Goal: Task Accomplishment & Management: Complete application form

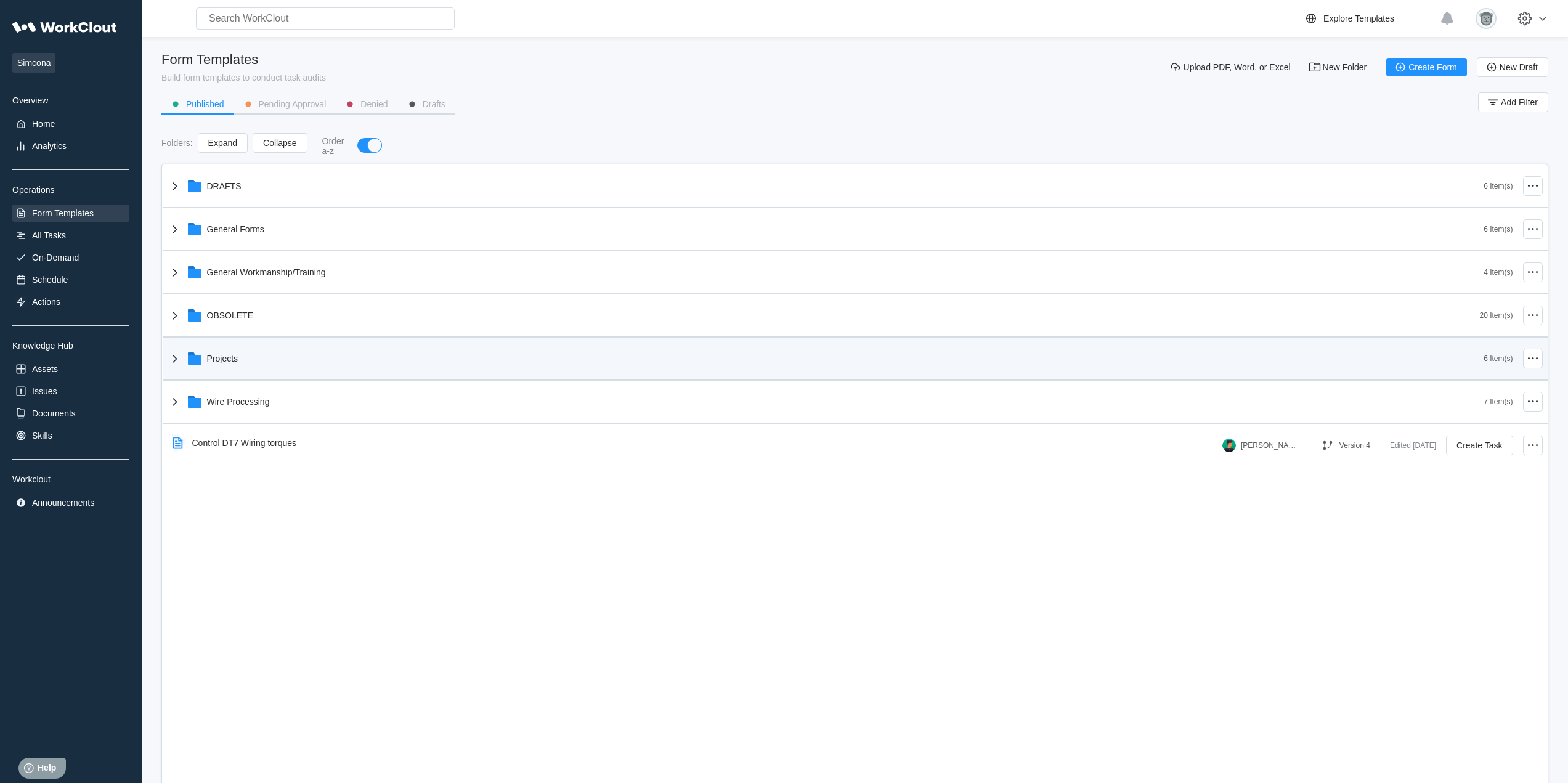
click at [256, 362] on div "Projects" at bounding box center [825, 359] width 1316 height 32
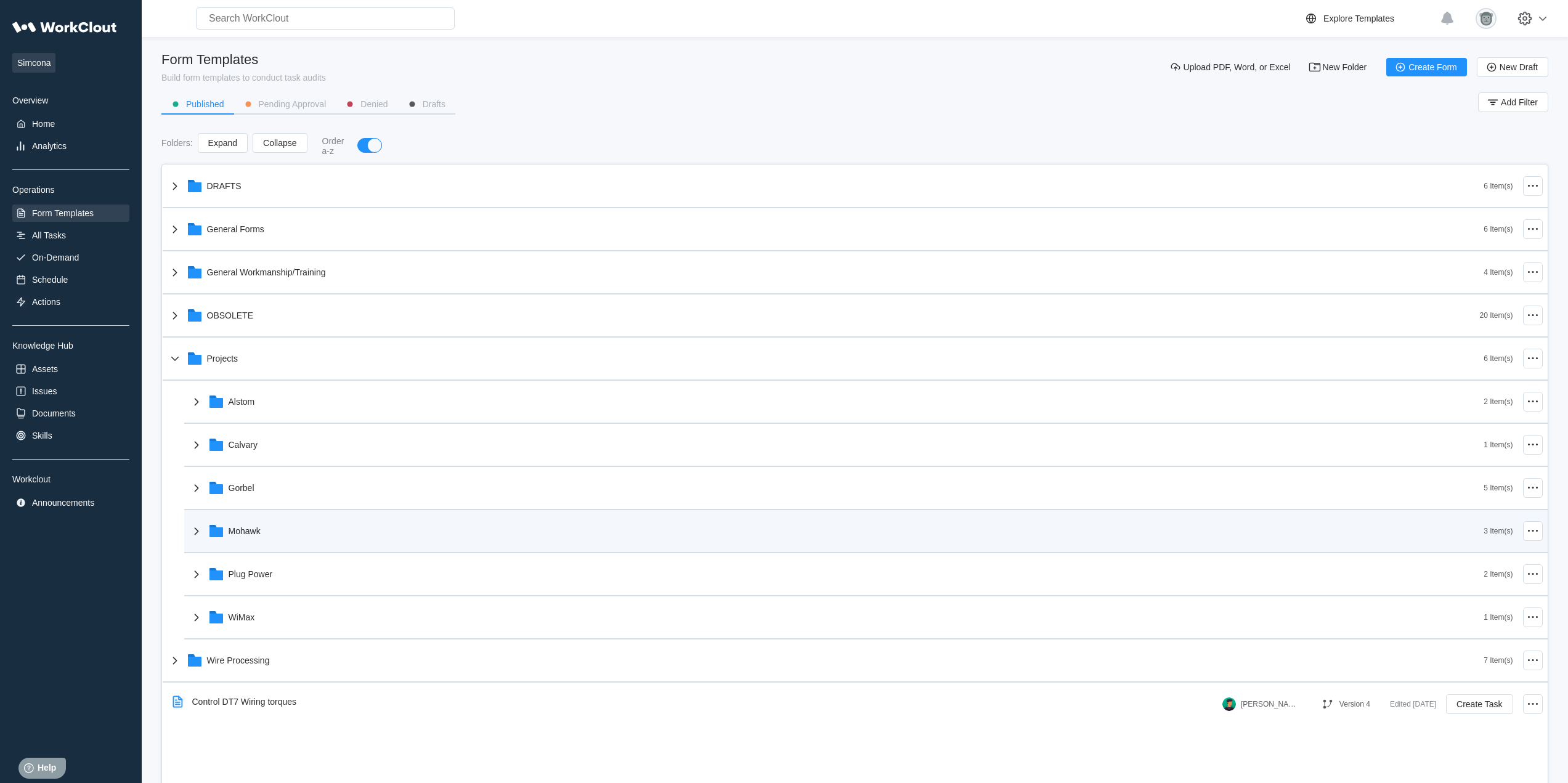
click at [288, 531] on div "Mohawk" at bounding box center [836, 531] width 1295 height 32
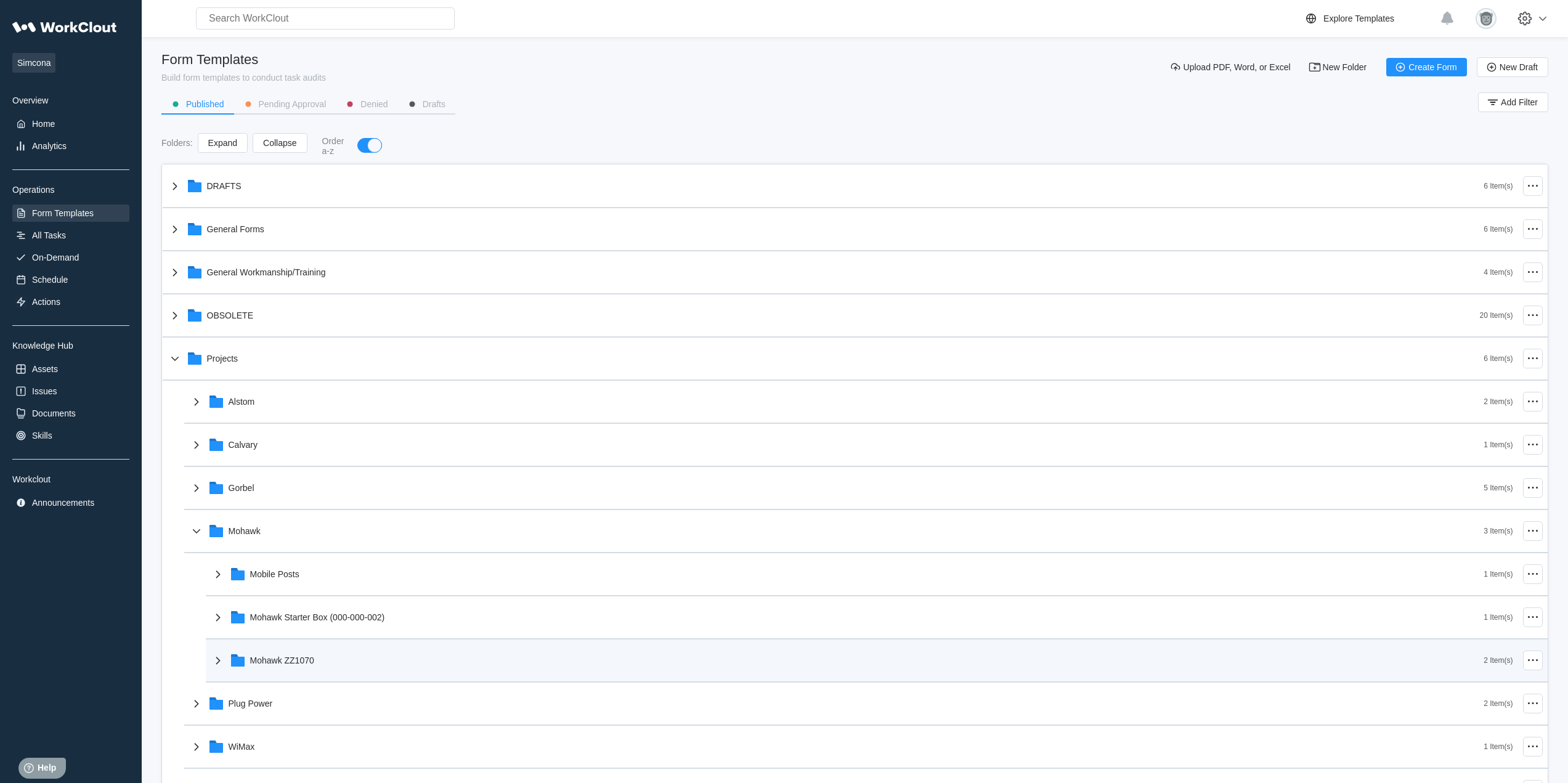
click at [340, 666] on div "Mohawk ZZ1070" at bounding box center [848, 660] width 1273 height 32
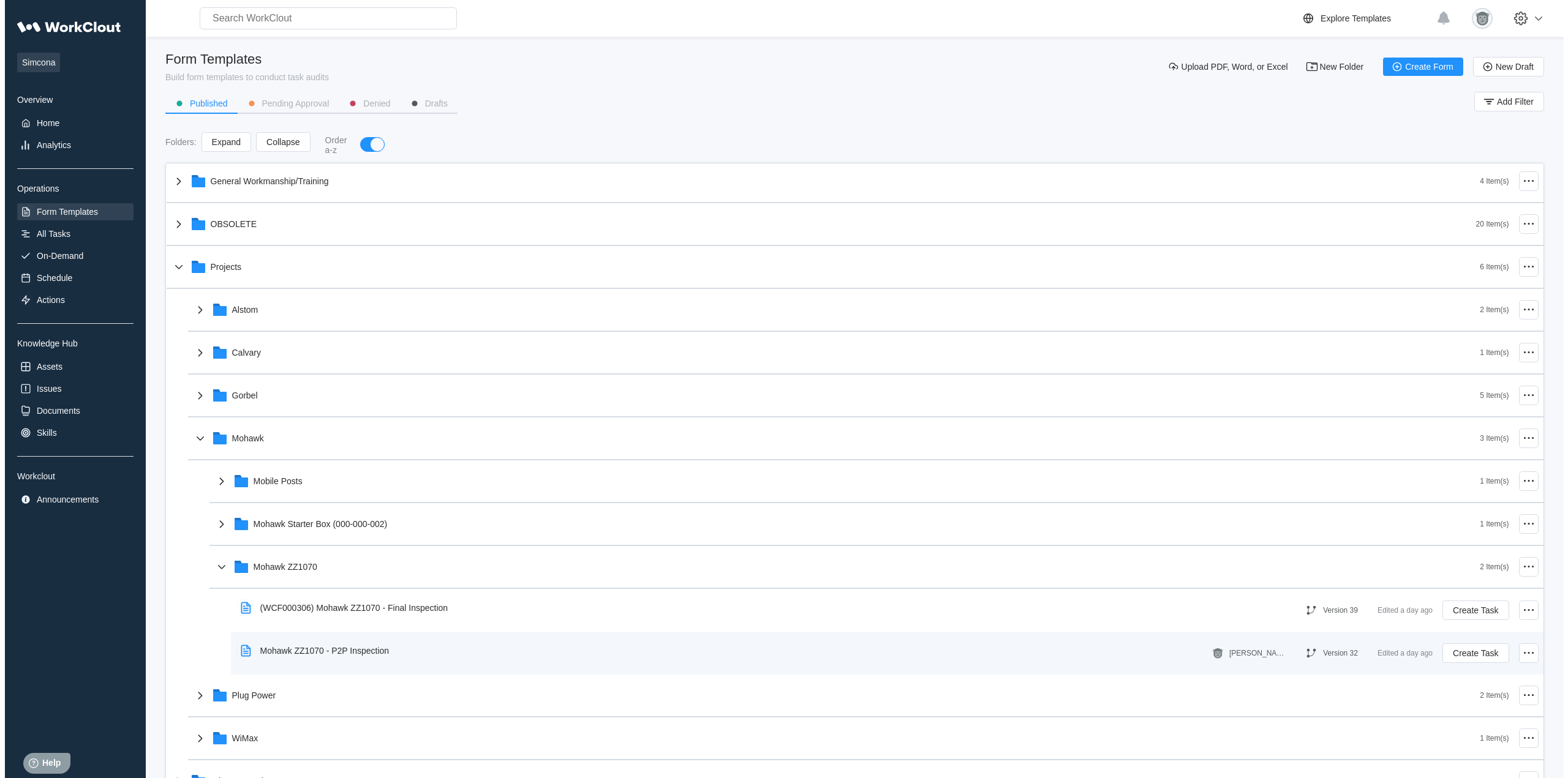
scroll to position [102, 0]
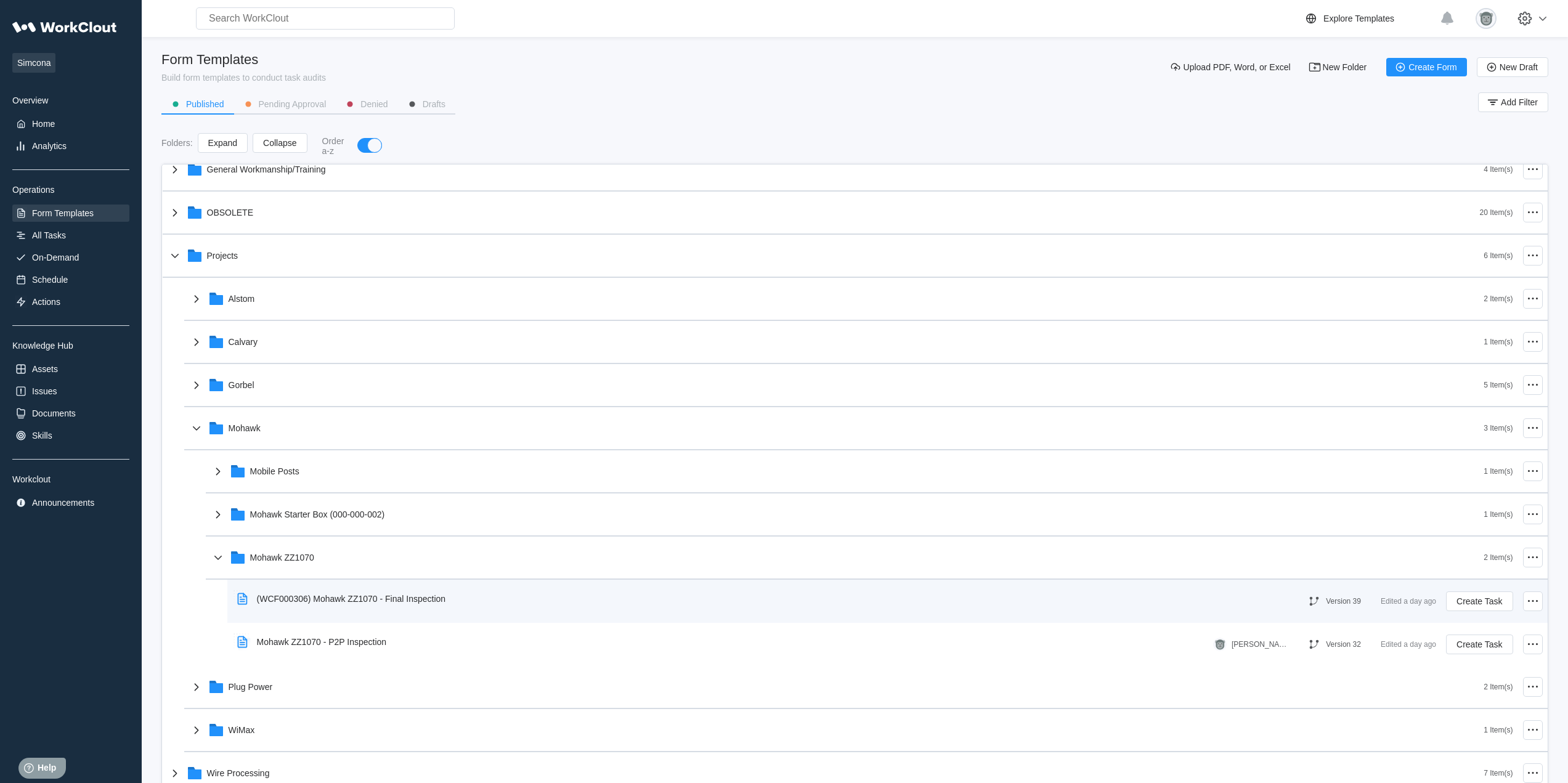
click at [415, 605] on div "(WCF000306) Mohawk ZZ1070 - Final Inspection" at bounding box center [343, 598] width 223 height 28
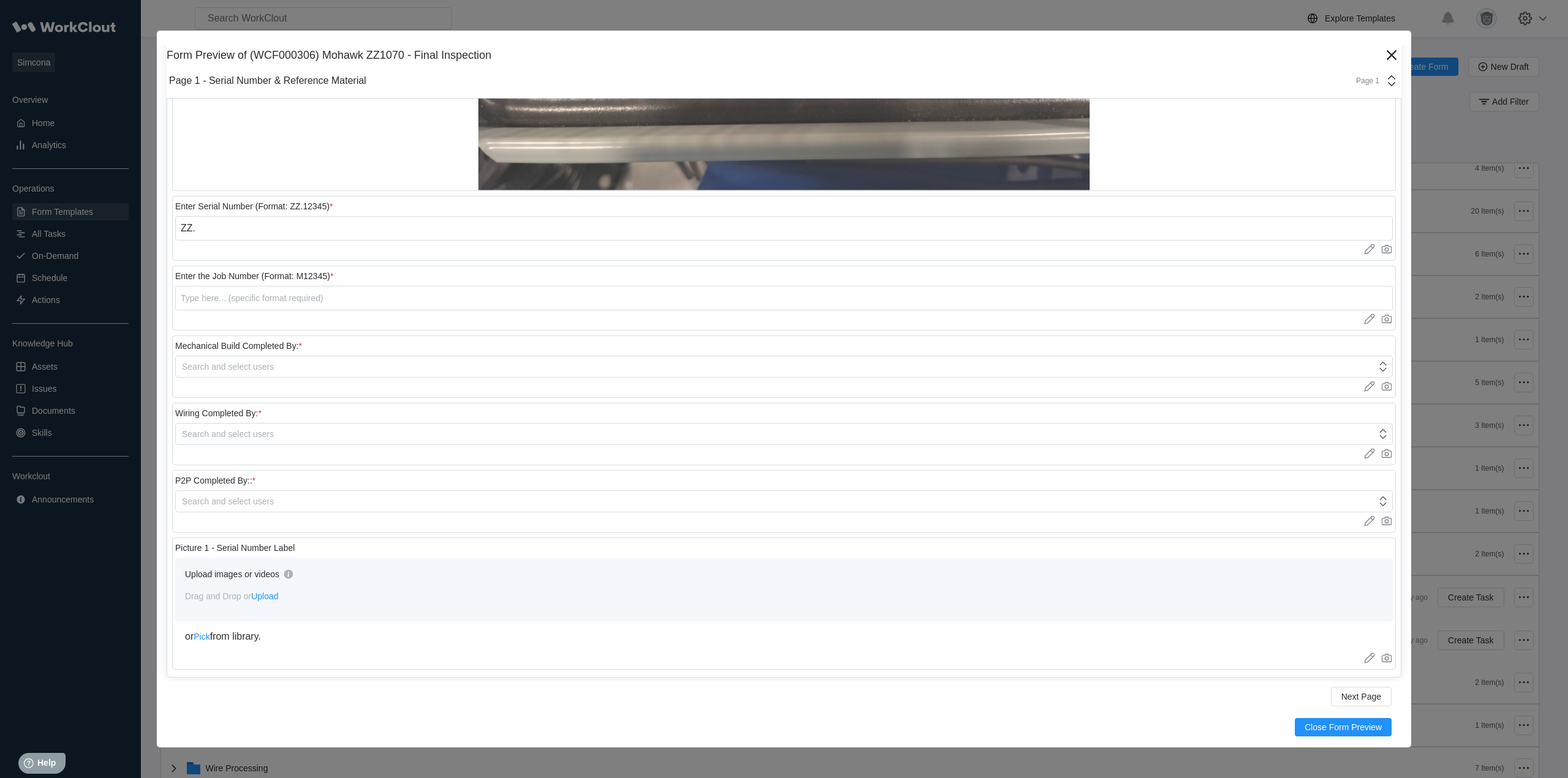
scroll to position [345, 0]
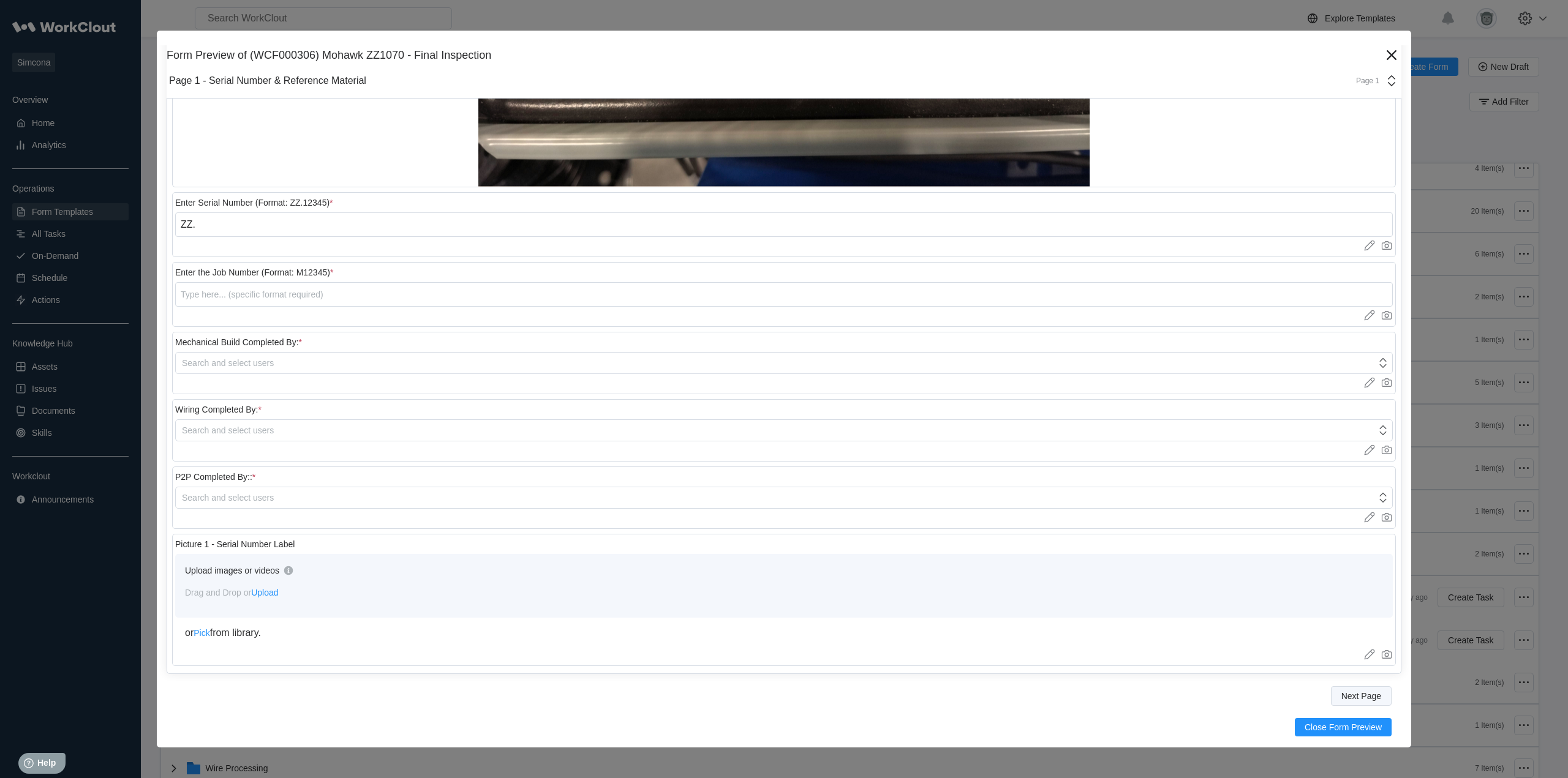
click at [1355, 692] on span "Next Page" at bounding box center [1361, 695] width 40 height 9
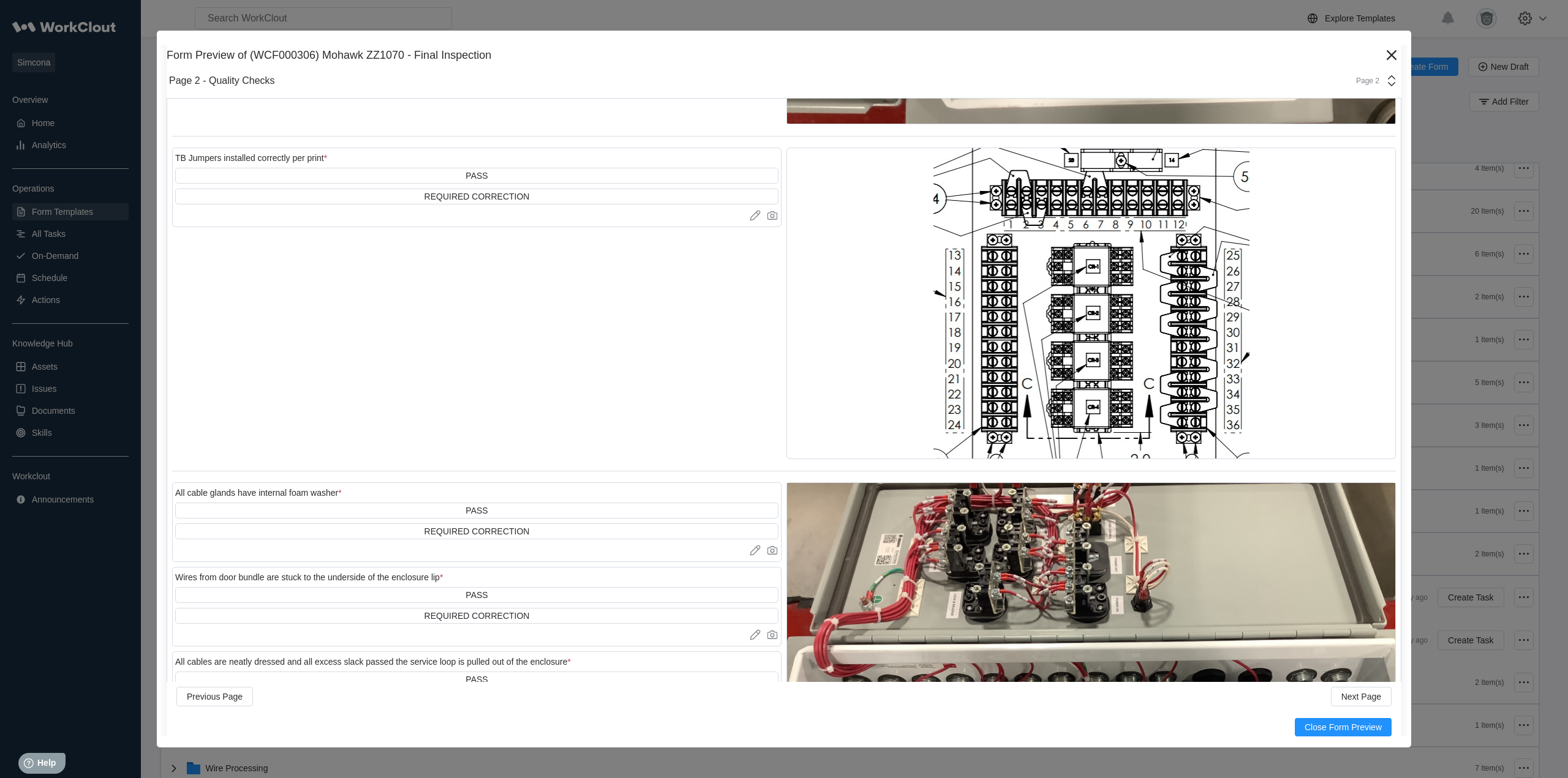
scroll to position [7864, 0]
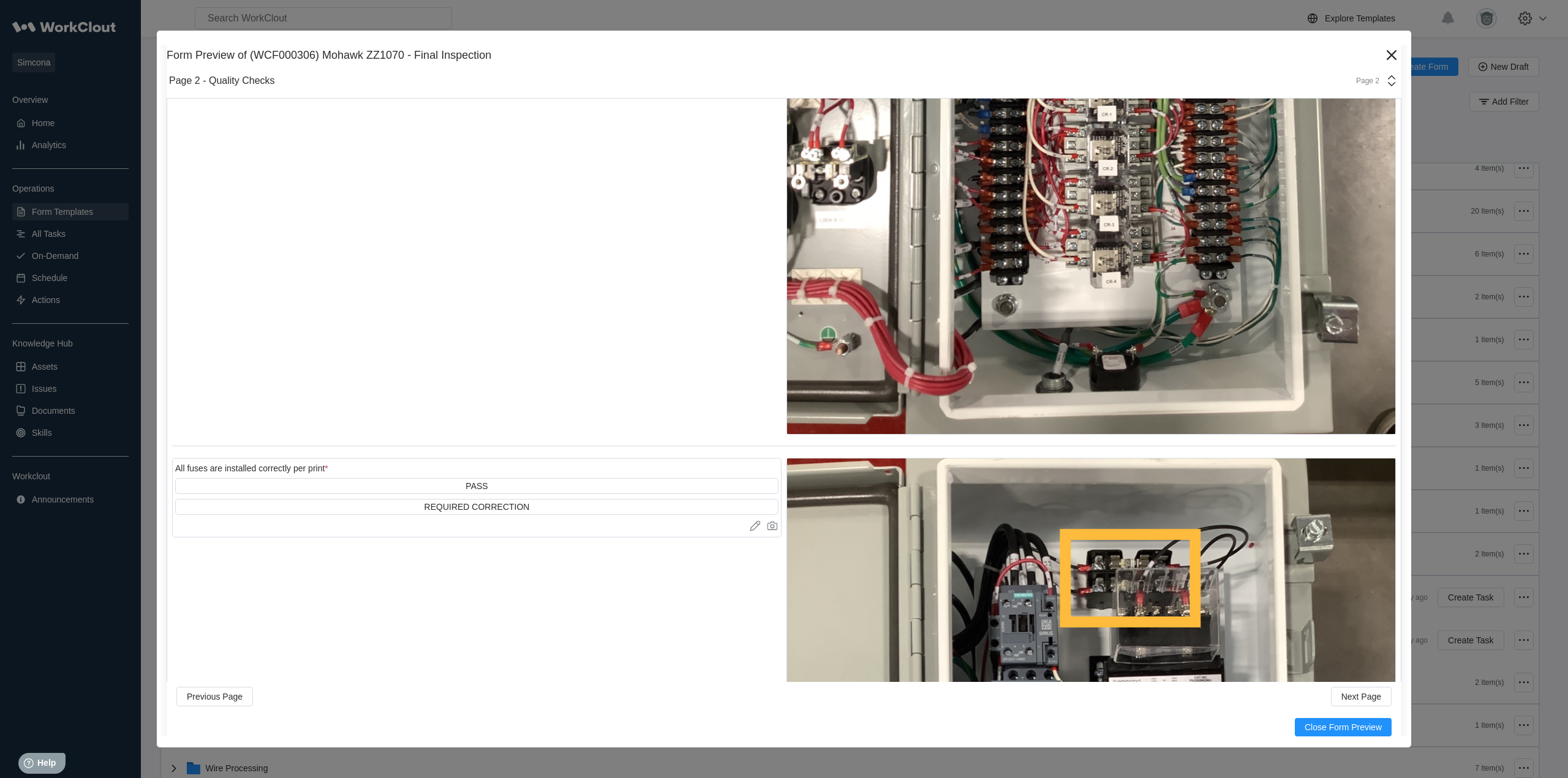
click at [1366, 74] on div "Page 2" at bounding box center [1373, 81] width 50 height 14
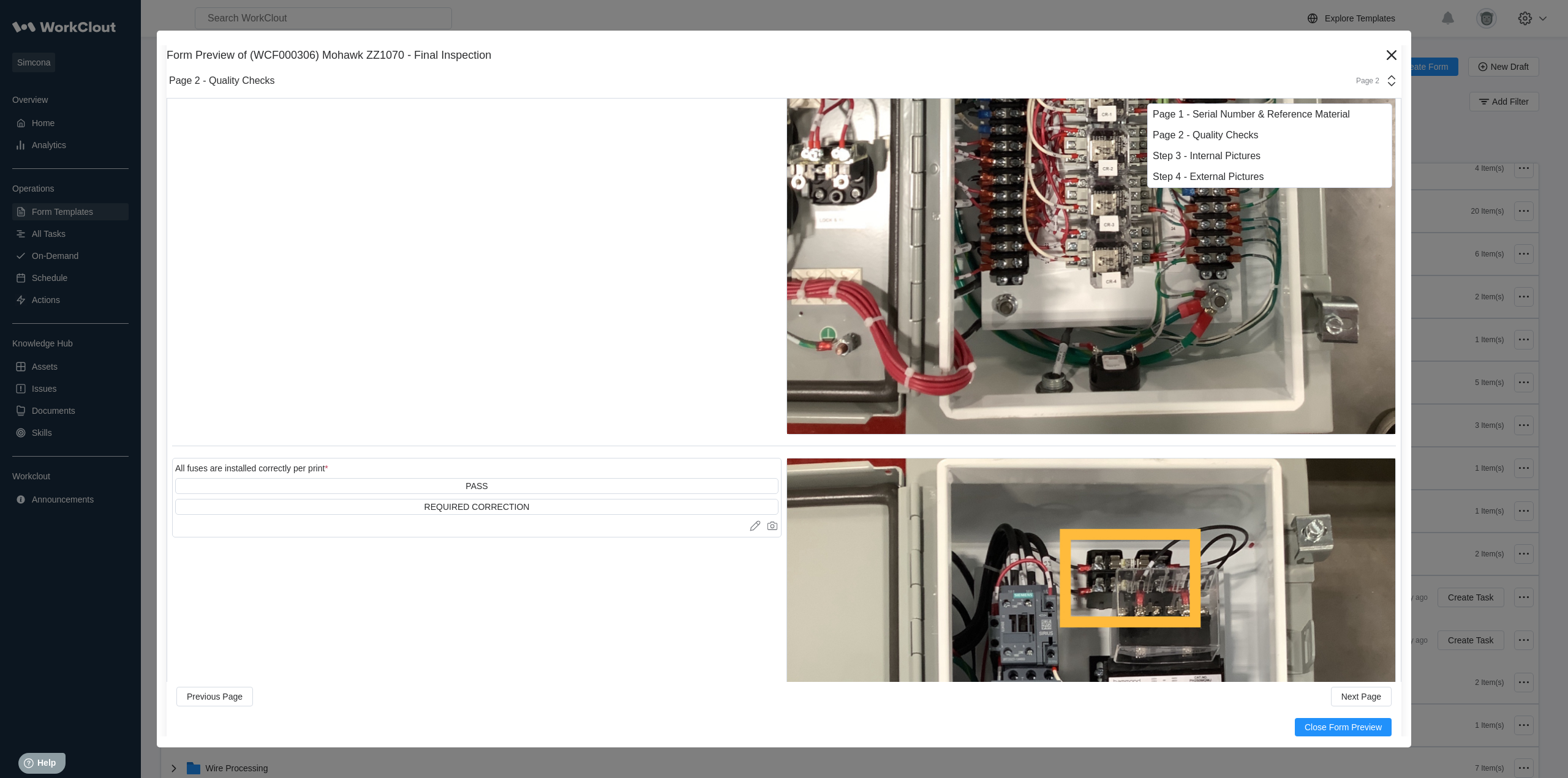
click at [1366, 74] on div "Page 2" at bounding box center [1373, 81] width 50 height 14
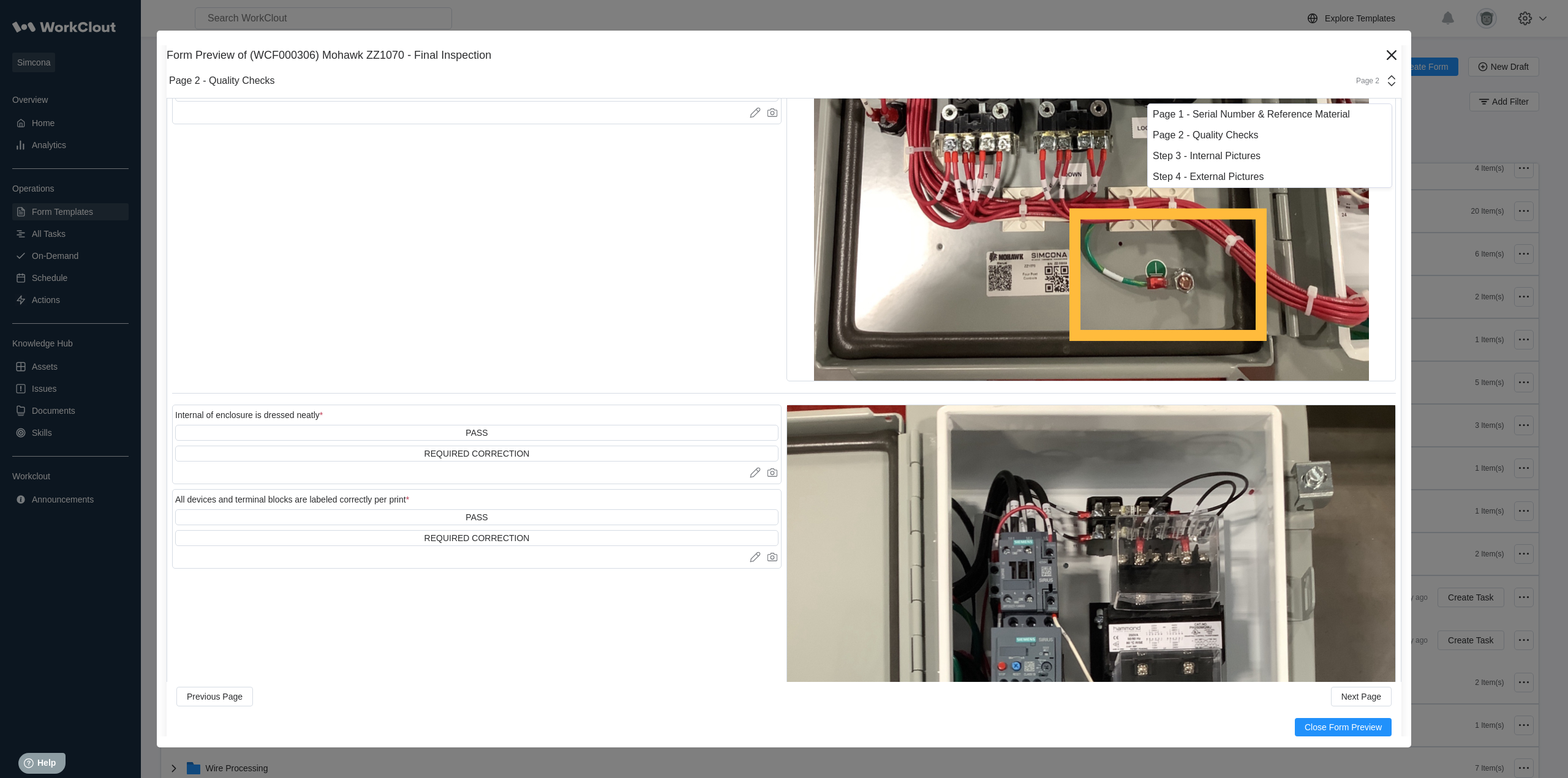
scroll to position [7045, 0]
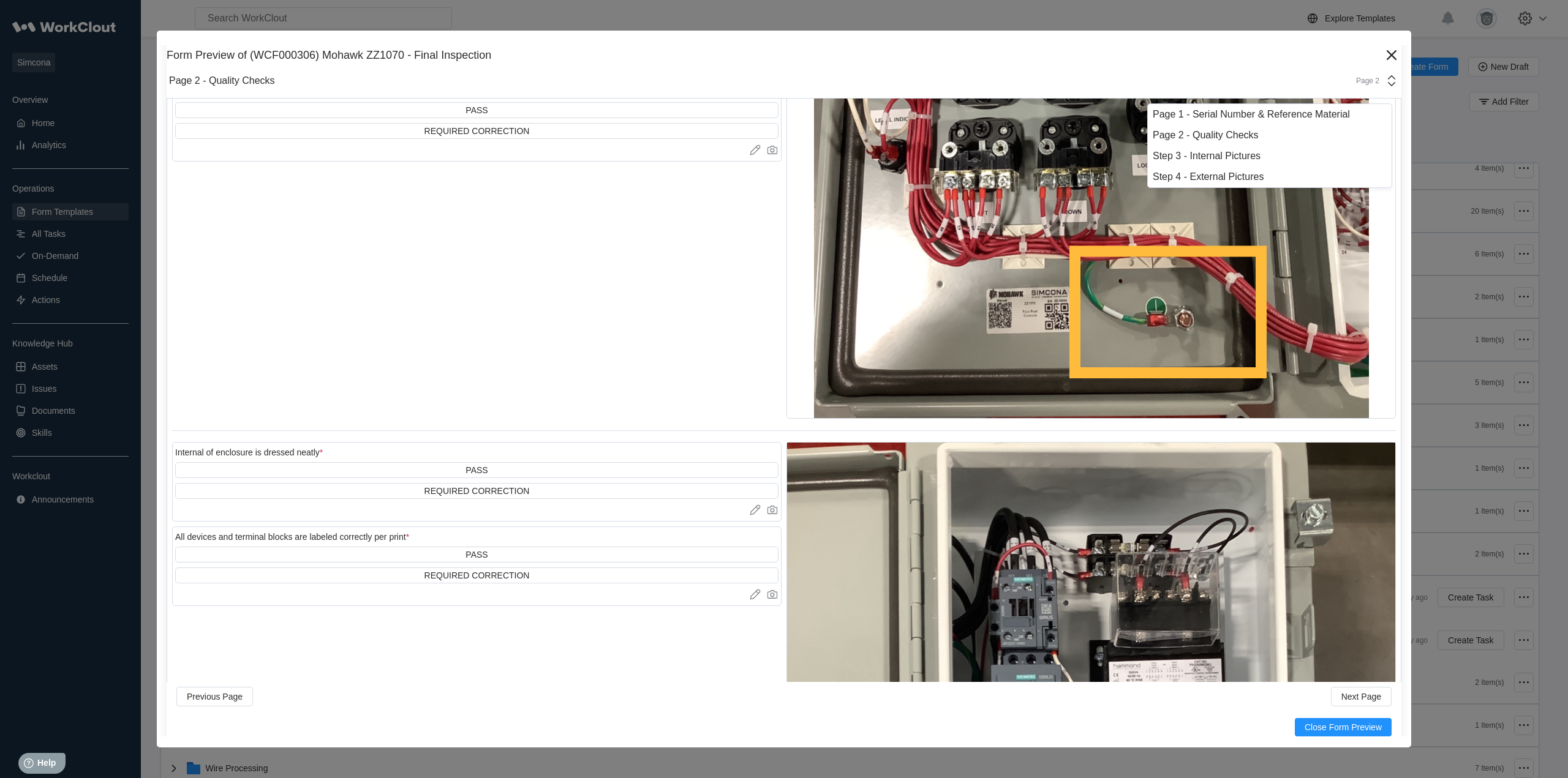
click at [1211, 60] on div "Form Preview of (WCF000306) Mohawk ZZ1070 - Final Inspection" at bounding box center [774, 56] width 1215 height 13
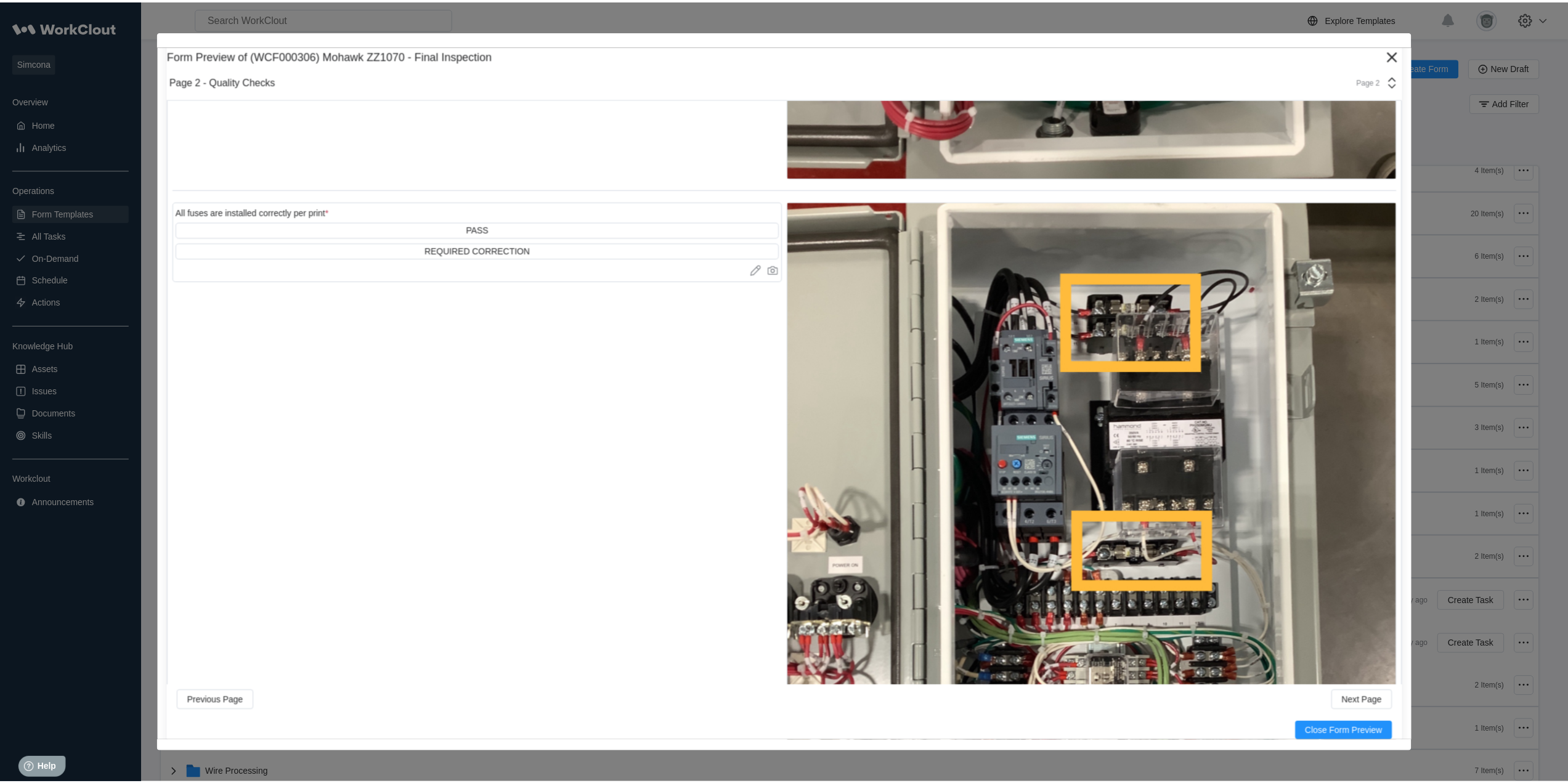
scroll to position [8222, 0]
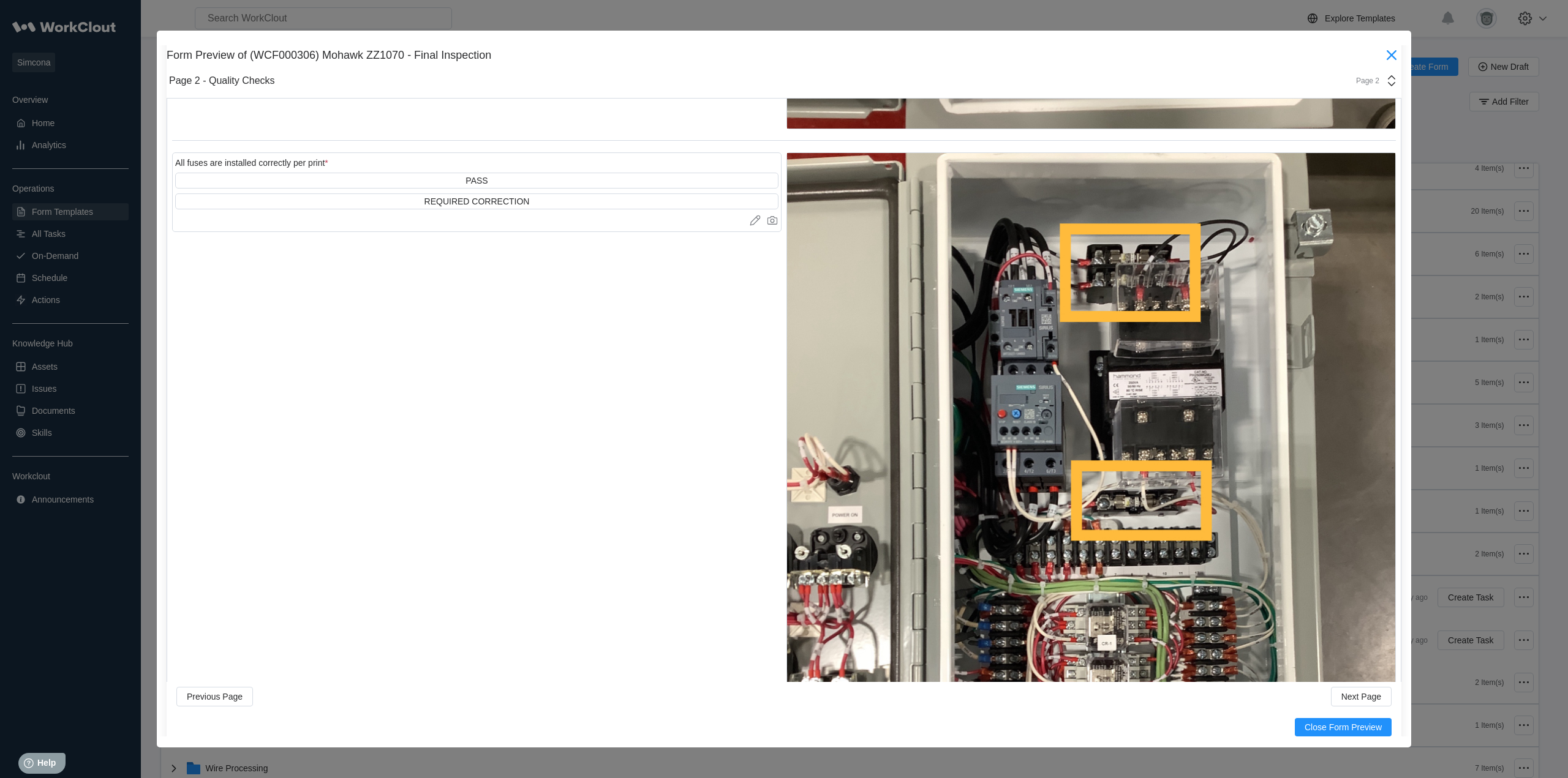
click at [1386, 55] on icon at bounding box center [1392, 55] width 20 height 20
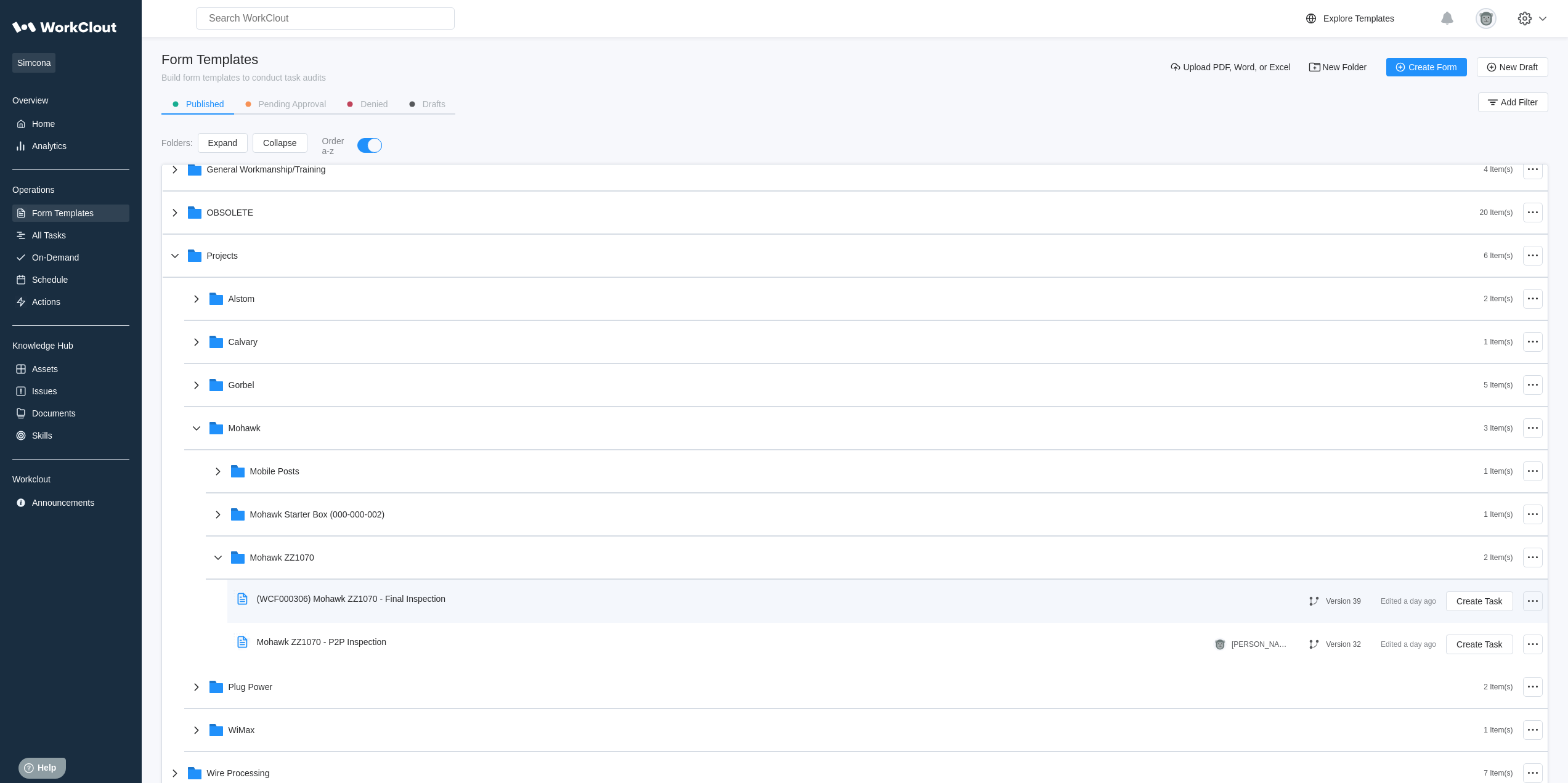
click at [1526, 604] on icon at bounding box center [1532, 601] width 15 height 14
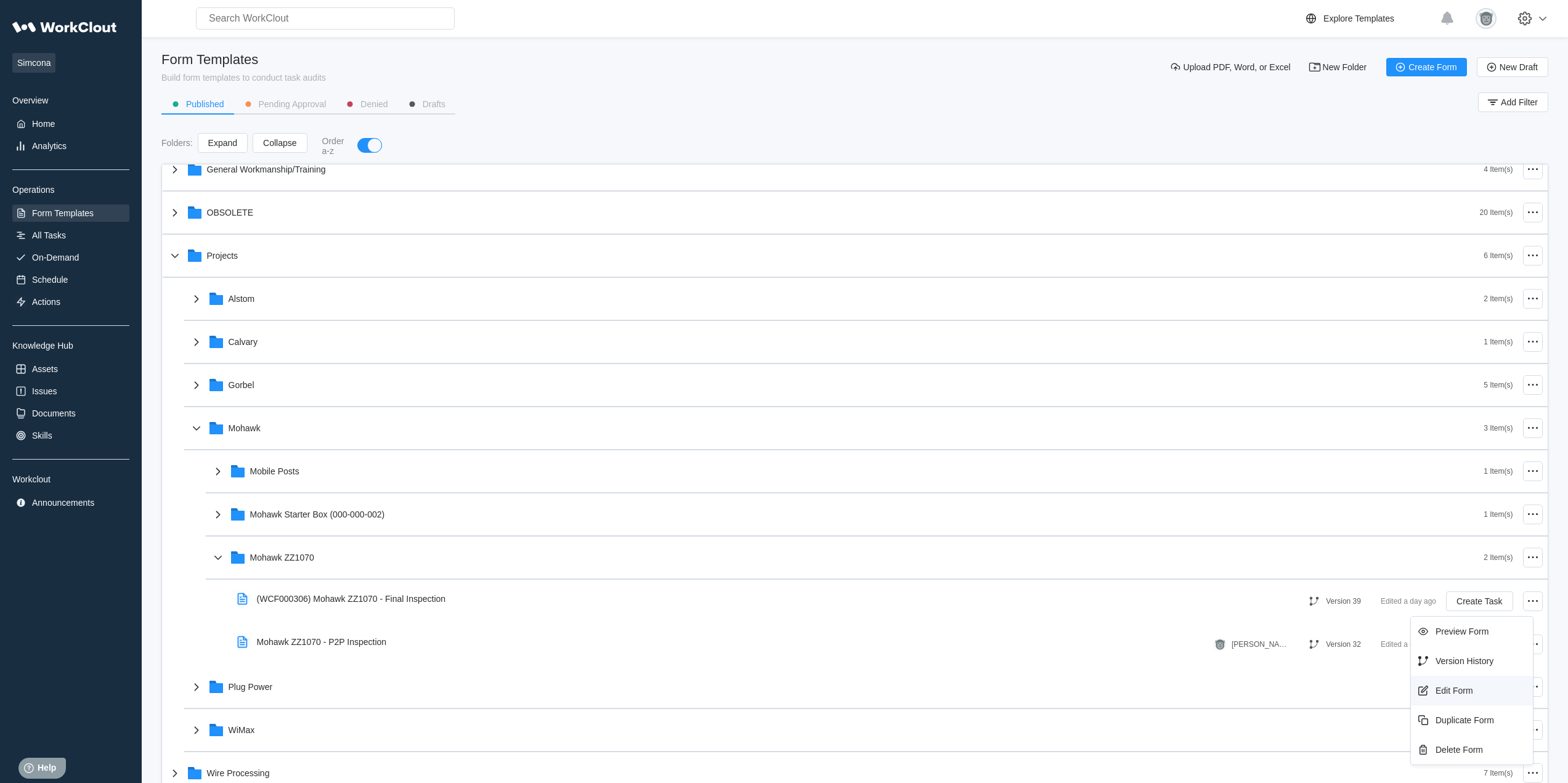
click at [1476, 684] on div "Edit Form" at bounding box center [1472, 691] width 112 height 20
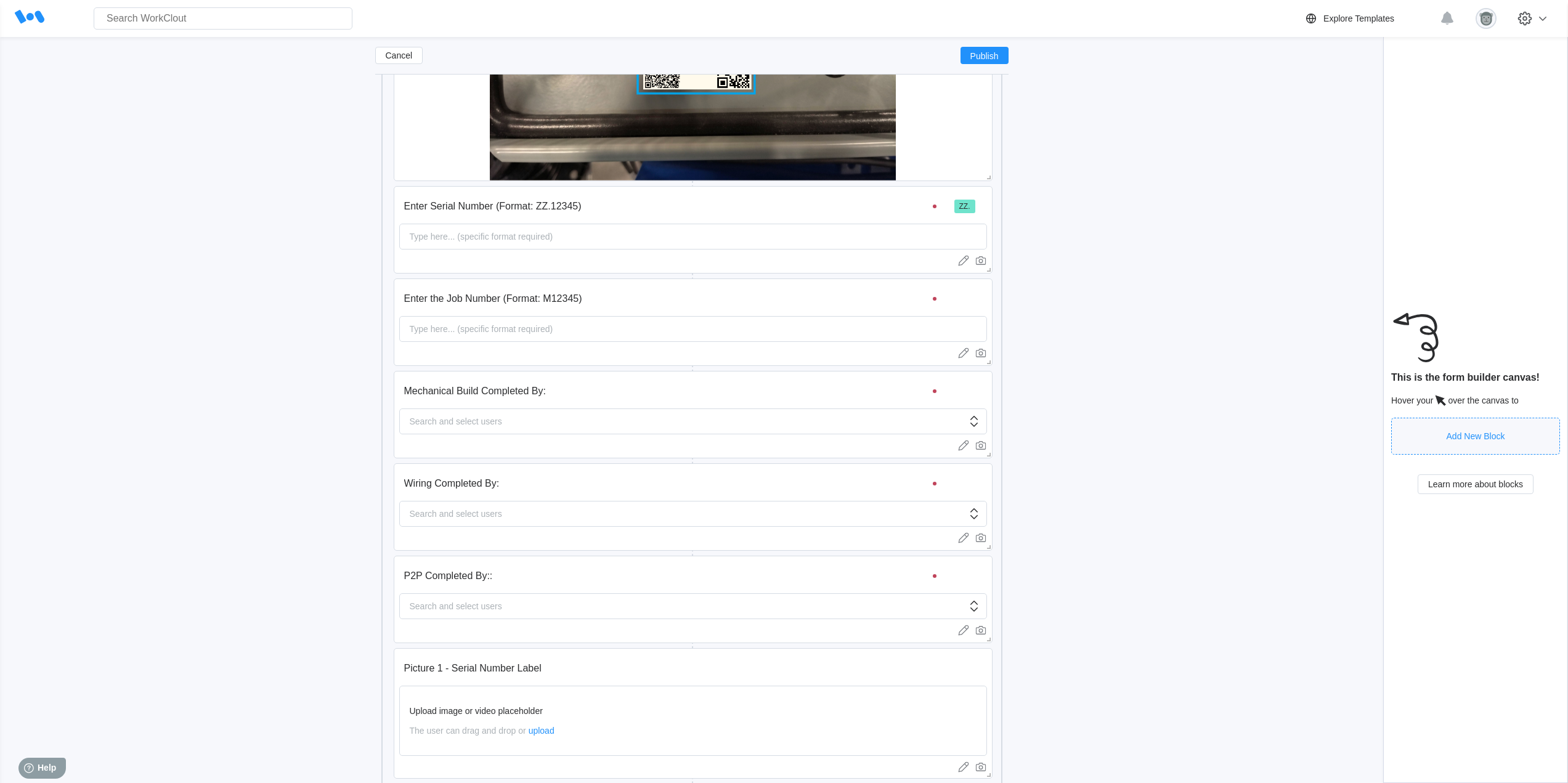
scroll to position [533, 0]
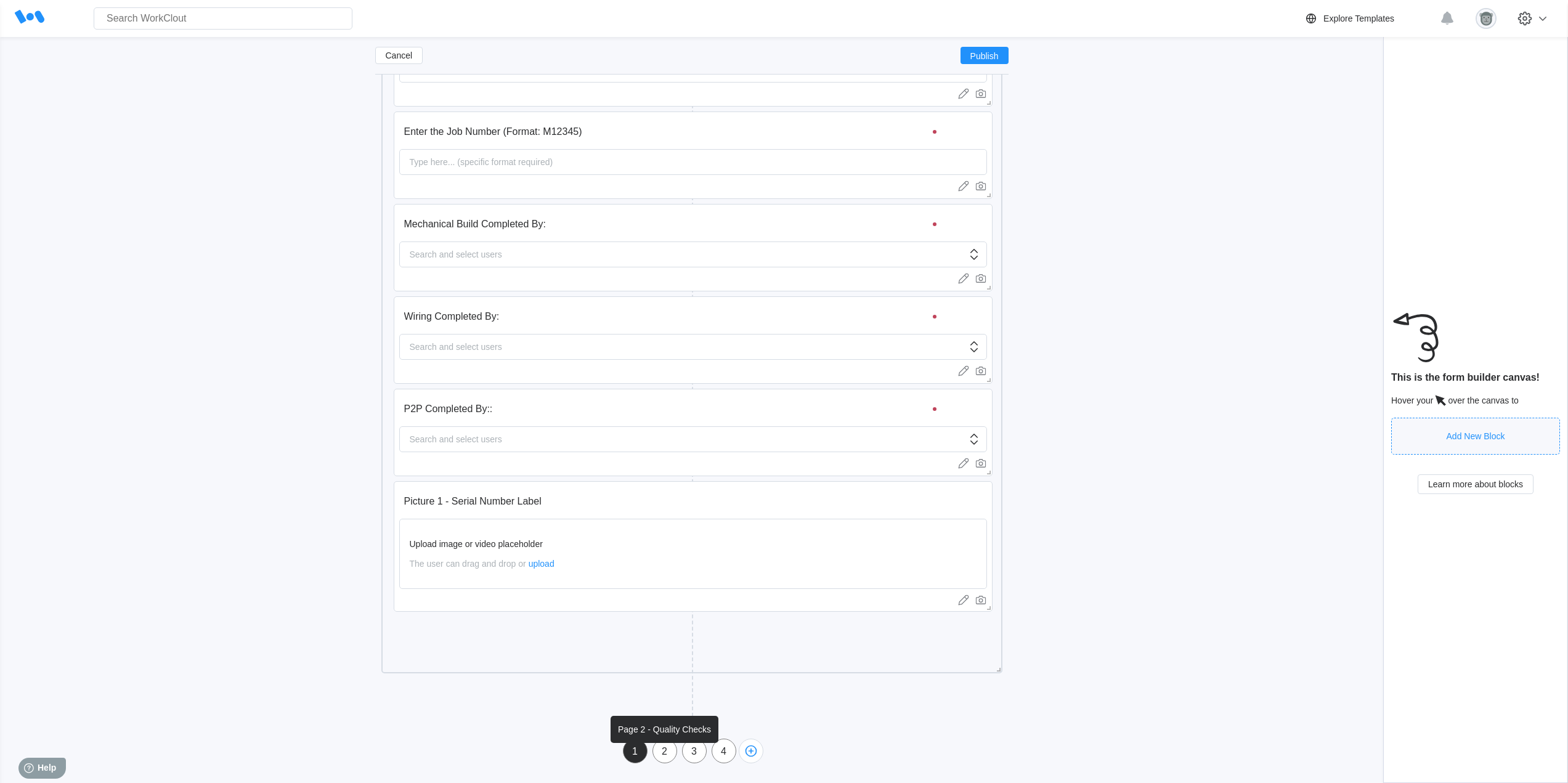
click at [661, 749] on div "2" at bounding box center [665, 751] width 24 height 11
type input "Page 2 - Quality Checks"
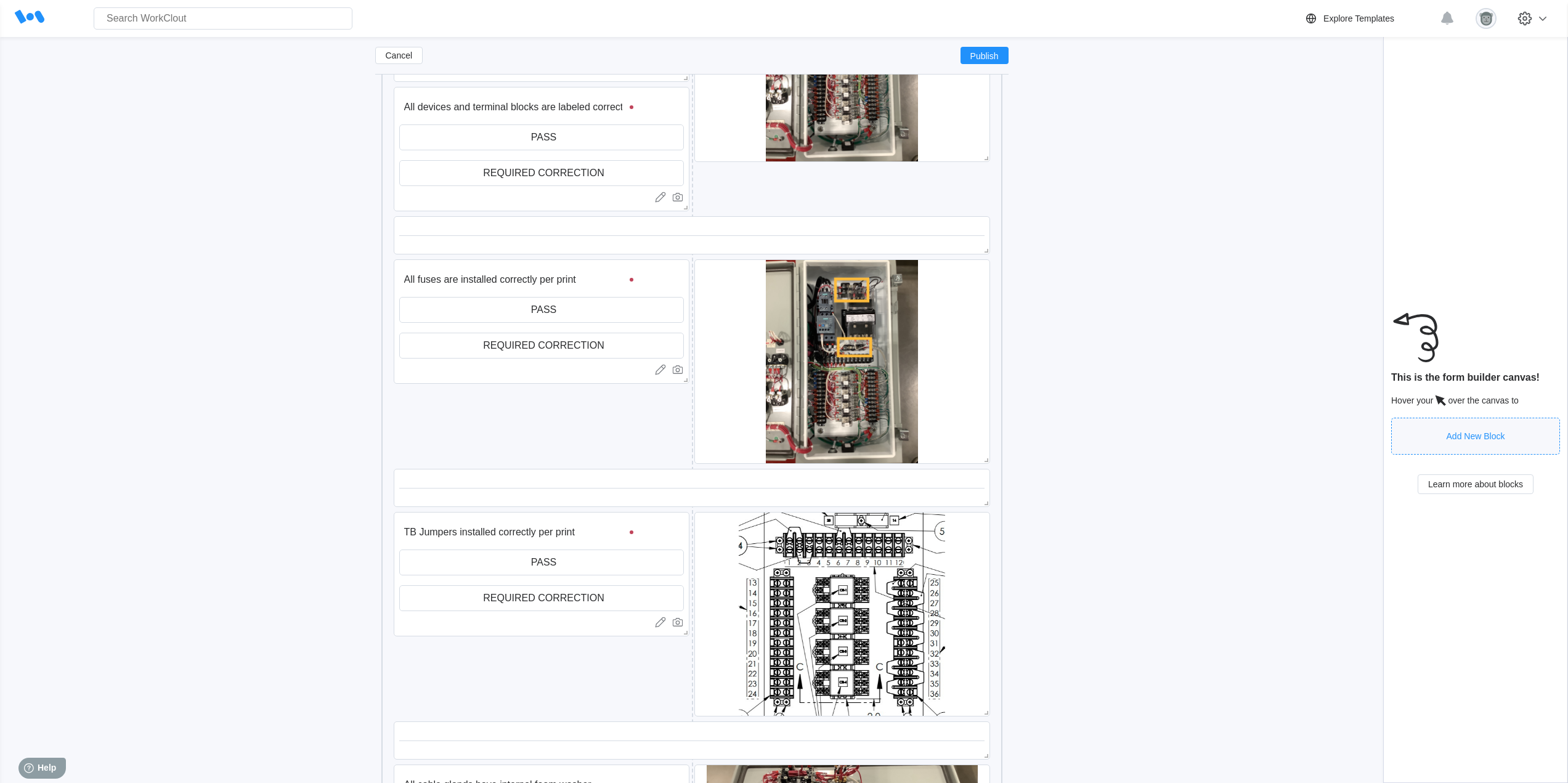
scroll to position [4138, 0]
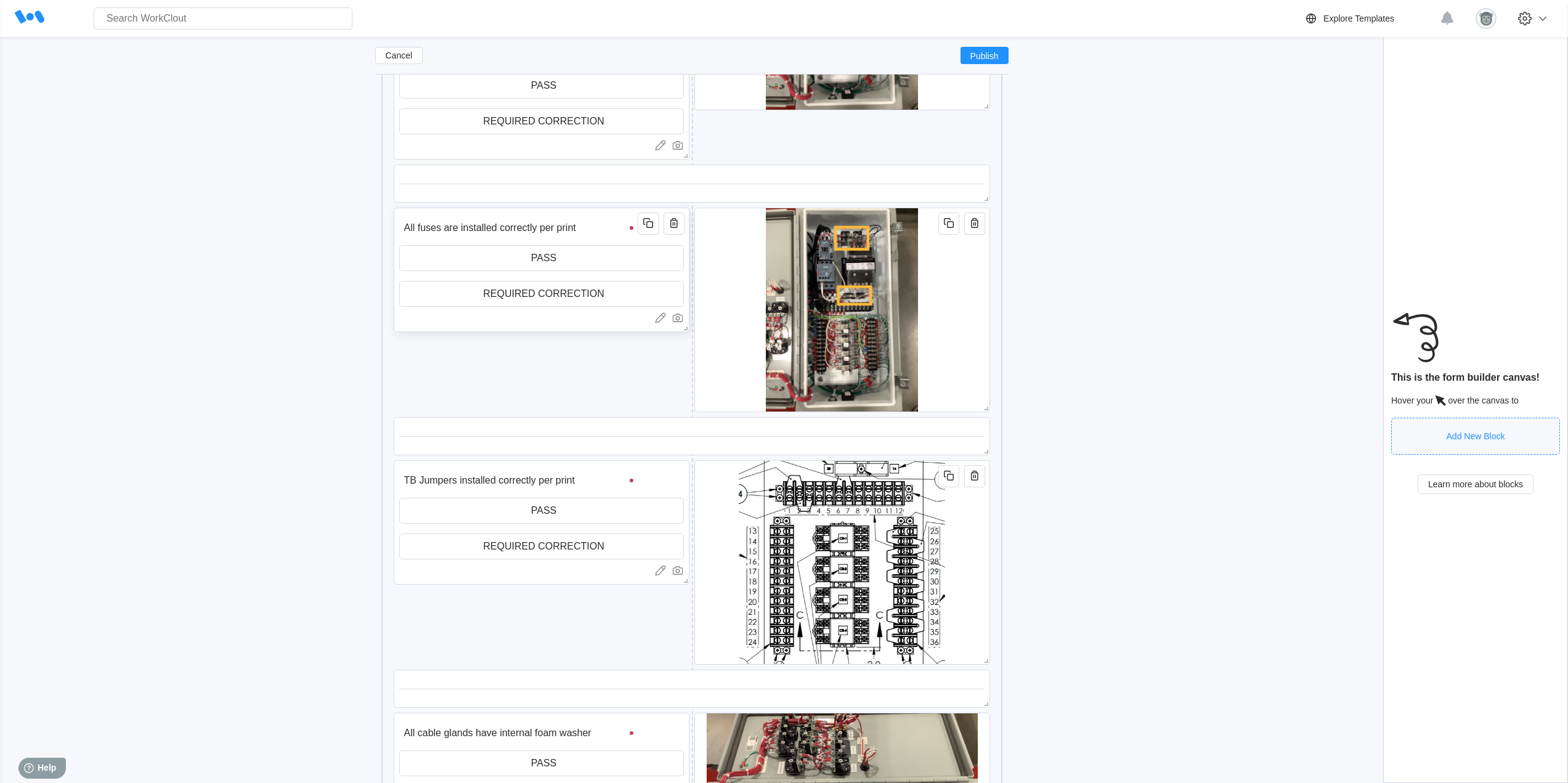
click at [603, 227] on input "All fuses are installed correctly per print" at bounding box center [521, 227] width 243 height 24
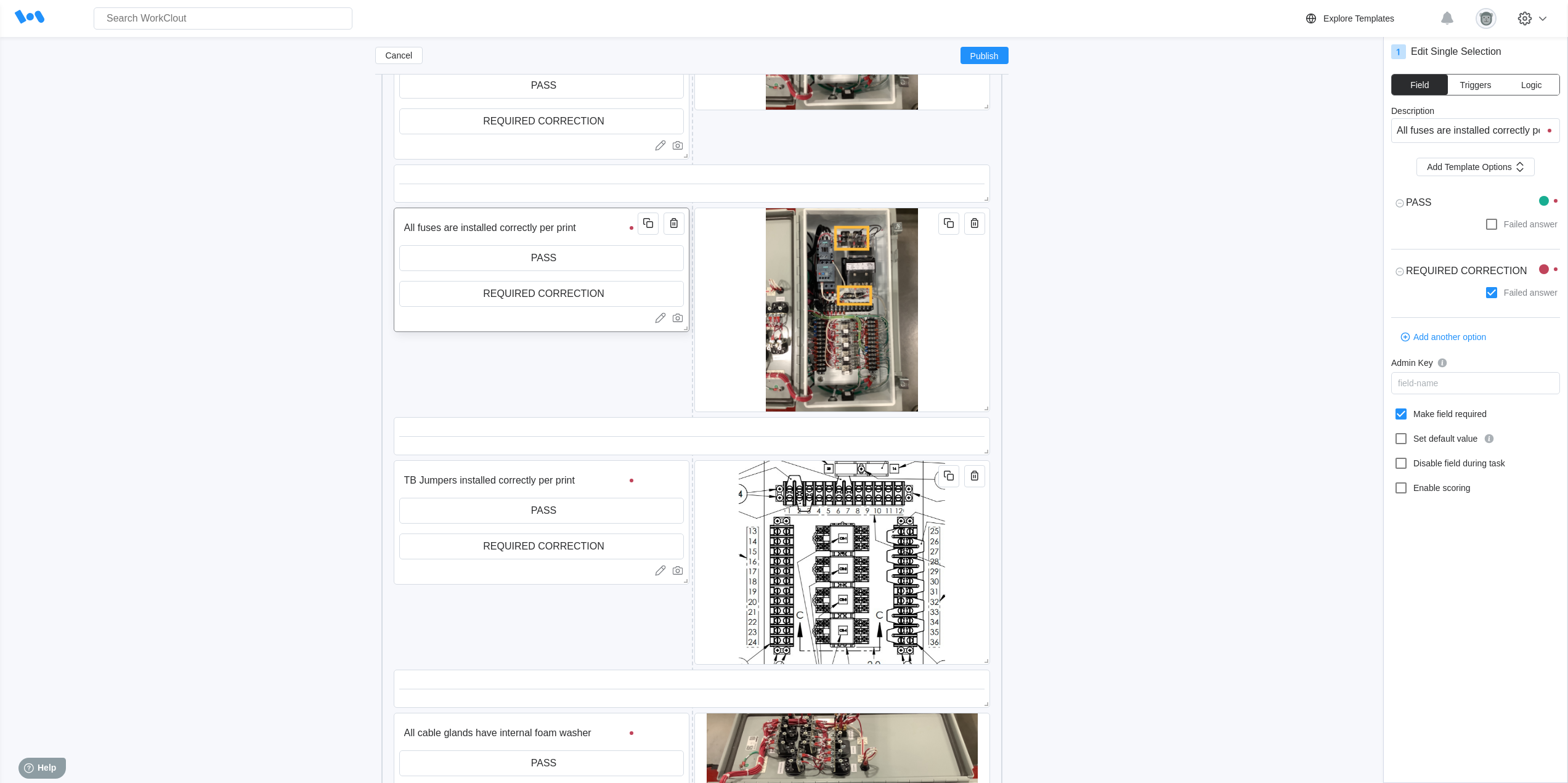
type input "All fuses are installed correctly per print."
type textarea "x"
type input "All fuses are installed correctly per print."
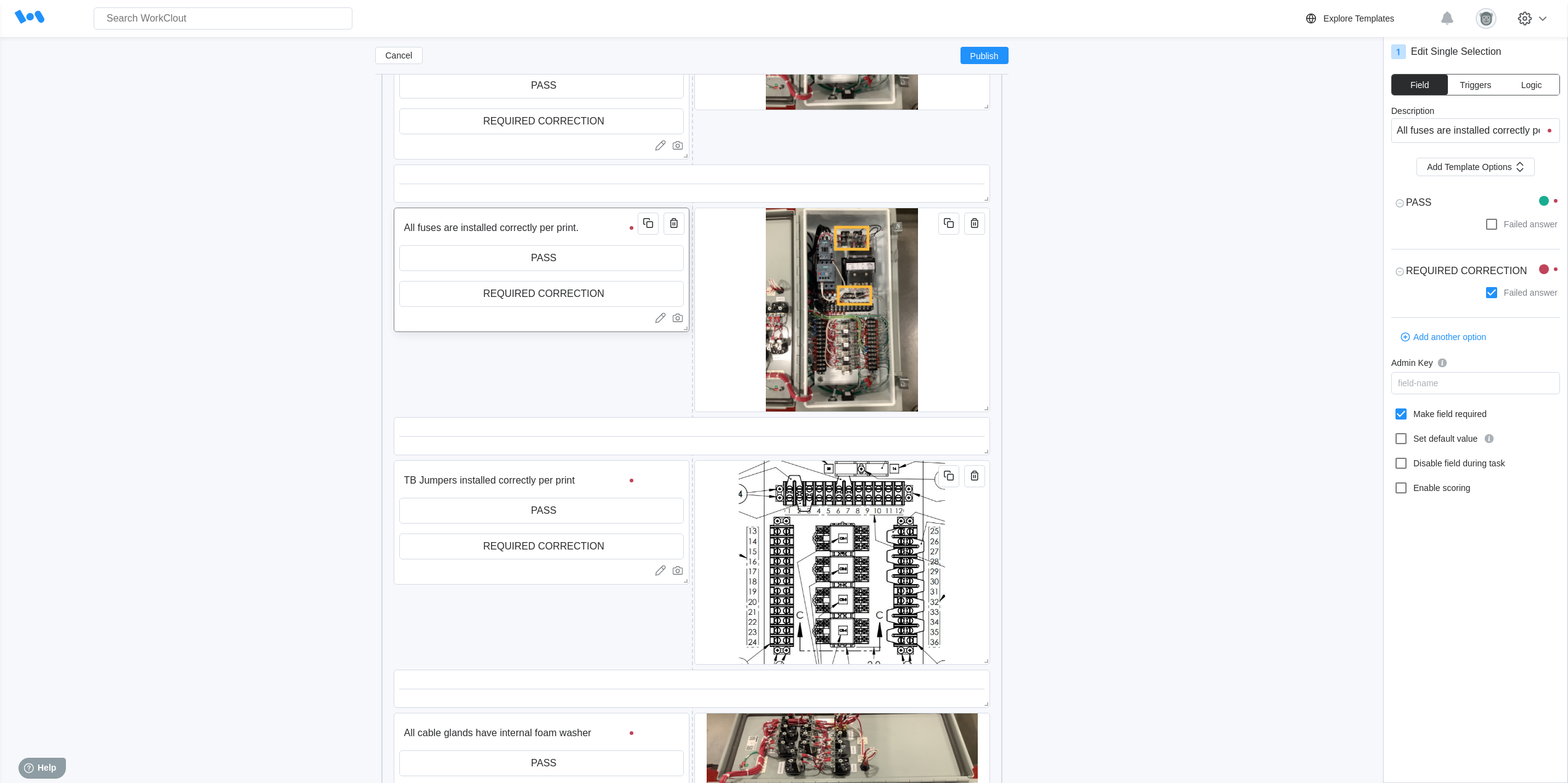
type input "All fuses are installed correctly per print."
type textarea "x"
type input "All fuses are installed correctly per print."
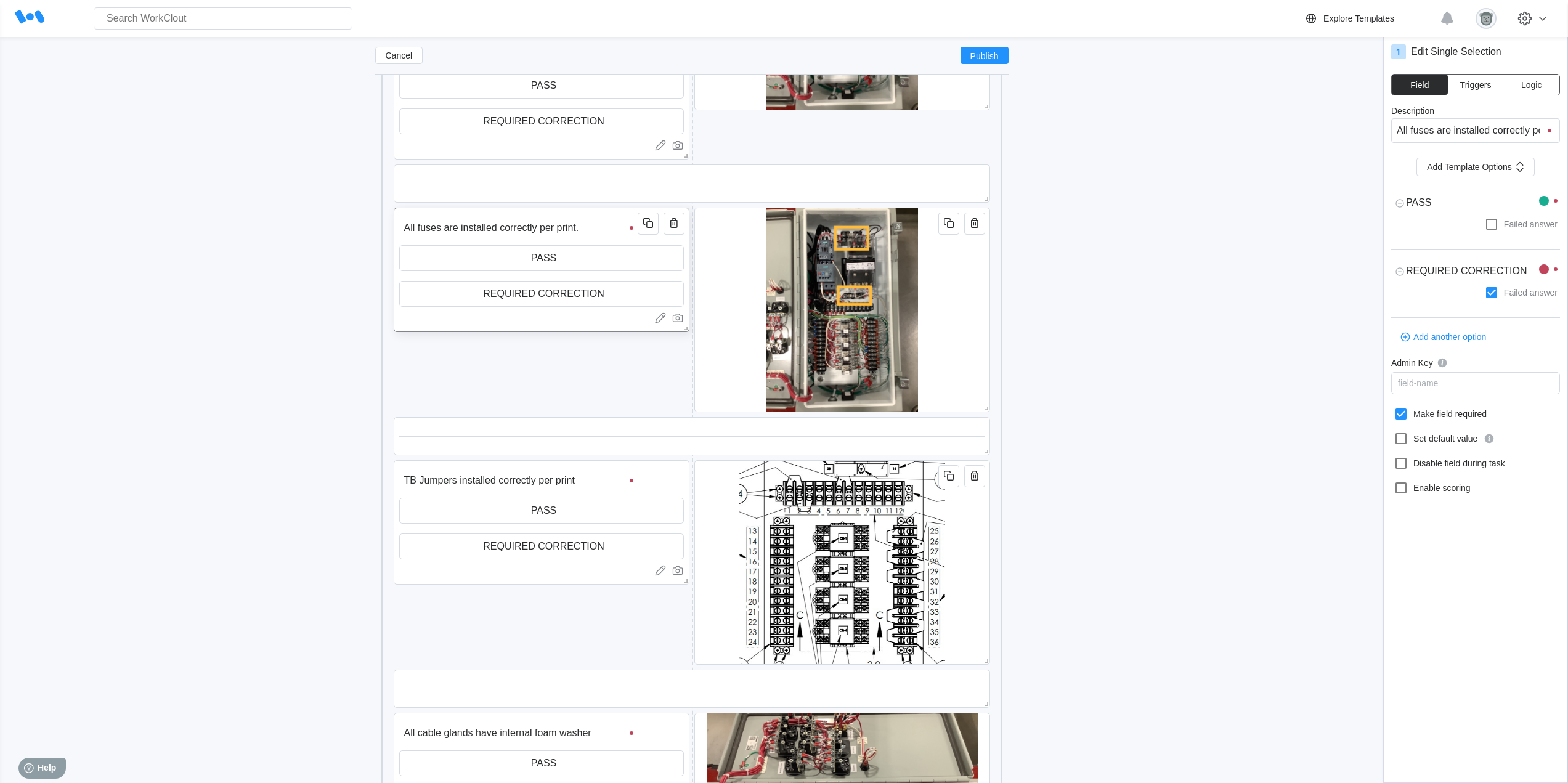
type textarea "x"
type input "All fuses are installed correctly per print. 2"
type textarea "x"
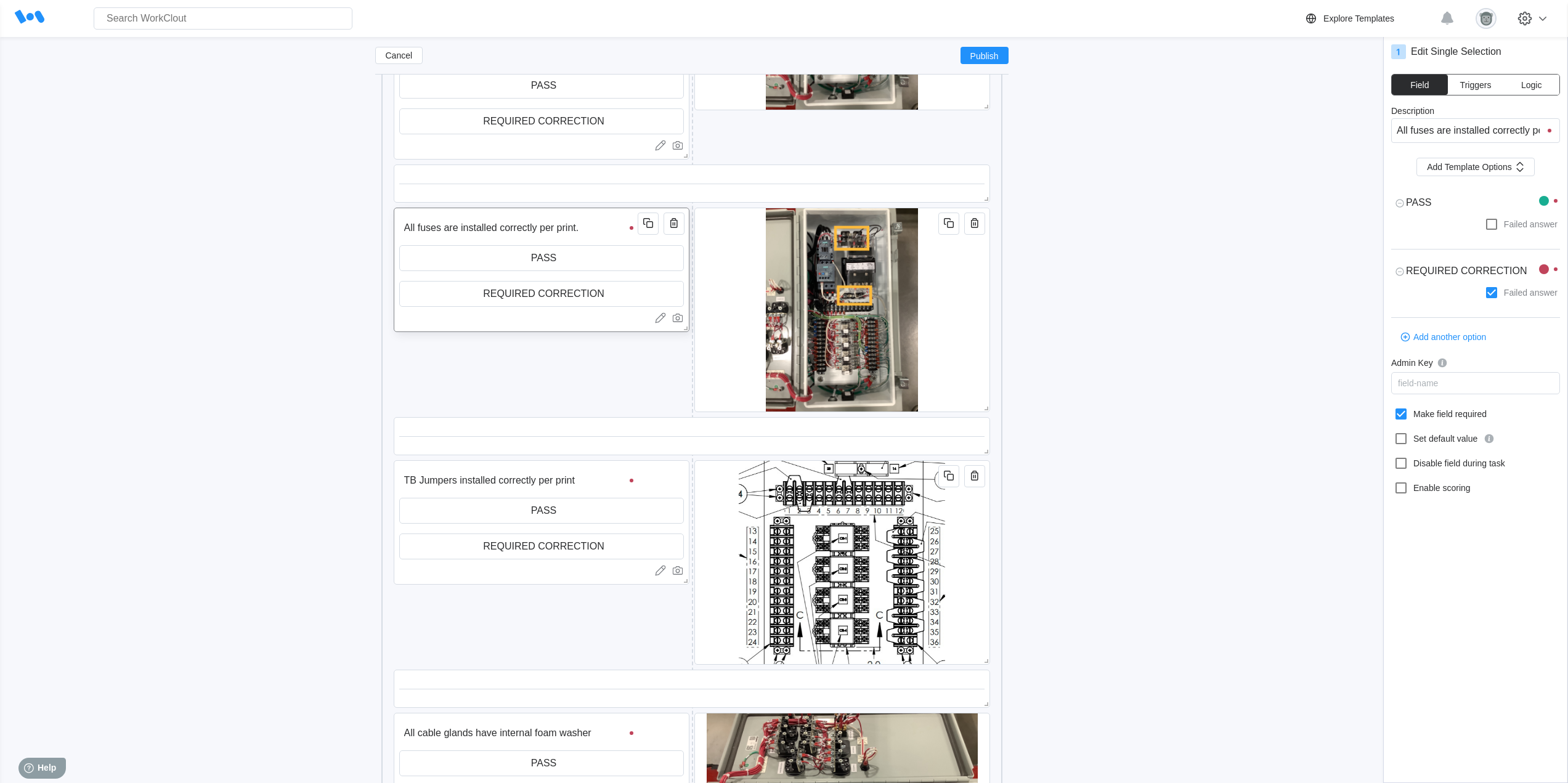
type textarea "x"
type input "All fuses are installed correctly per print. 2x"
type textarea "x"
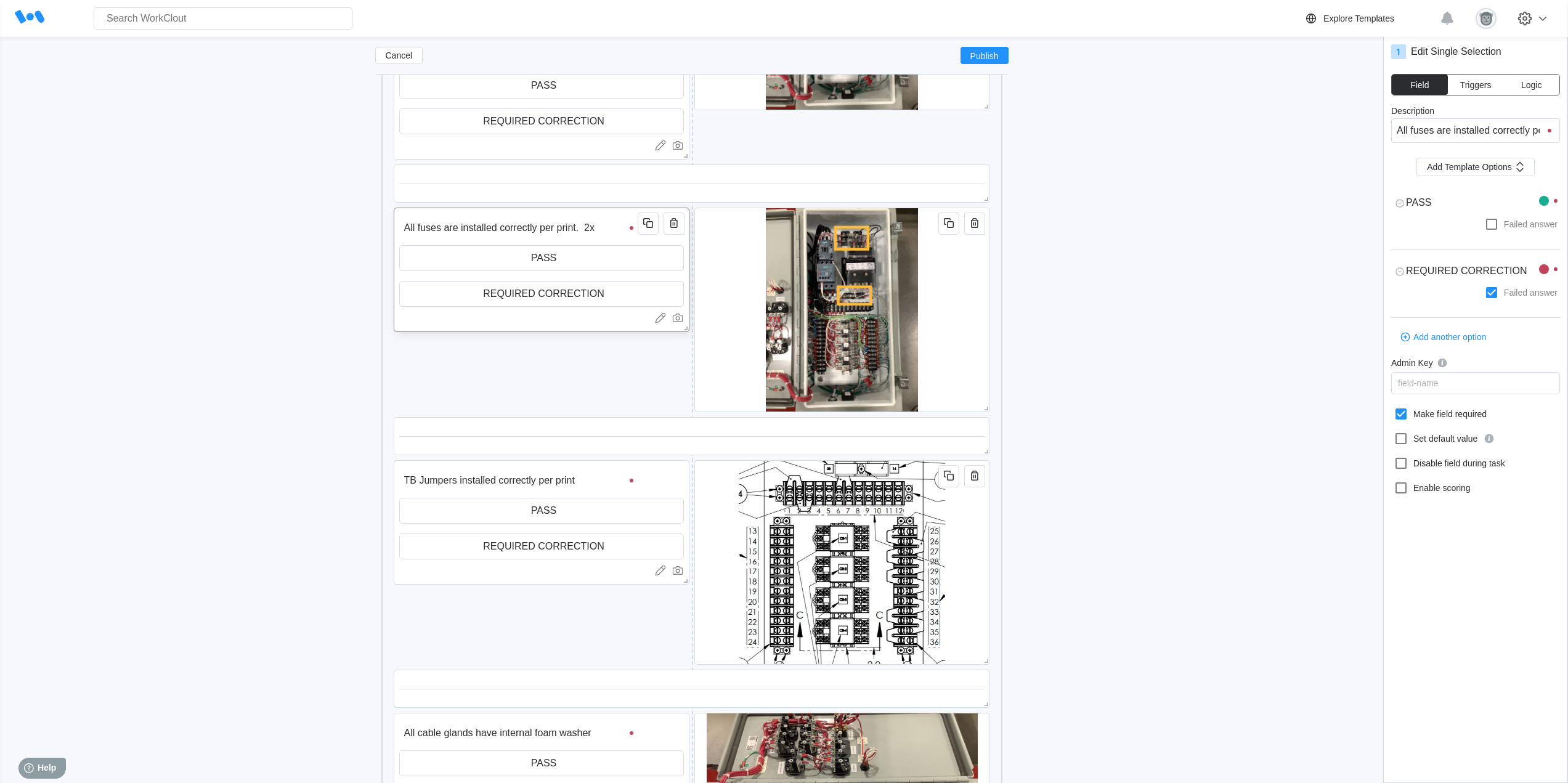
type input "All fuses are installed correctly per print. 2x"
type textarea "x"
type input "All fuses are installed correctly per print. 2x !"
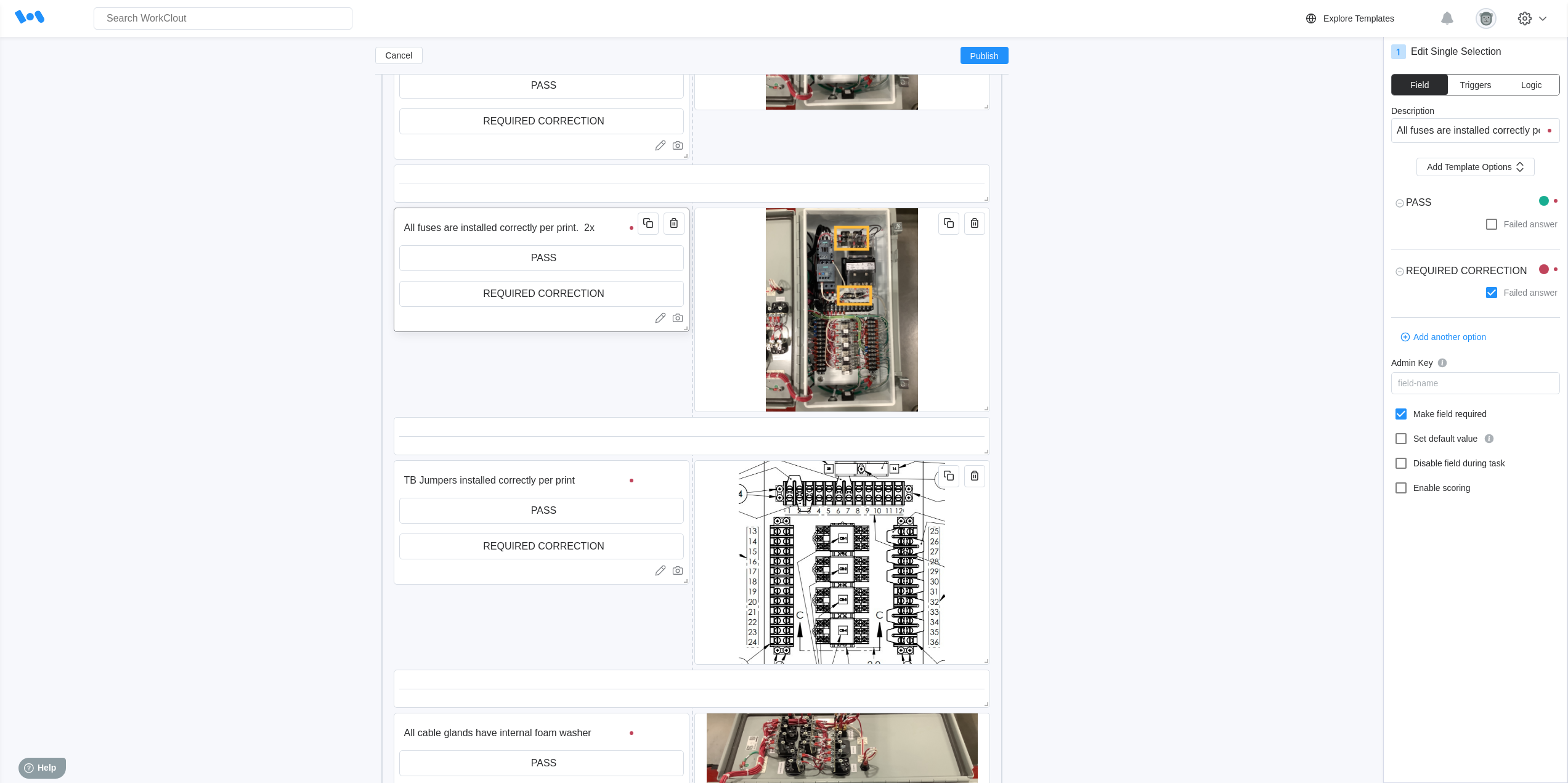
type input "All fuses are installed correctly per print. 2x !"
type textarea "x"
type input "All fuses are installed correctly per print. 2x"
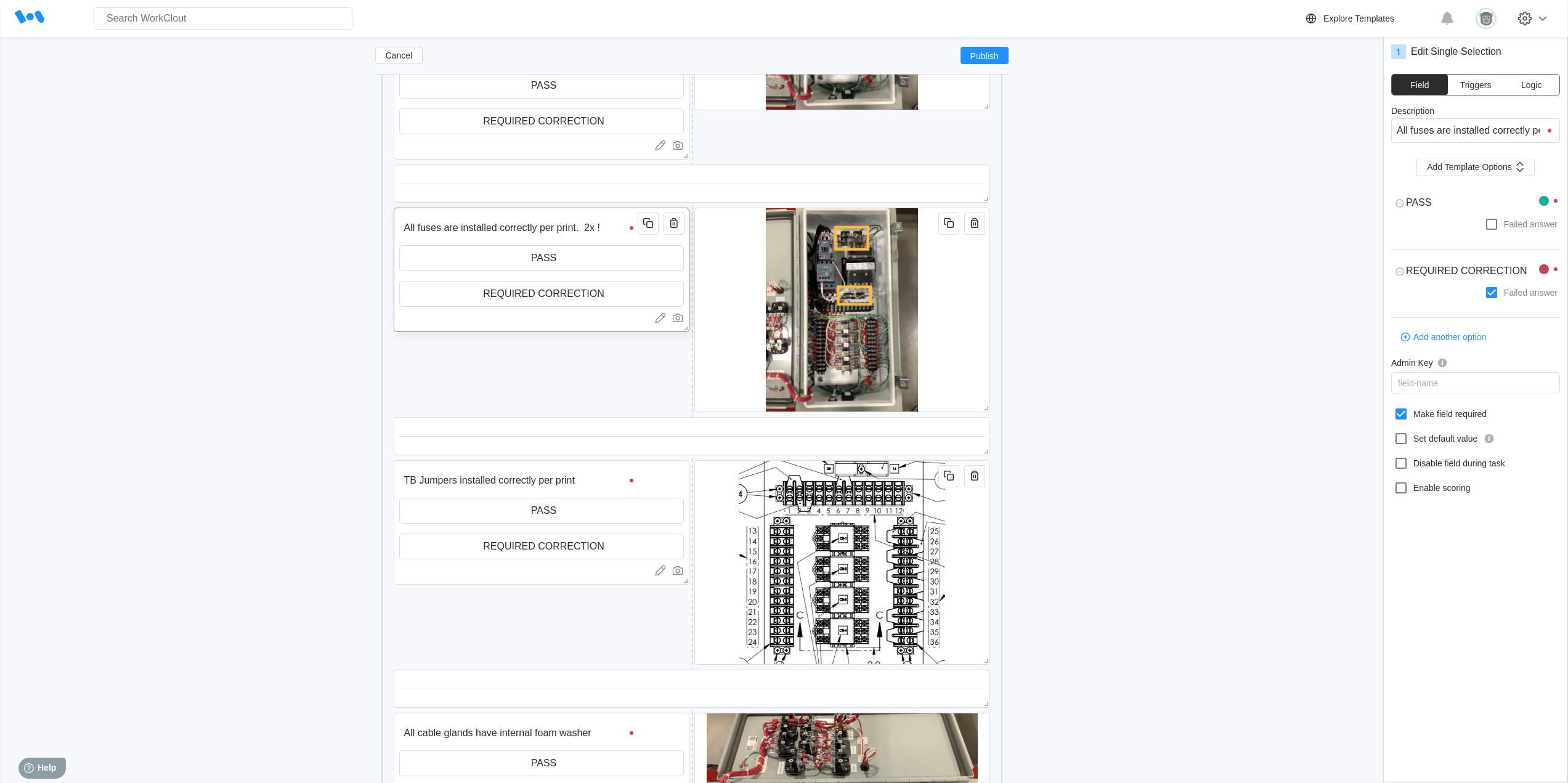
type textarea "x"
type input "All fuses are installed correctly per print. 2x 1"
type textarea "x"
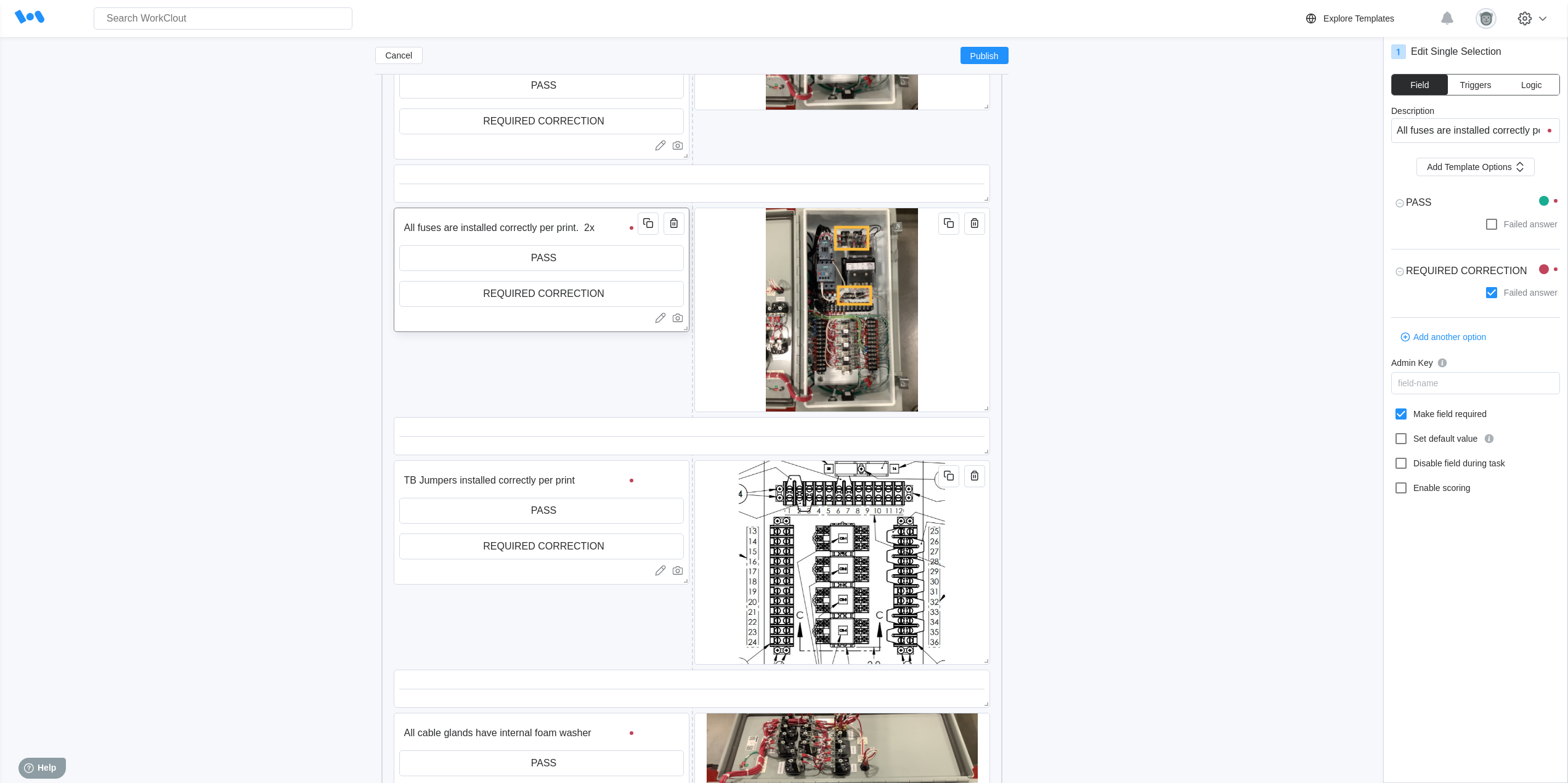
type textarea "x"
type input "All fuses are installed correctly per print. 2x 1A"
type textarea "x"
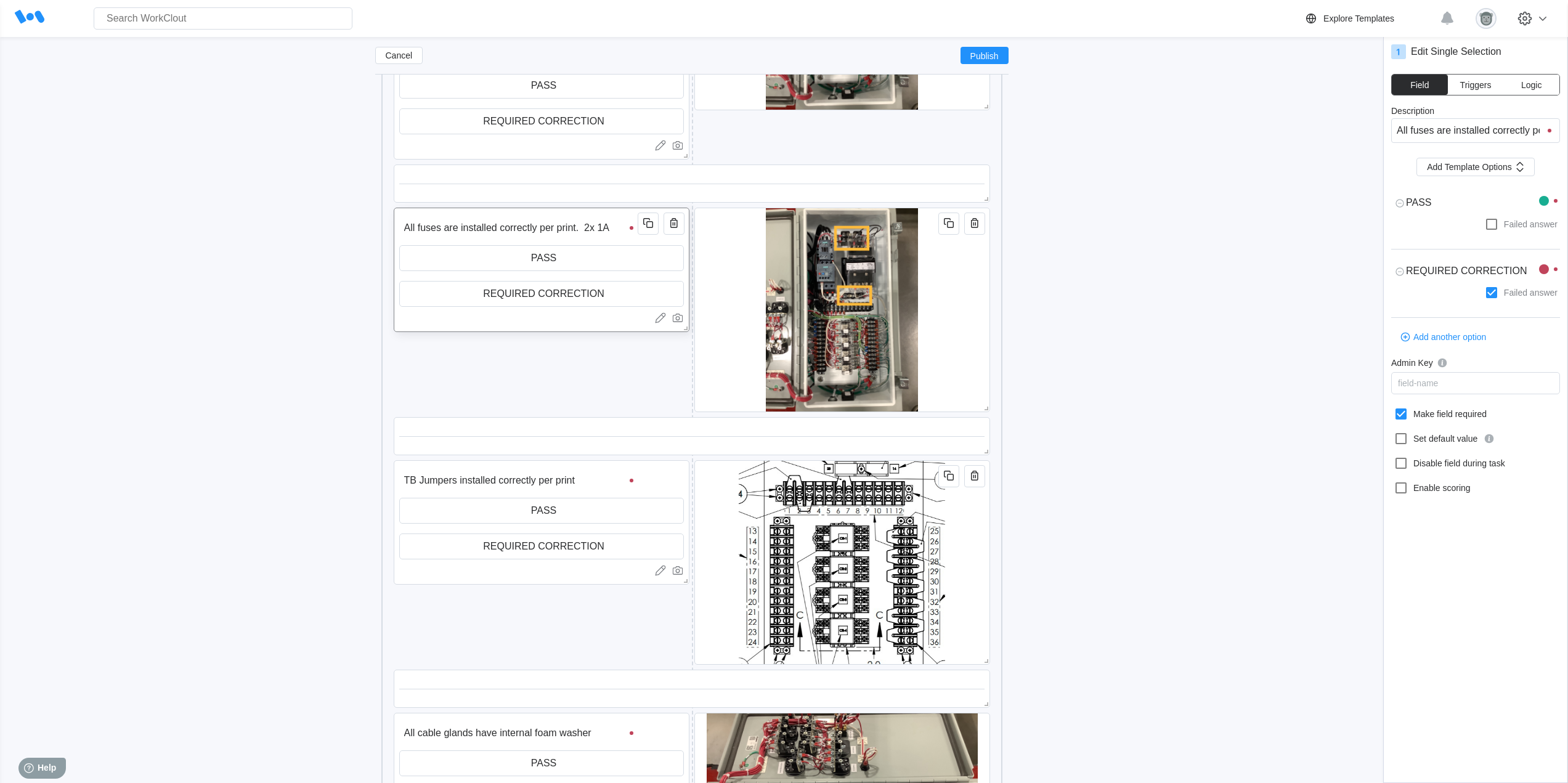
type input "All fuses are installed correctly per print. 2x 1A"
type textarea "x"
type input "All fuses are installed correctly per print. 2x 1A f"
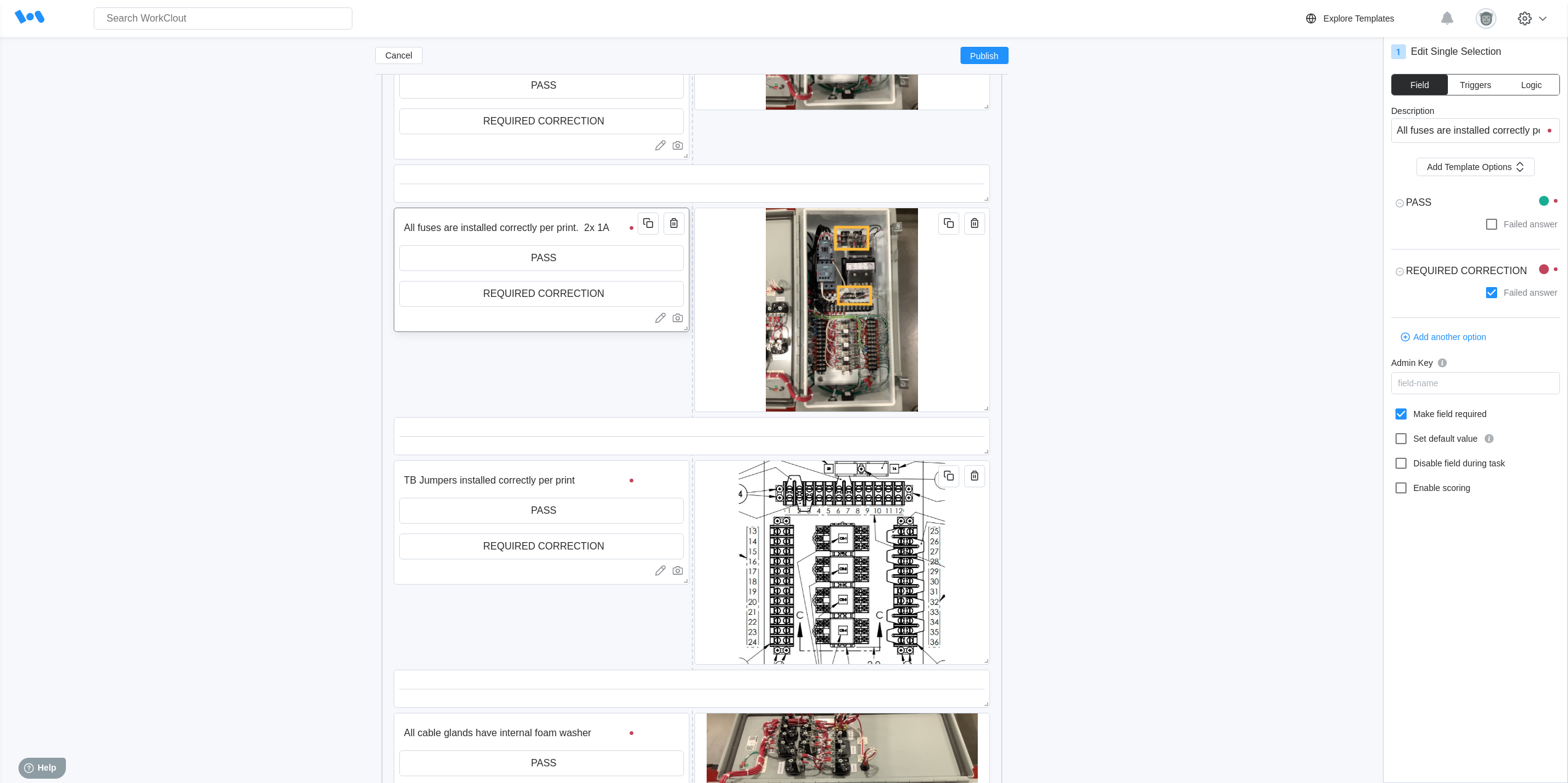
type input "All fuses are installed correctly per print. 2x 1A f"
type textarea "x"
type input "All fuses are installed correctly per print. 2x 1A fu"
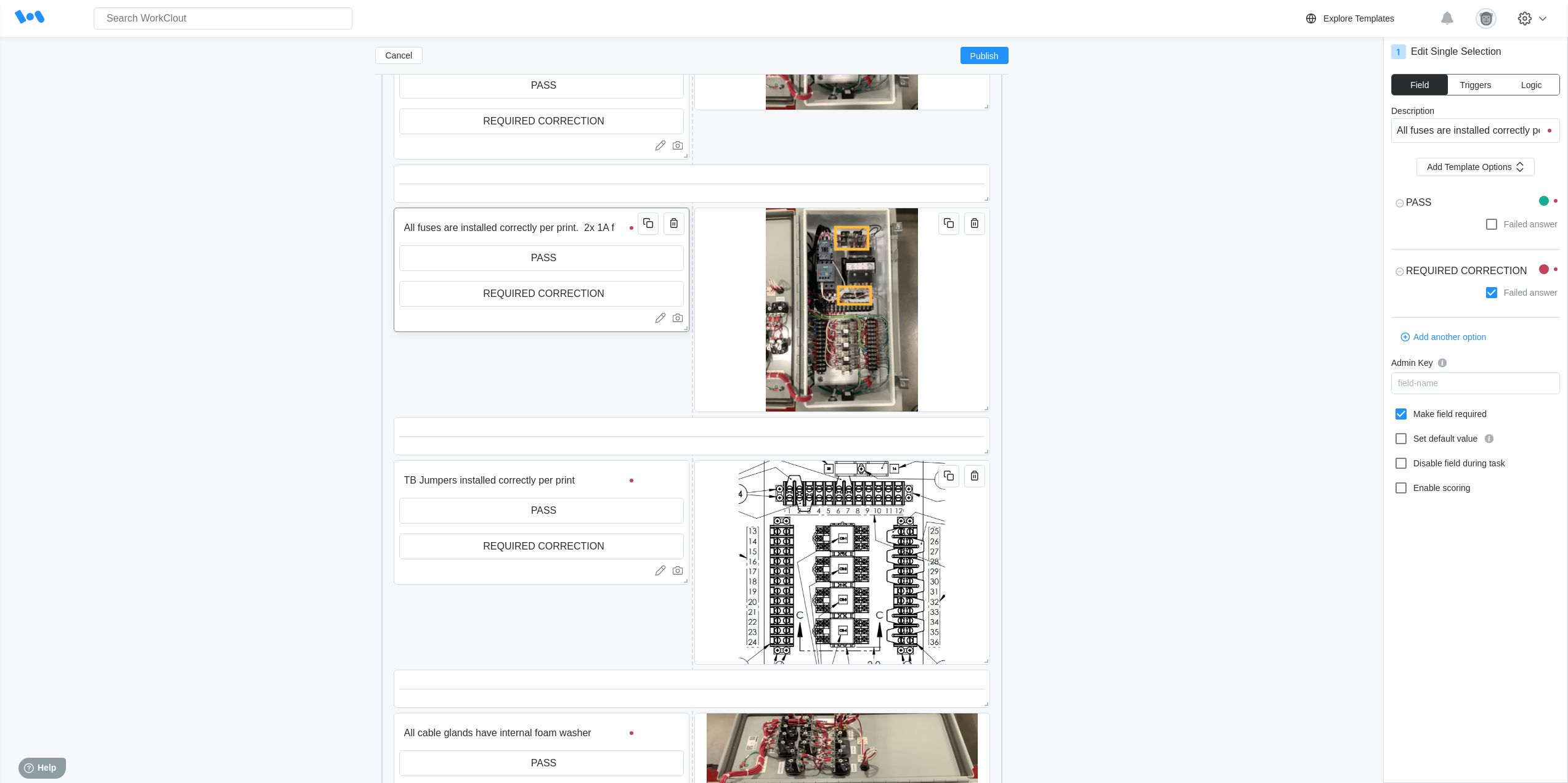
type textarea "x"
type input "All fuses are installed correctly per print. 2x 1A fuse"
type textarea "x"
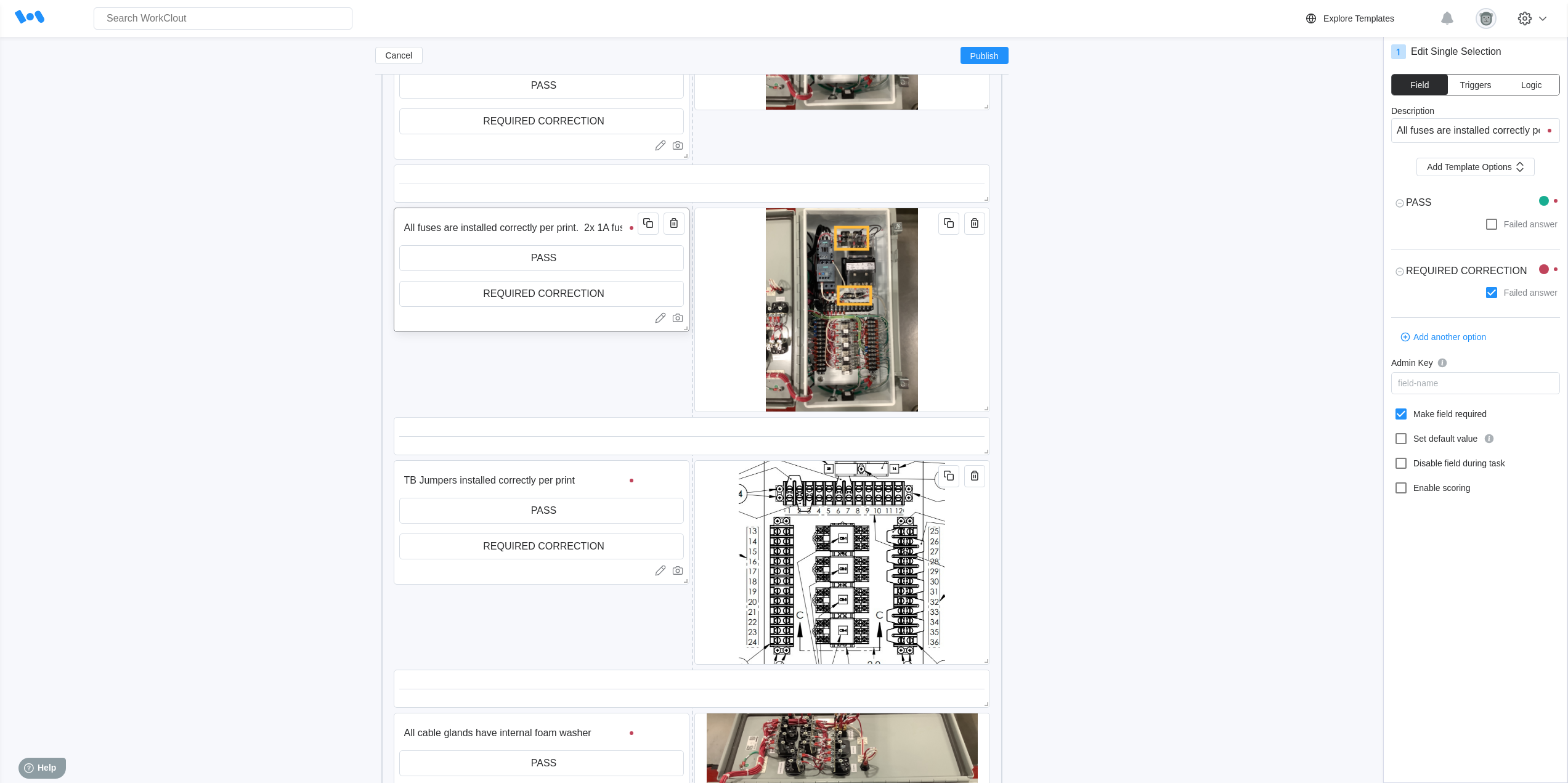
type textarea "x"
type input "All fuses are installed correctly per print. 2x 1A fuse"
type textarea "x"
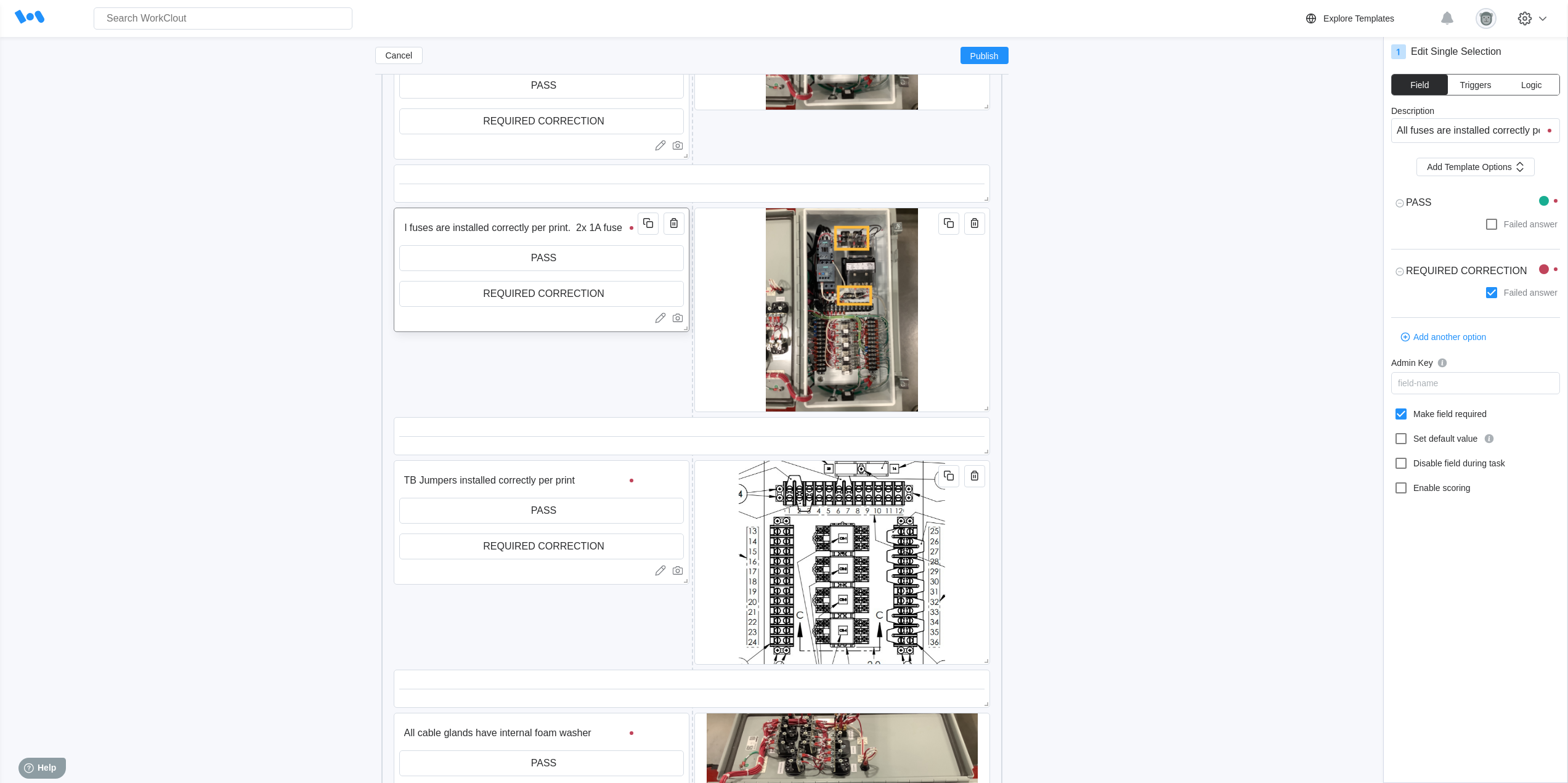
type input "All fuses are installed correctly per print. 2x 1A fuse i"
type textarea "x"
type input "All fuses are installed correctly per print. 2x 1A fuse in"
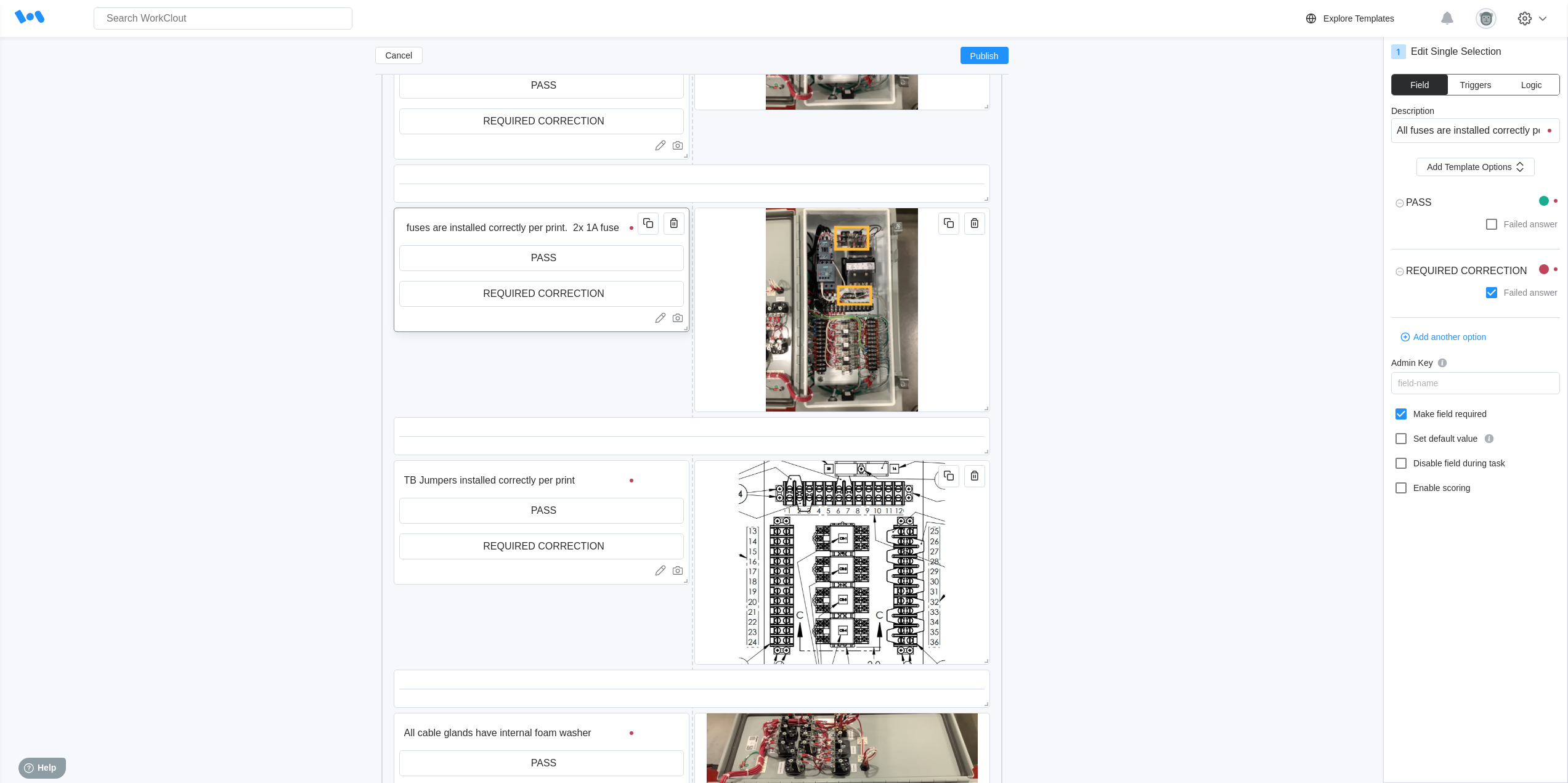
type input "All fuses are installed correctly per print. 2x 1A fuse in"
type textarea "x"
type input "All fuses are installed correctly per print. 2x 1A fuse in"
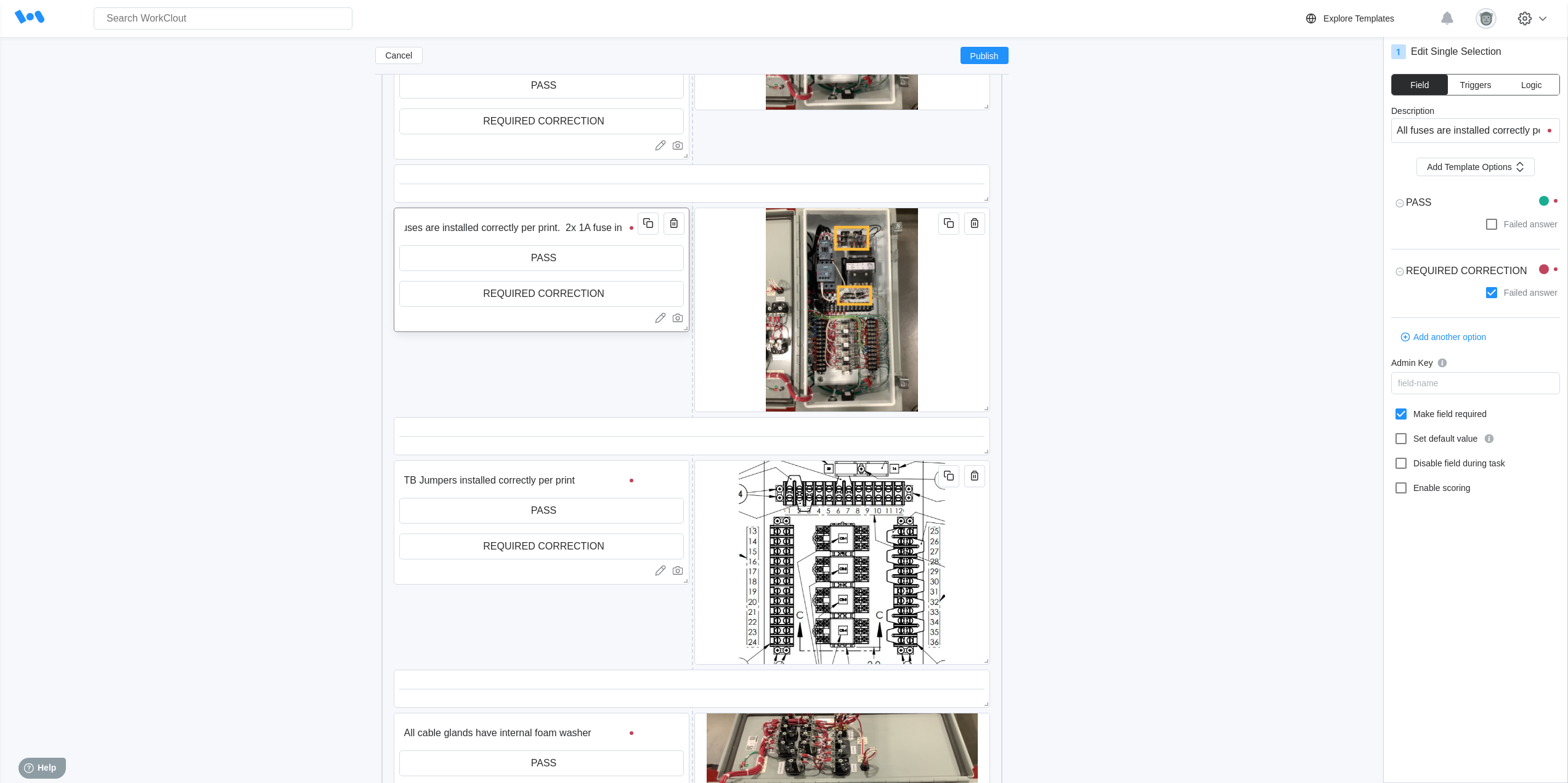
type textarea "x"
type input "All fuses are installed correctly per print. 2x 1A fuse in t"
type textarea "x"
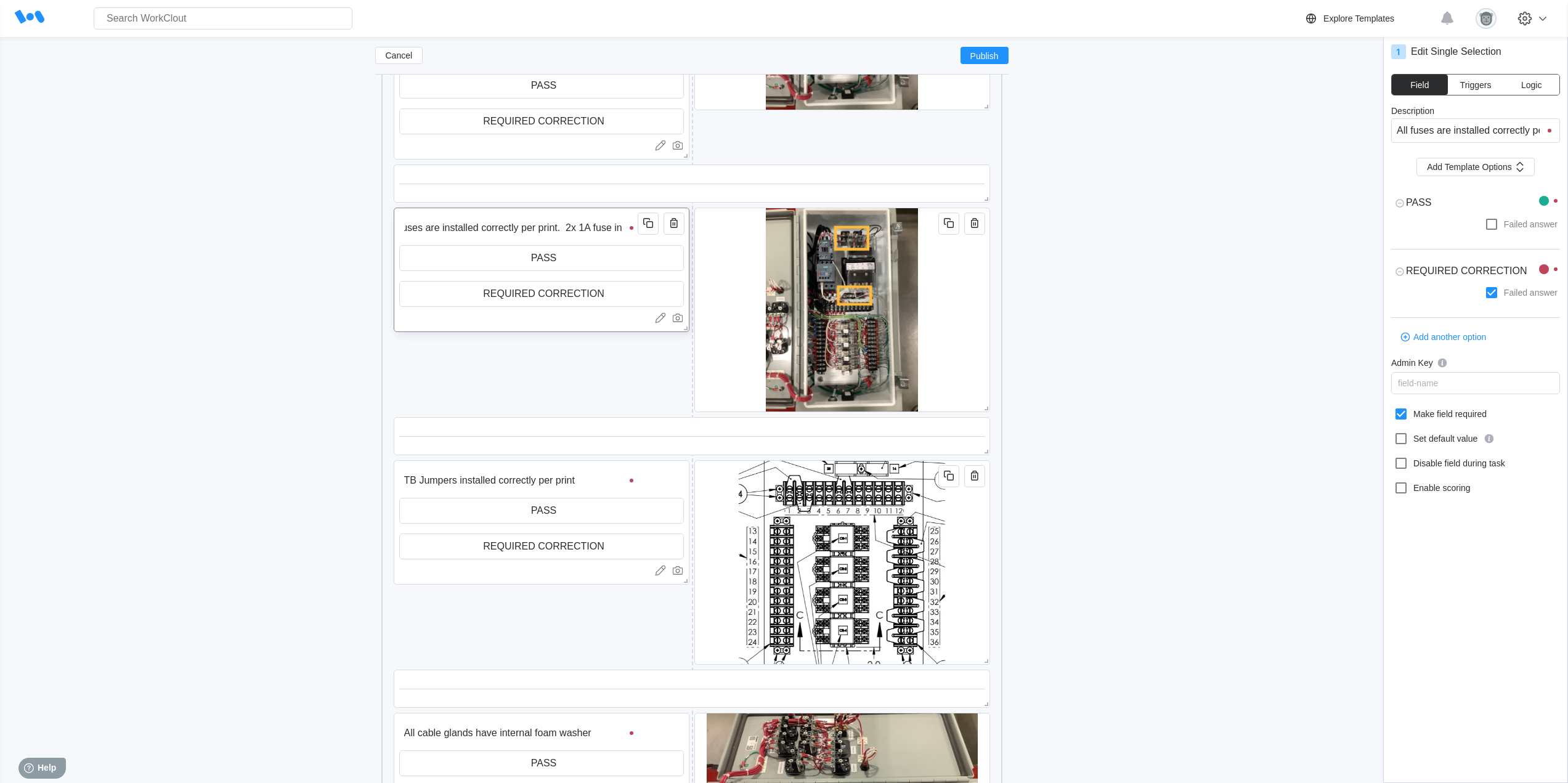
type textarea "x"
type input "All fuses are installed correctly per print. 2x 1A fuse in to"
type textarea "x"
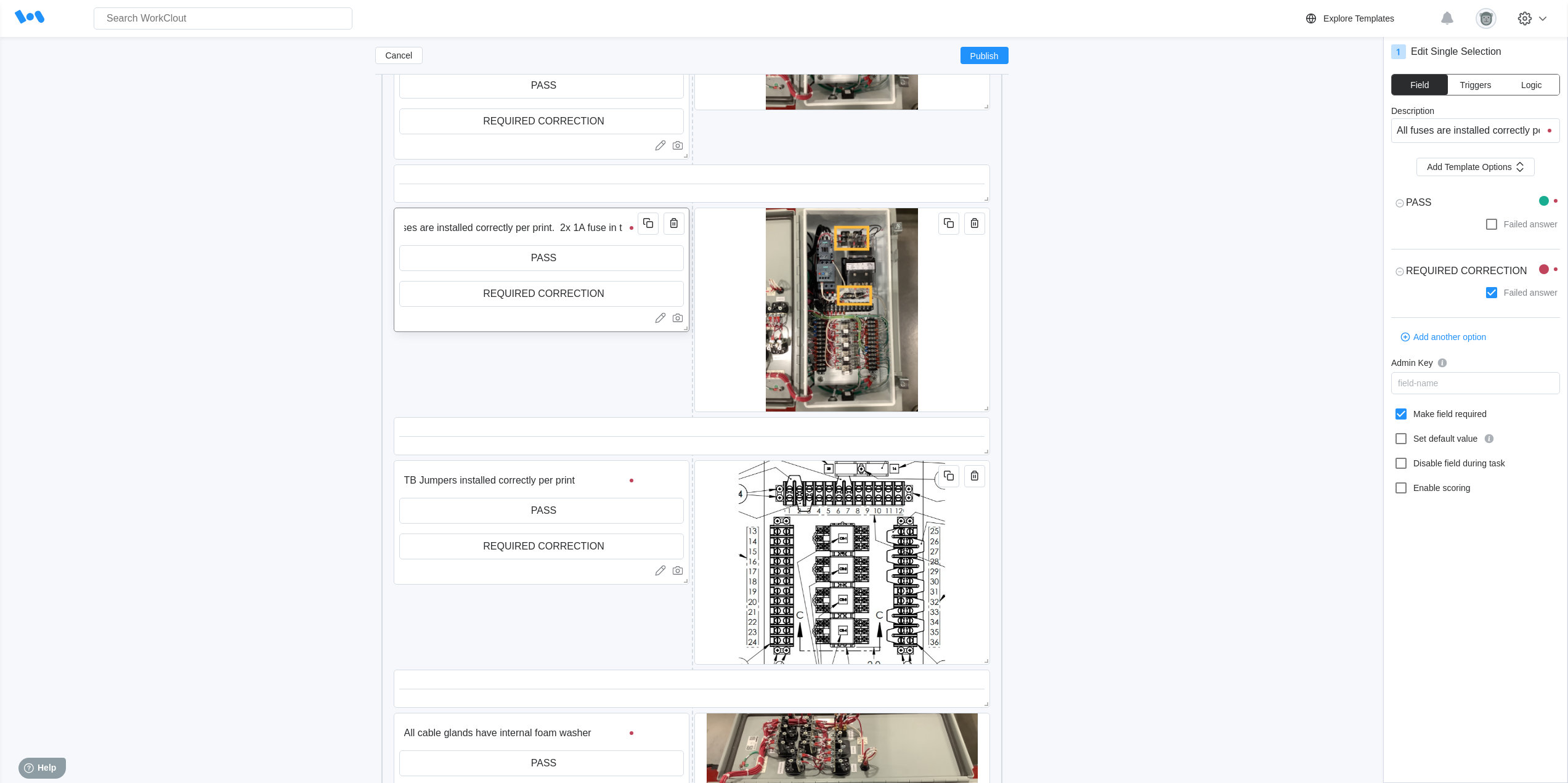
type textarea "x"
type input "All fuses are installed correctly per print. 2x 1A fuse in top"
type textarea "x"
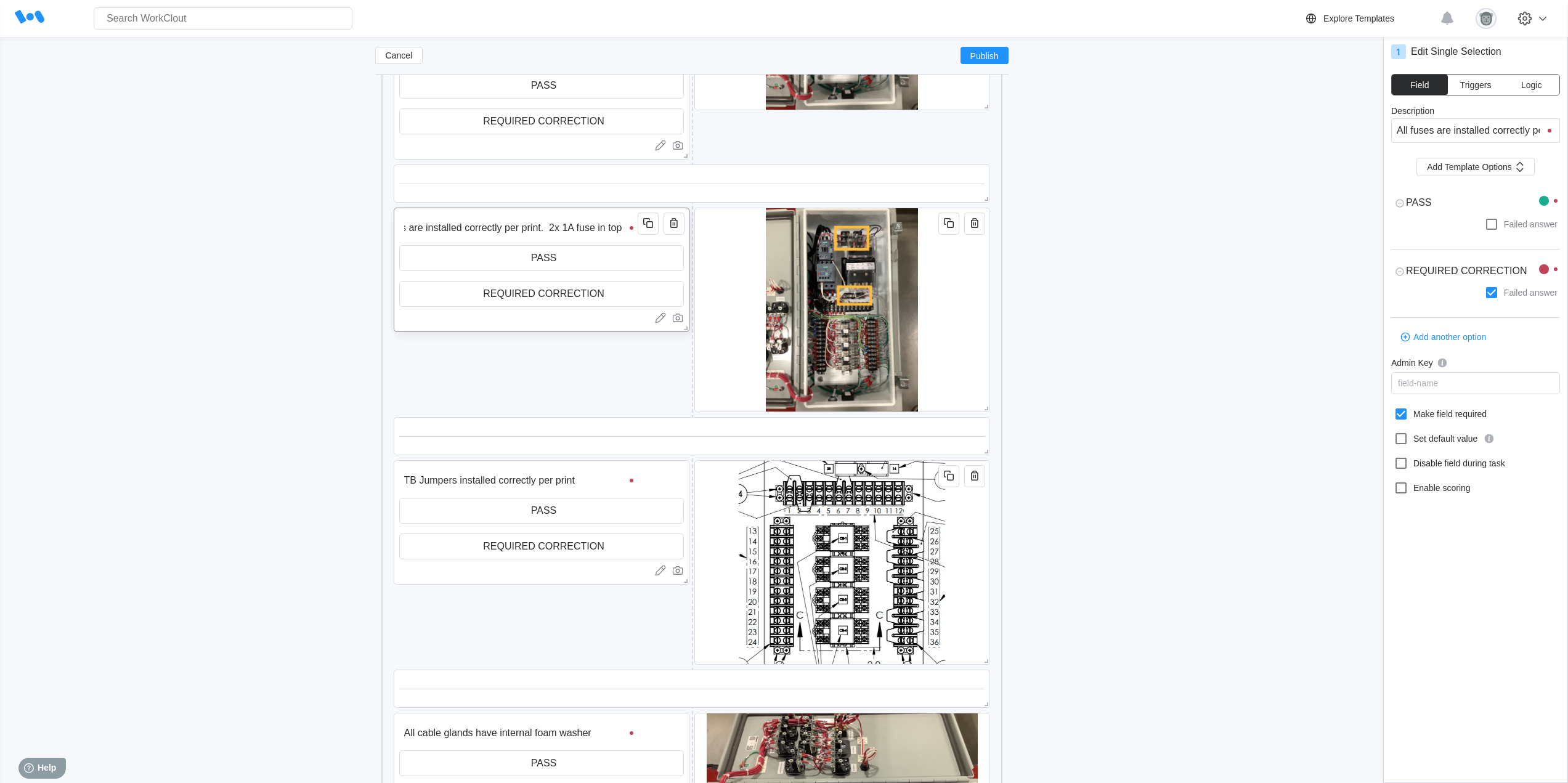
type input "All fuses are installed correctly per print. 2x 1A fuse in top"
type textarea "x"
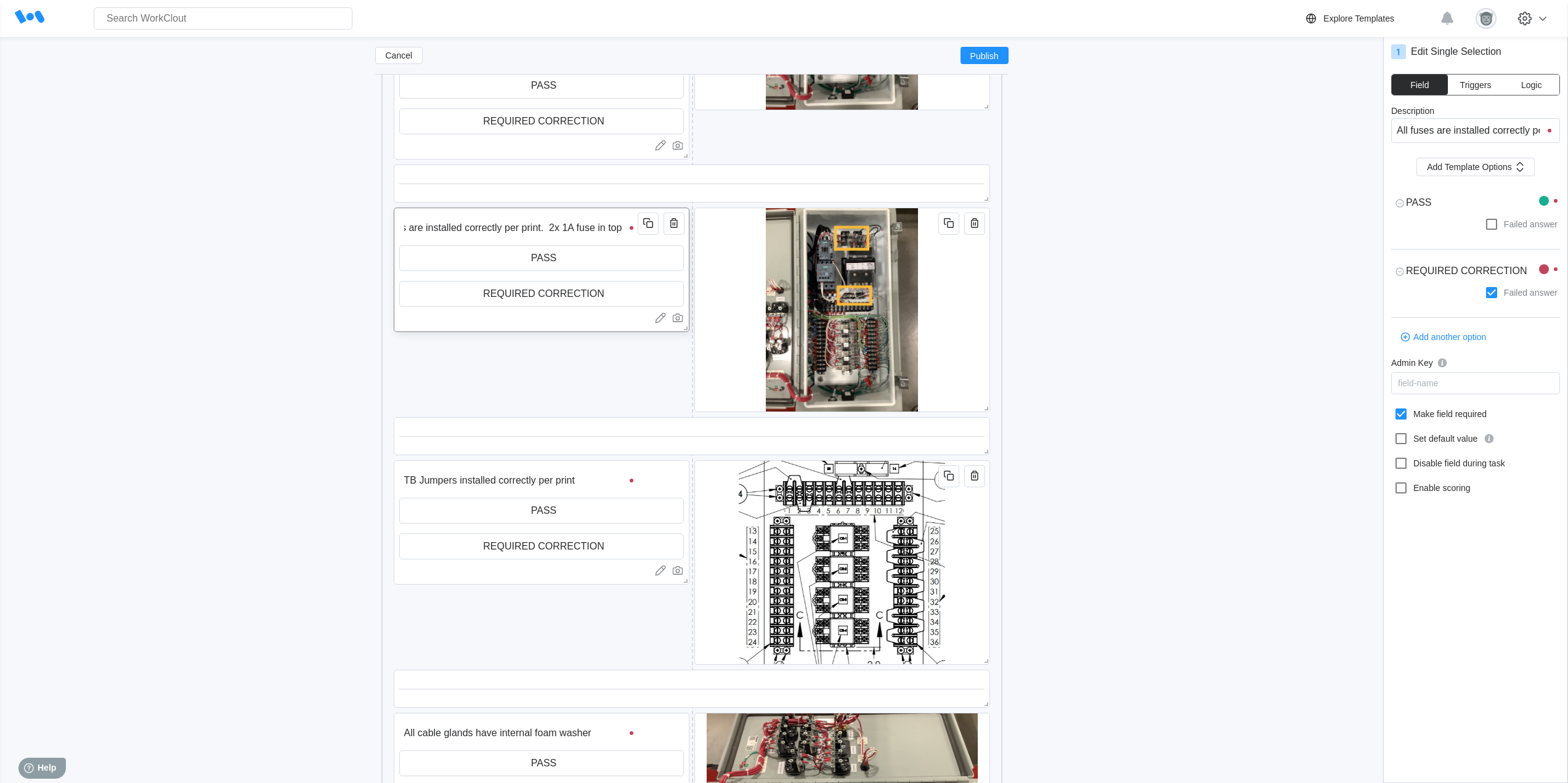
type input "All fuses are installed correctly per print. 2x 1A fuse in top h"
type textarea "x"
type input "All fuses are installed correctly per print. 2x 1A fuse in top ho"
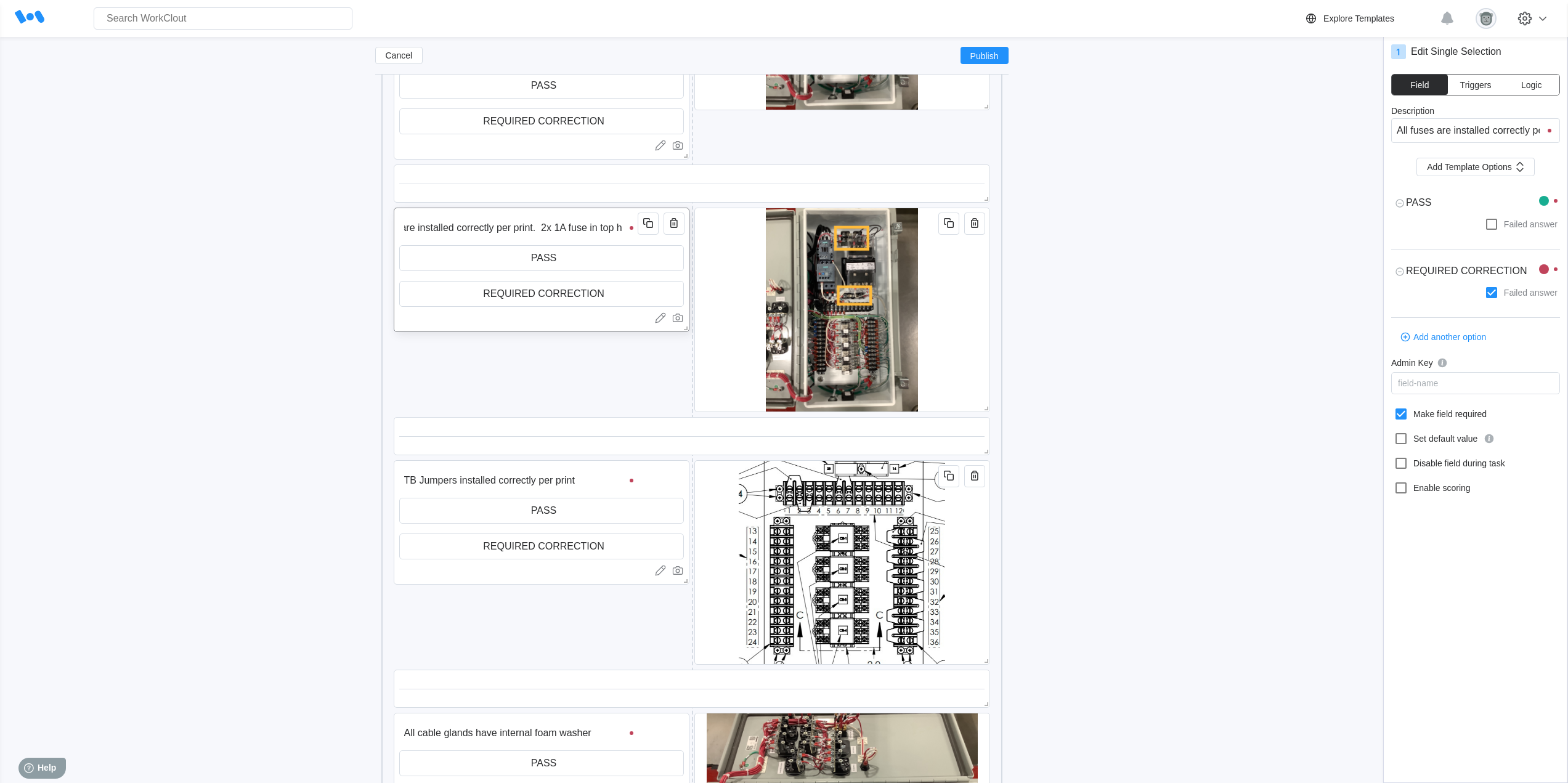
type input "All fuses are installed correctly per print. 2x 1A fuse in top ho"
type textarea "x"
type input "All fuses are installed correctly per print. 2x 1A fuse in top hol"
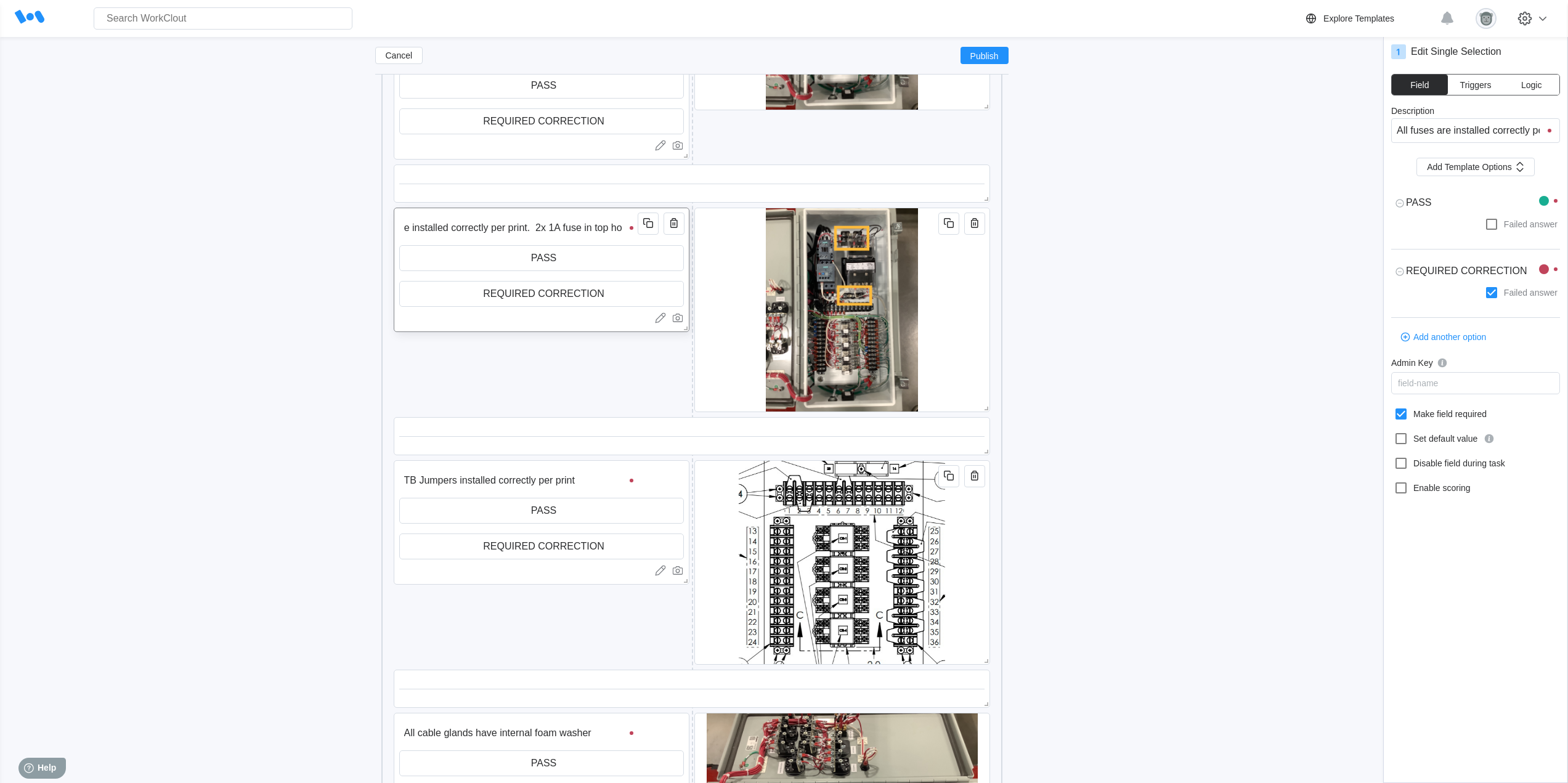
type textarea "x"
type input "All fuses are installed correctly per print. 2x 1A fuse in top hold"
type textarea "x"
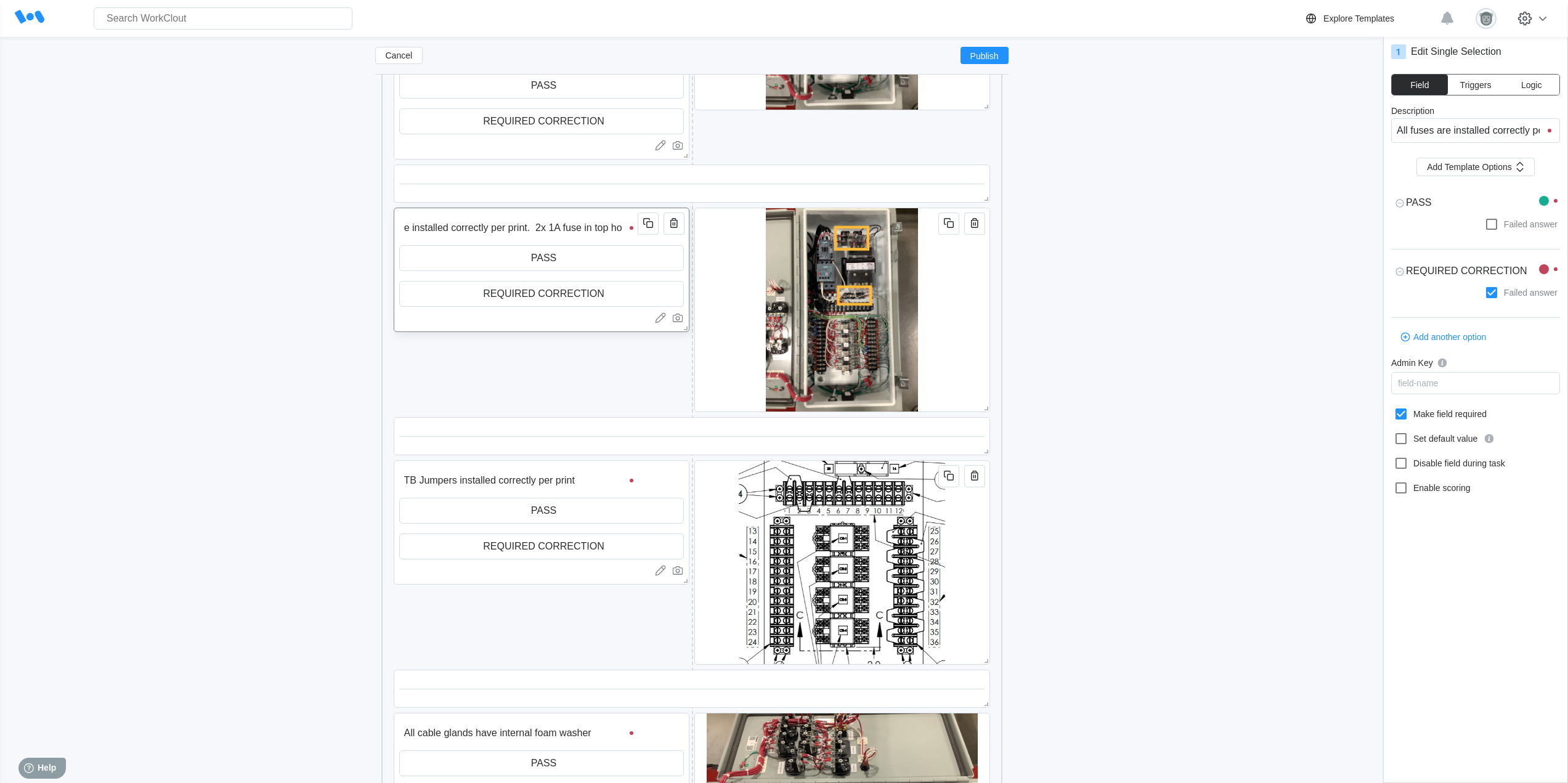
type textarea "x"
type input "All fuses are installed correctly per print. 2x 1A fuse in top holde"
type textarea "x"
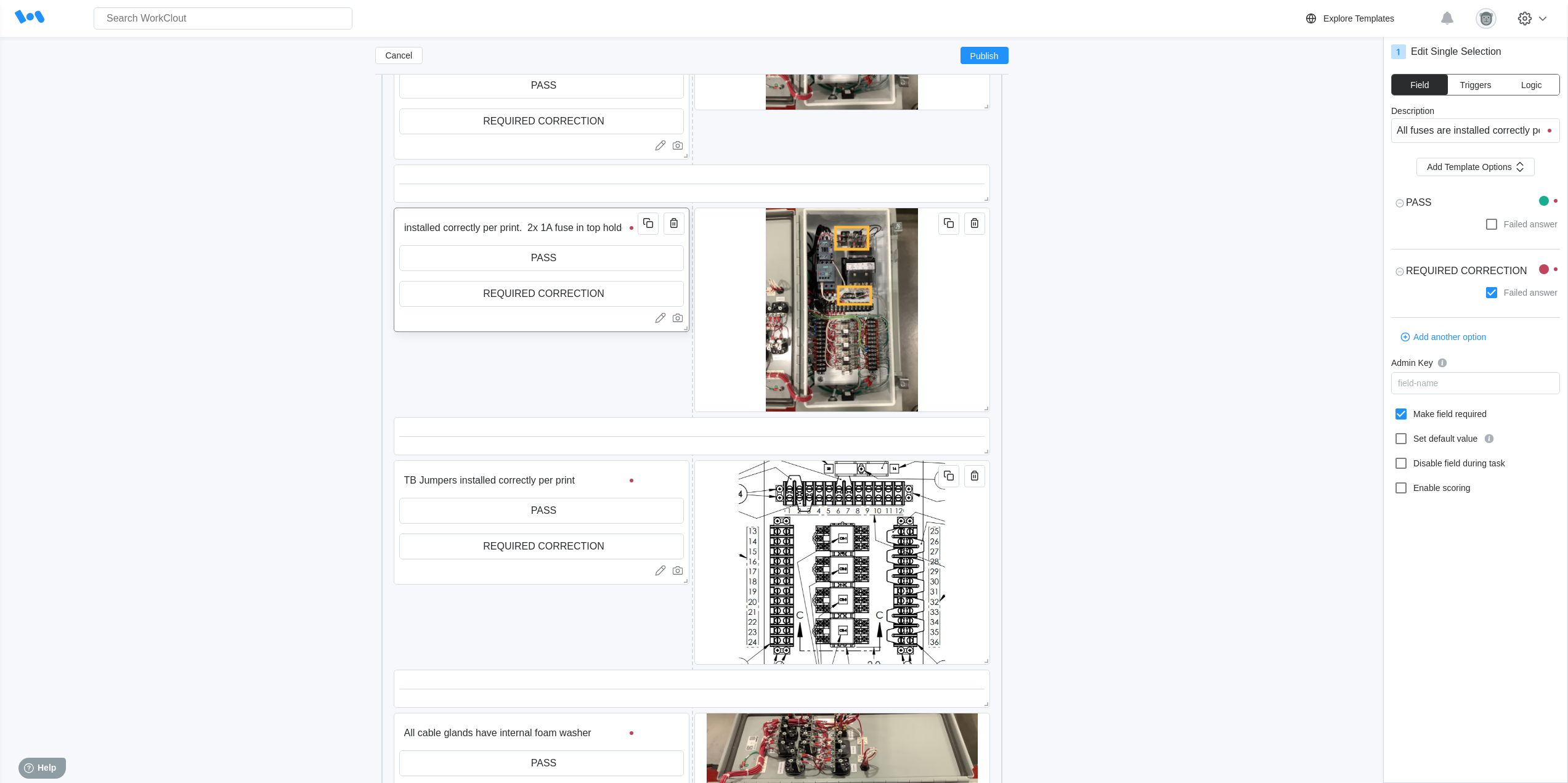
type input "All fuses are installed correctly per print. 2x 1A fuse in top holder"
type textarea "x"
type input "All fuses are installed correctly per print. 2x 1A fuse in top holder."
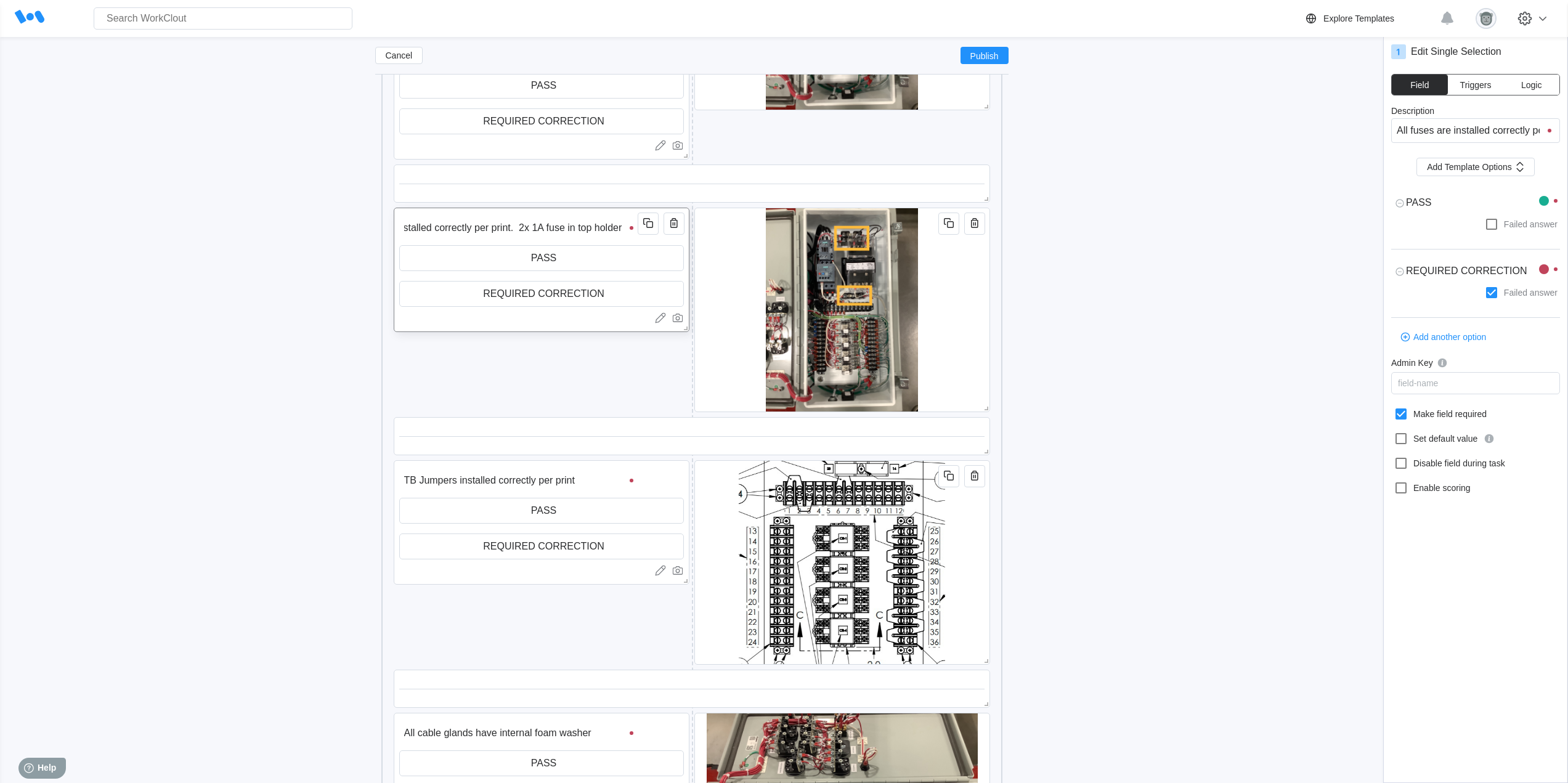
type input "All fuses are installed correctly per print. 2x 1A fuse in top holder."
type textarea "x"
type input "All fuses are installed correctly per print. 2x 1A fuse in top holder"
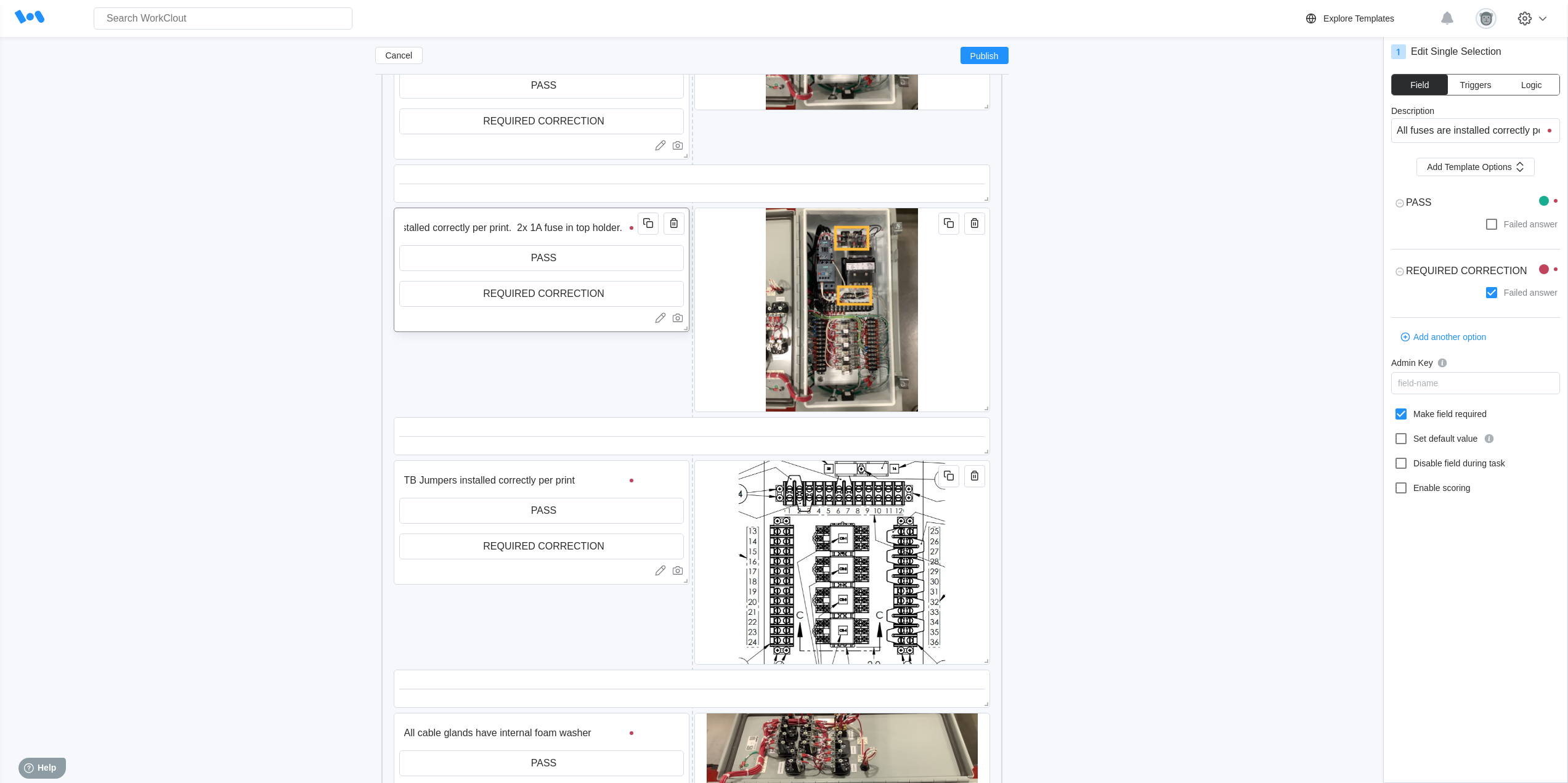
type input "All fuses are installed correctly per print. 2x 1A fuse in top holder"
type textarea "x"
type input "All fuses are installed correctly per print. 2x 1A fuse in top holder,"
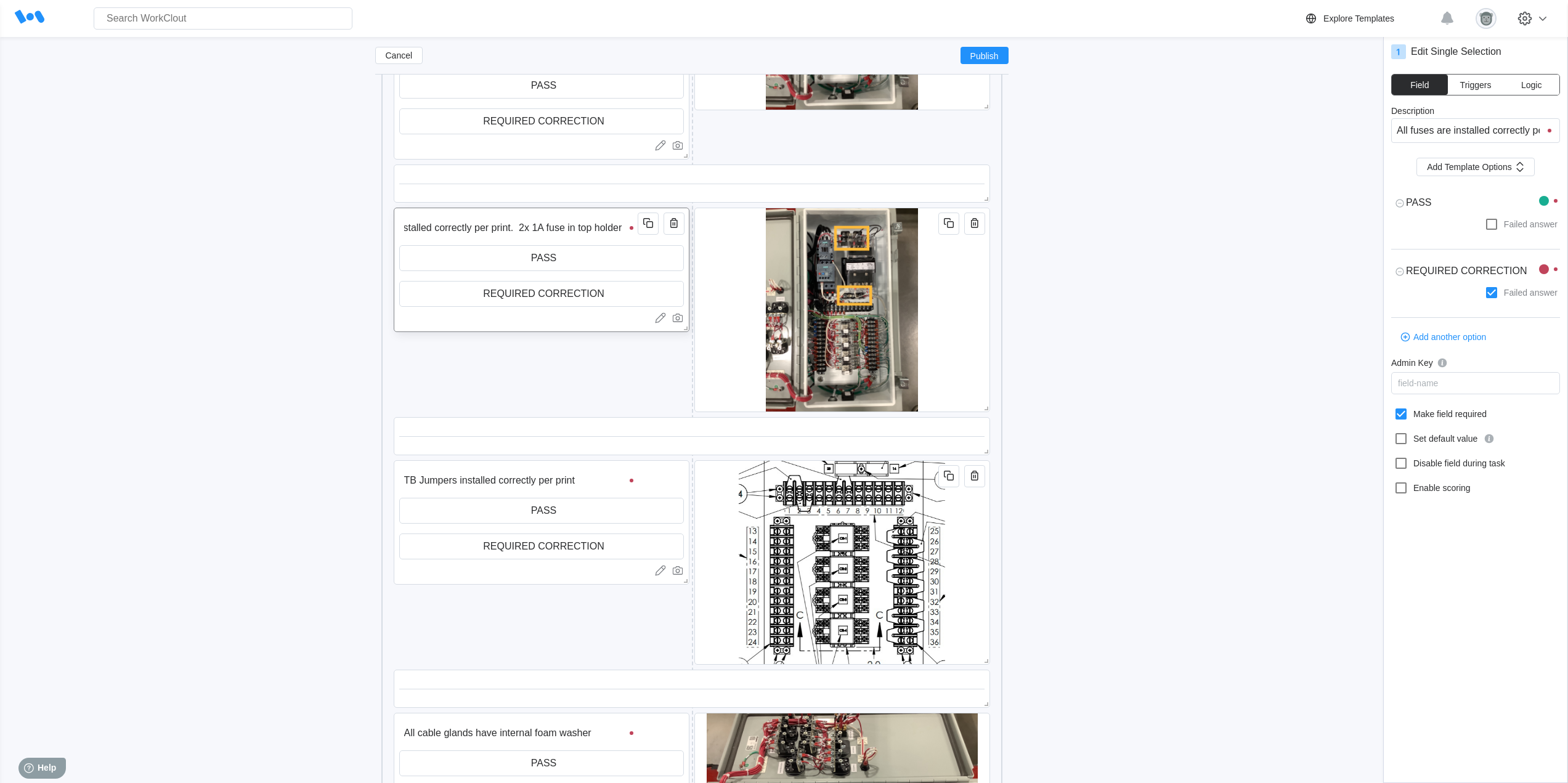
type textarea "x"
type input "All fuses are installed correctly per print. 2x 1A fuse in top holder,"
type textarea "x"
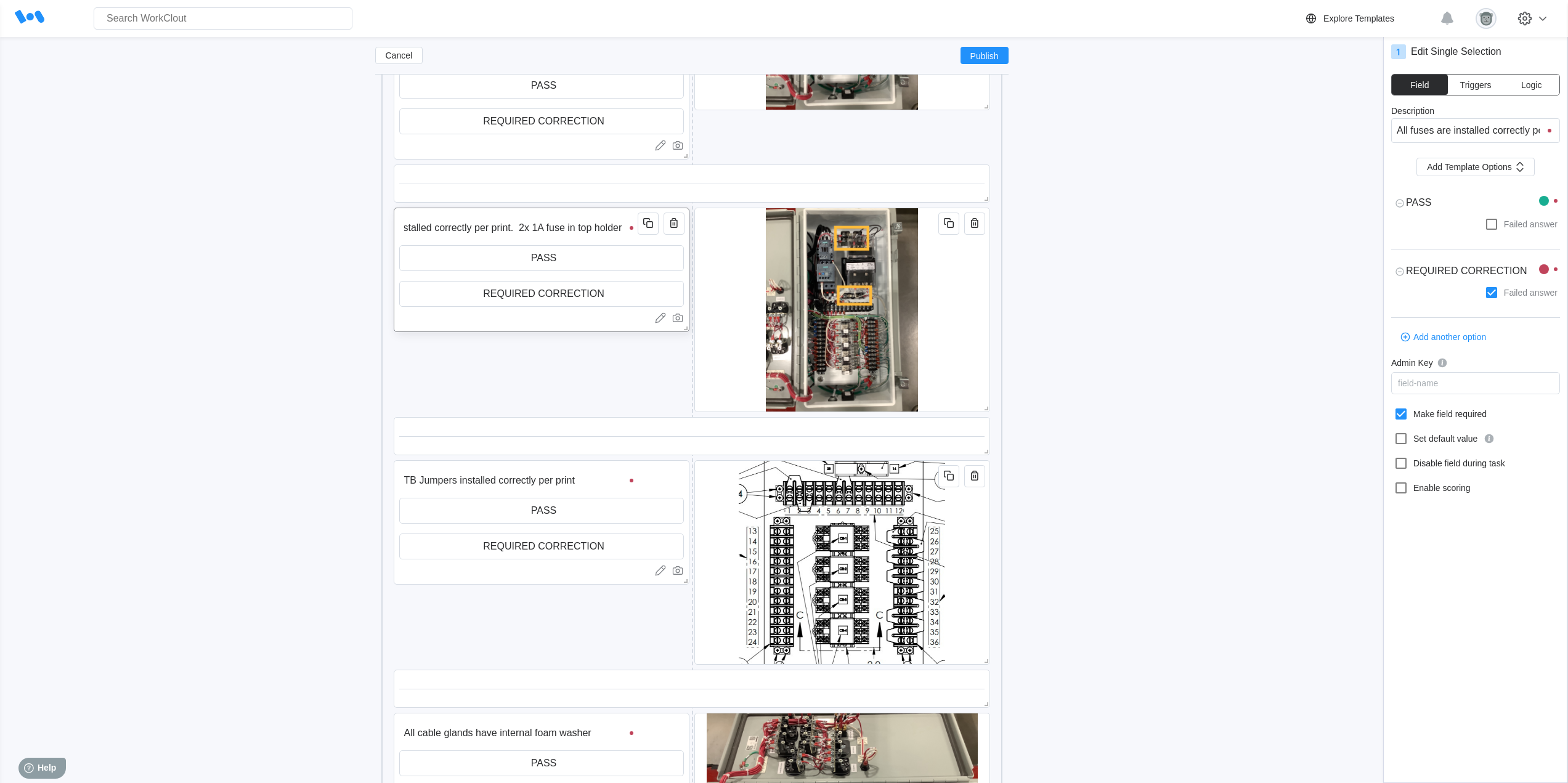
type textarea "x"
type input "All fuses are installed correctly per print. 2x 1A fuse in top holder, 1"
type textarea "x"
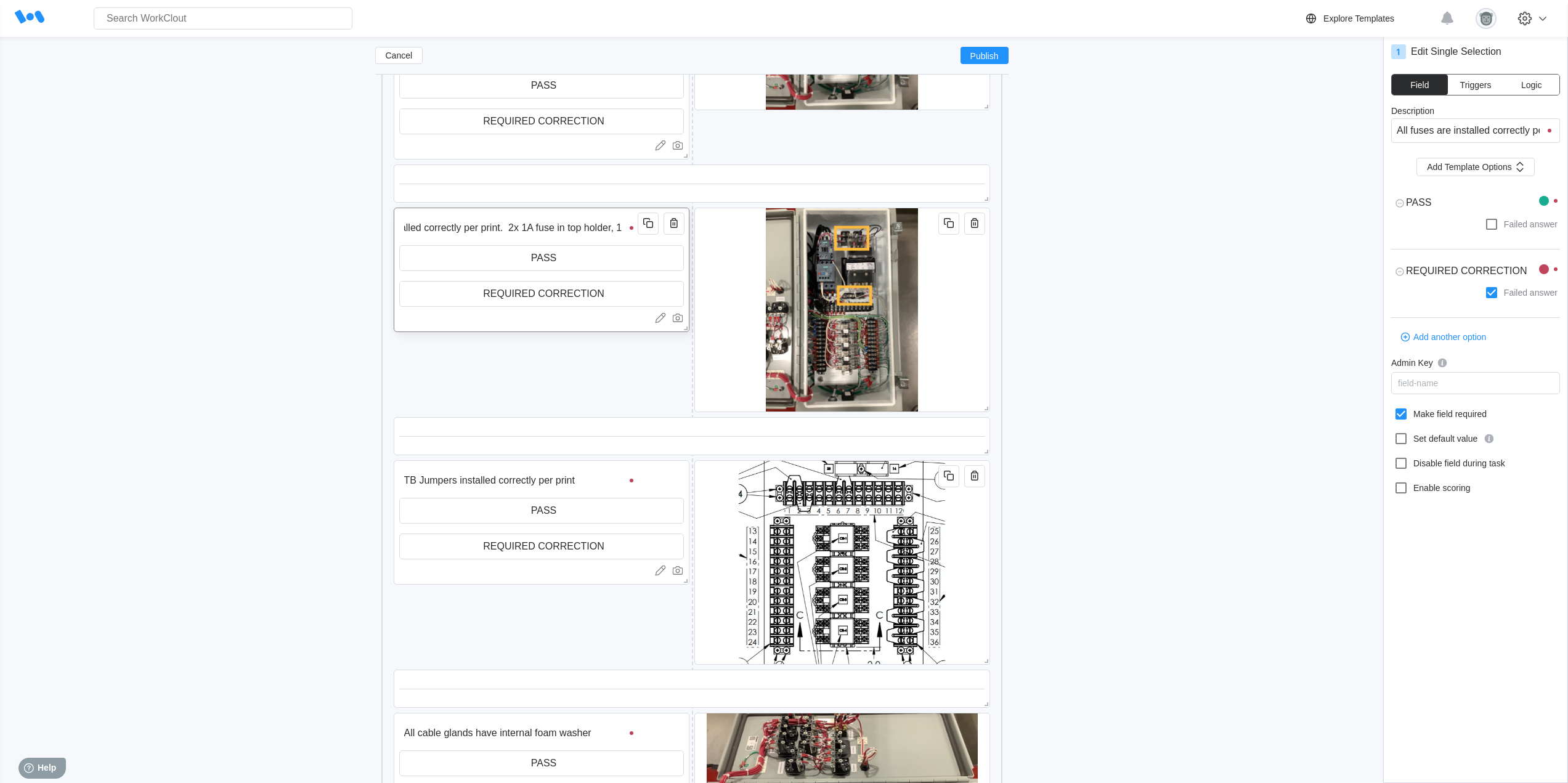
type input "All fuses are installed correctly per print. 2x 1A fuse in top holder, 1x"
type textarea "x"
type input "All fuses are installed correctly per print. 2x 1A fuse in top holder, 1x"
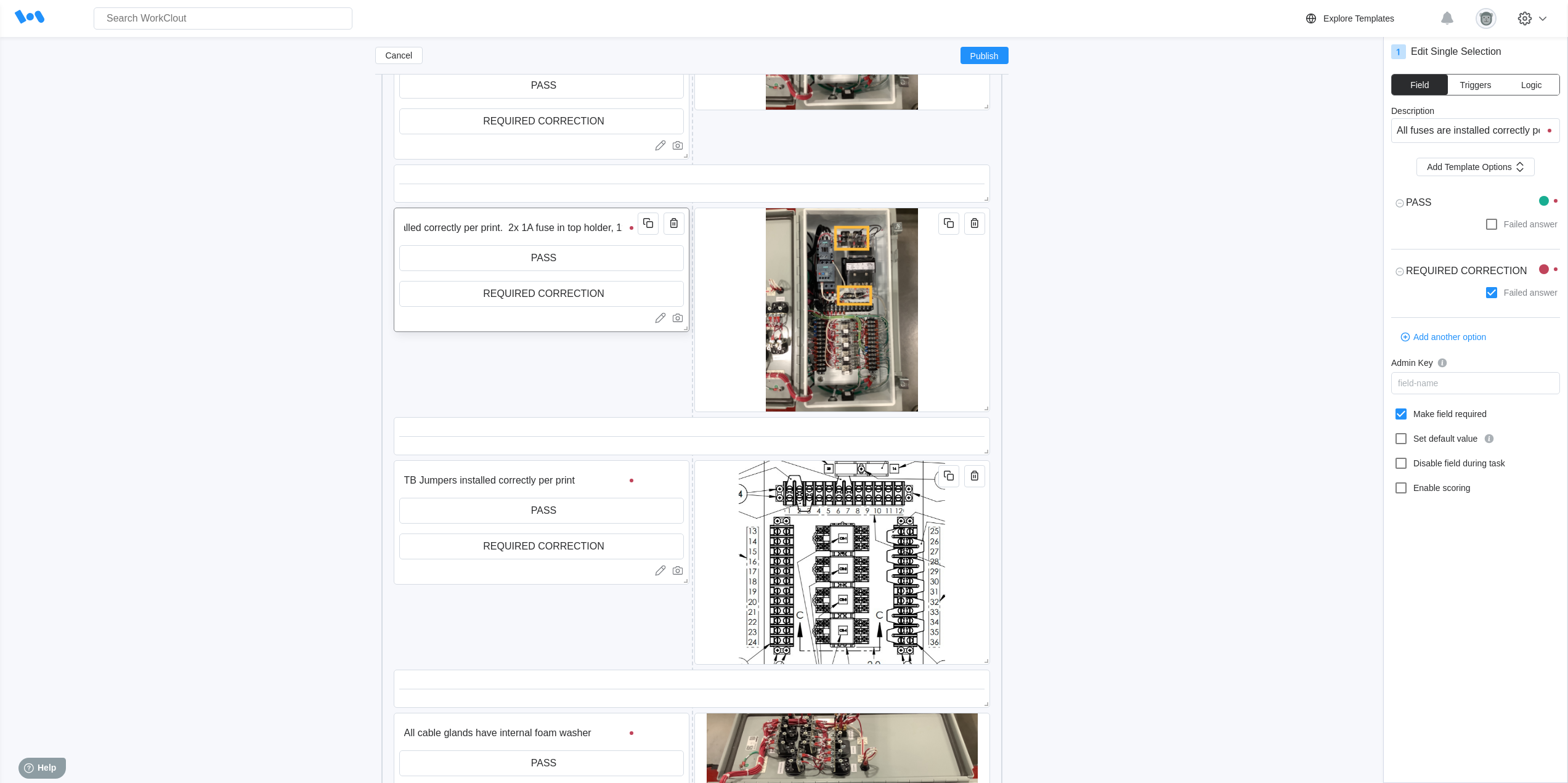
type input "All fuses are installed correctly per print. 2x 1A fuse in top holder, 1x"
type textarea "x"
type input "All fuses are installed correctly per print. 2x 1A fuse in top holder, 1x 3"
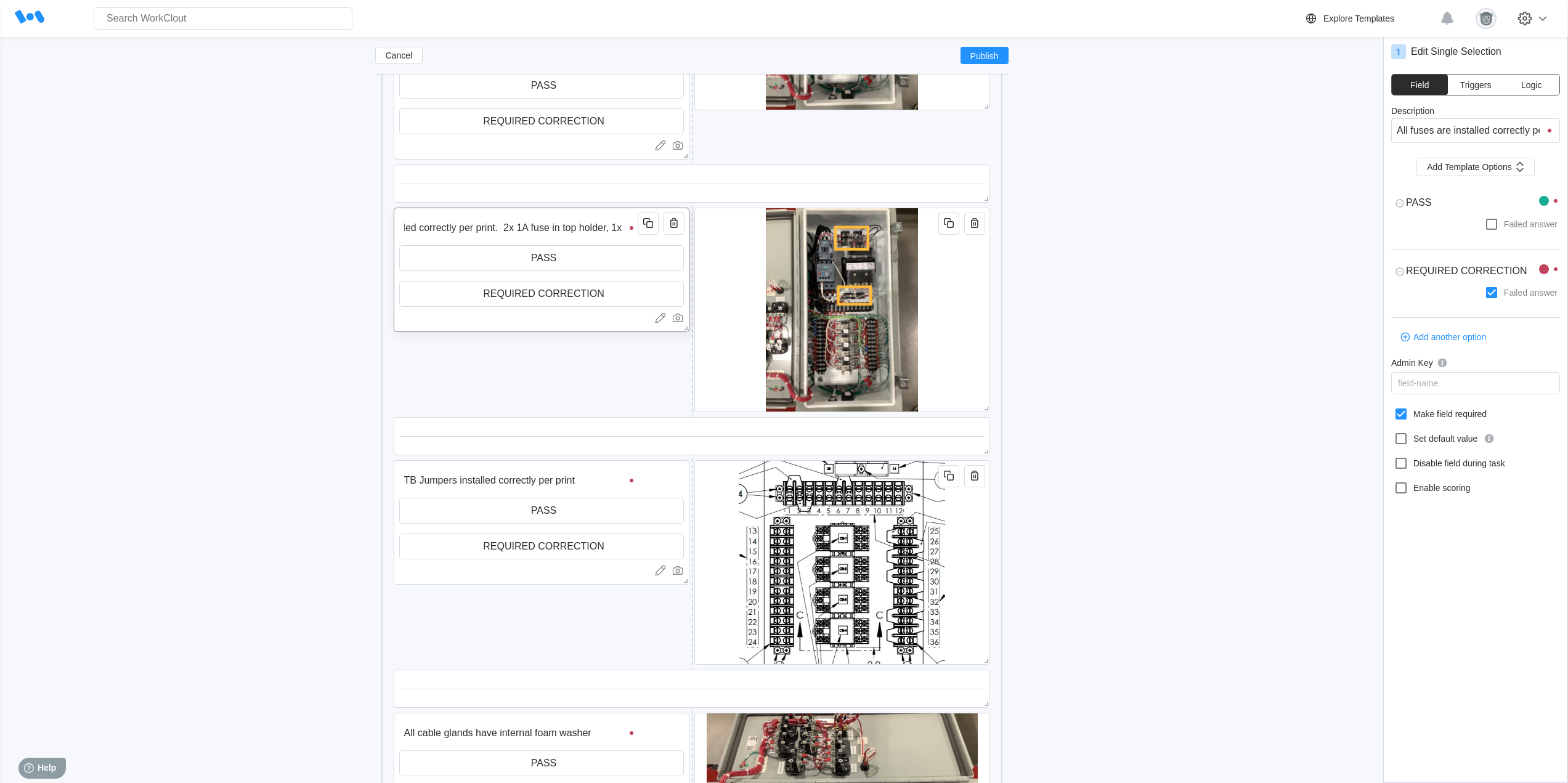
type textarea "x"
type input "All fuses are installed correctly per print. 2x 1A fuse in top holder, 1x 3A"
type textarea "x"
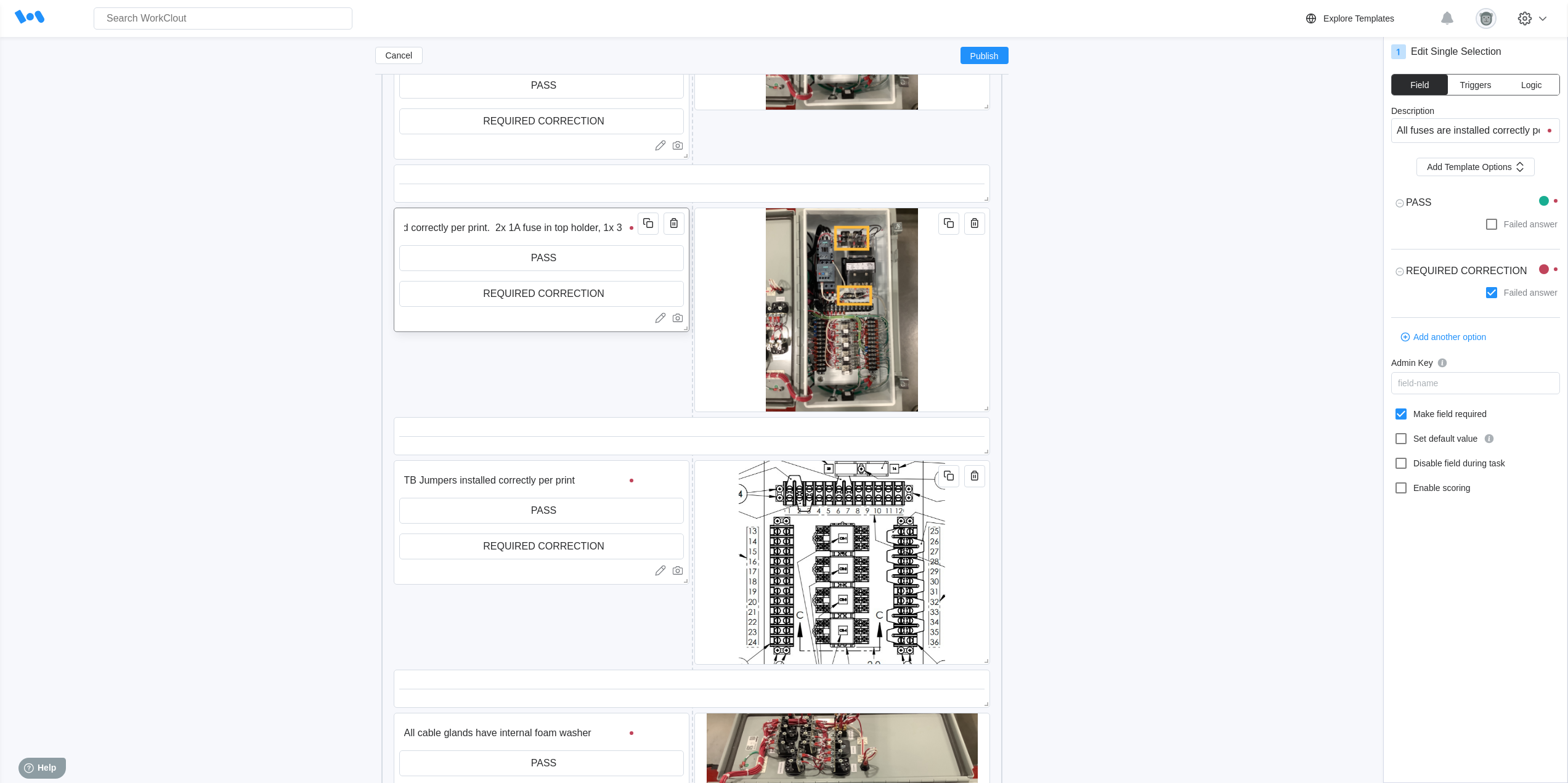
type textarea "x"
type input "All fuses are installed correctly per print. 2x 1A fuse in top holder, 1x 3A"
type textarea "x"
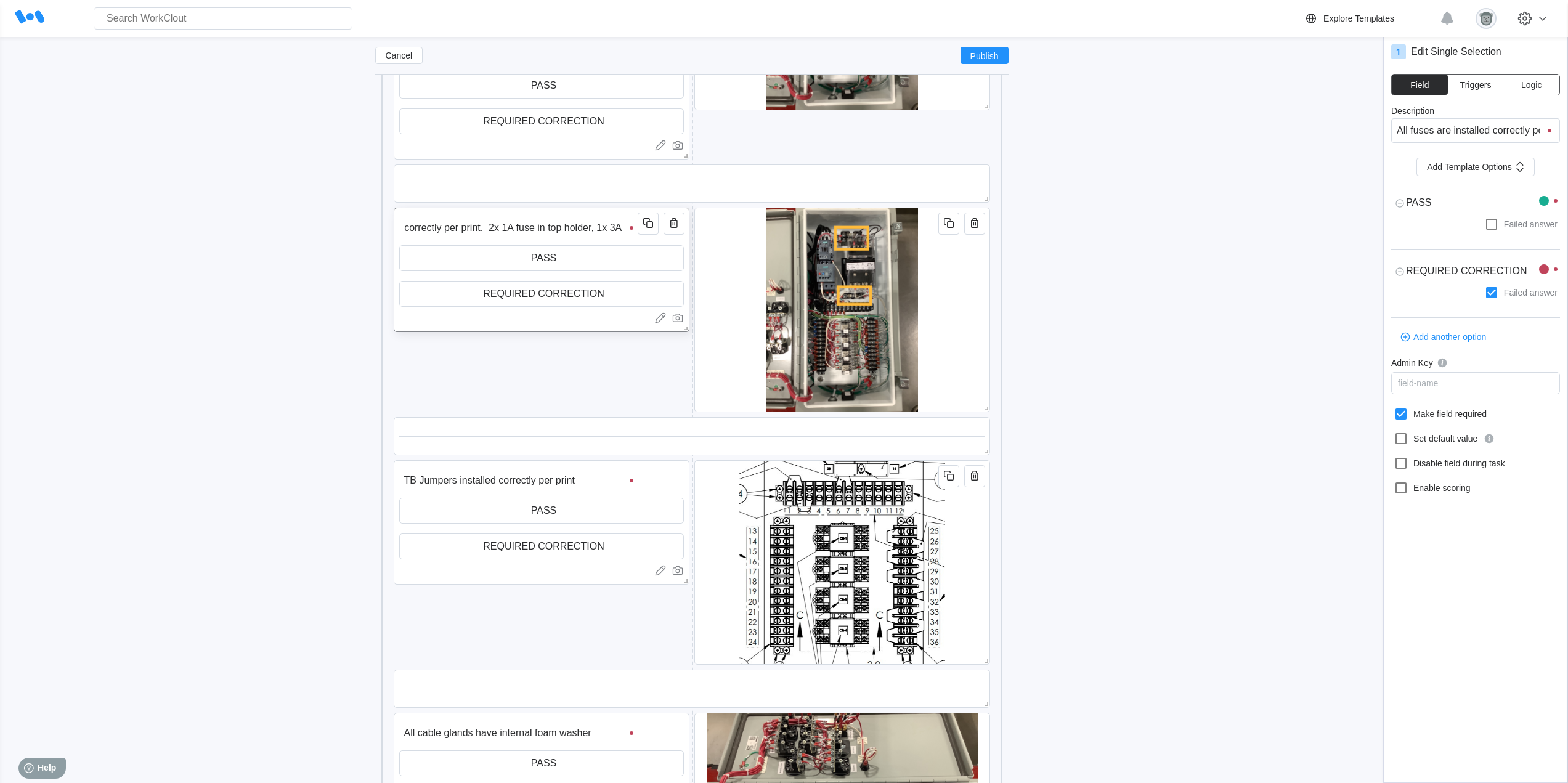
scroll to position [0, 98]
type input "All fuses are installed correctly per print. 2x 1A fuse in top holder, 1x 3A f"
type textarea "x"
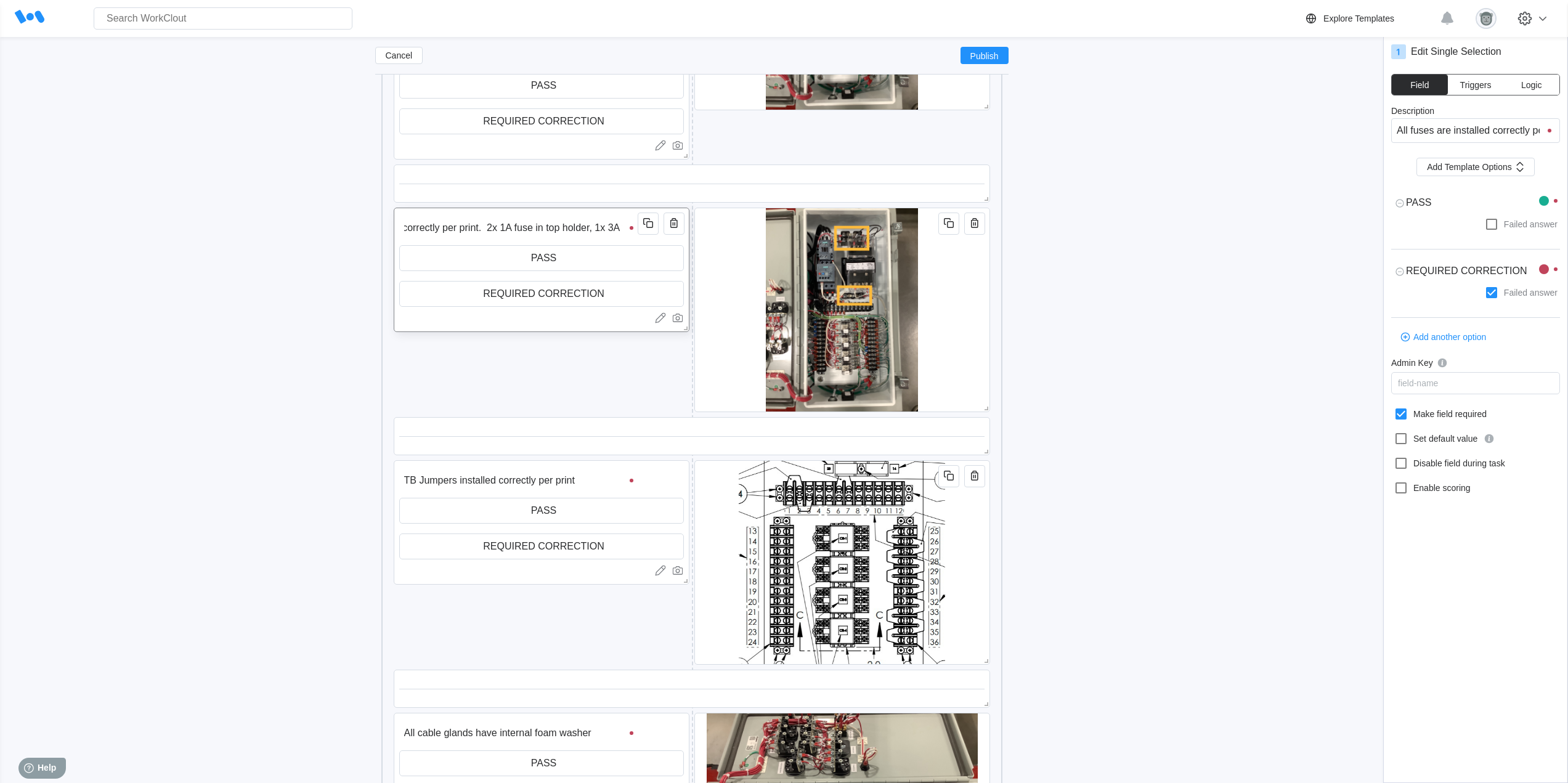
type input "All fuses are installed correctly per print. 2x 1A fuse in top holder, 1x 3A fu"
type textarea "x"
type input "All fuses are installed correctly per print. 2x 1A fuse in top holder, 1x 3A fu…"
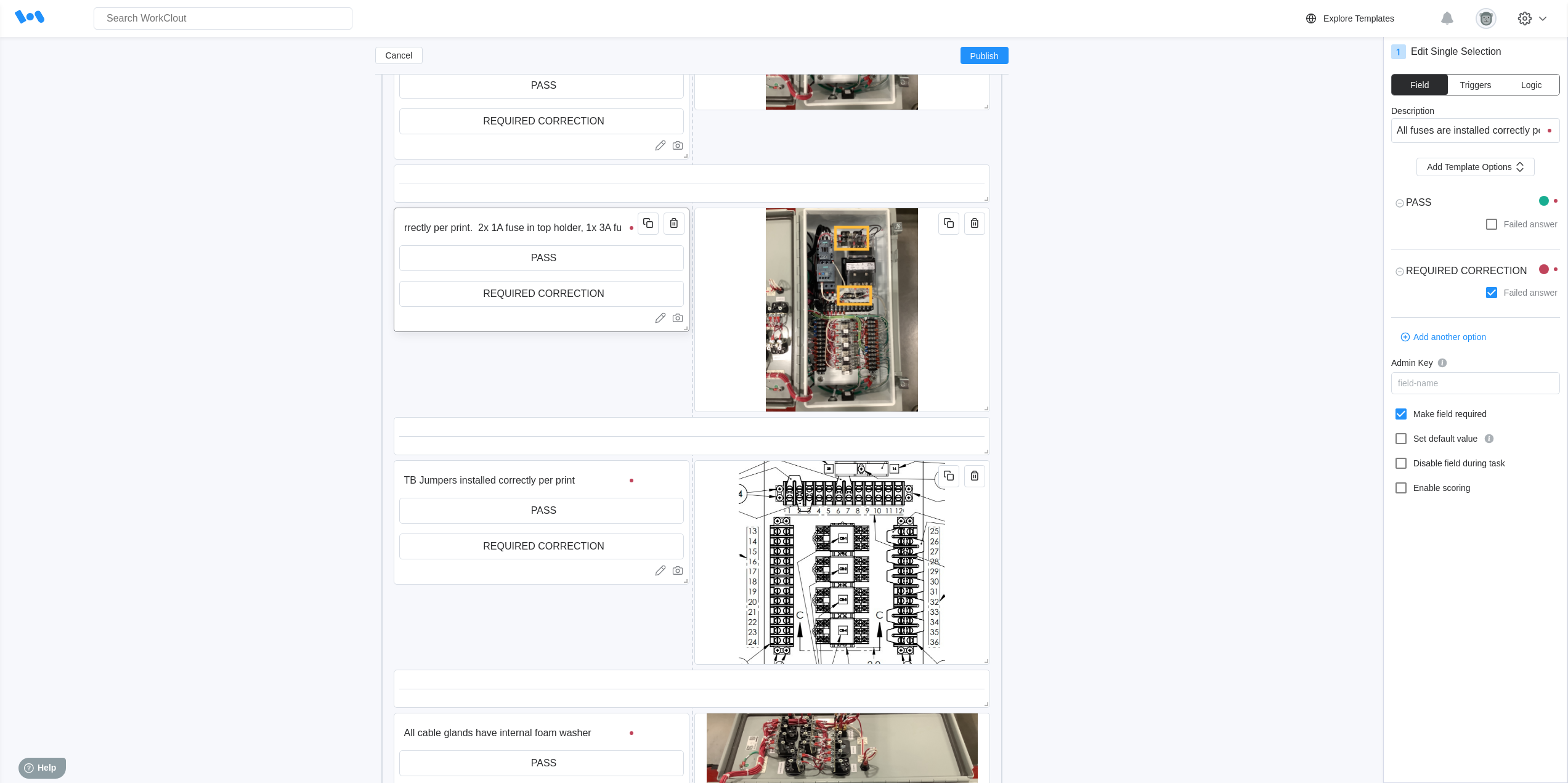
type input "All fuses are installed correctly per print. 2x 1A fuse in top holder, 1x 3A fu…"
type textarea "x"
type input "All fuses are installed correctly per print. 2x 1A fuse in top holder, 1x 3A fu…"
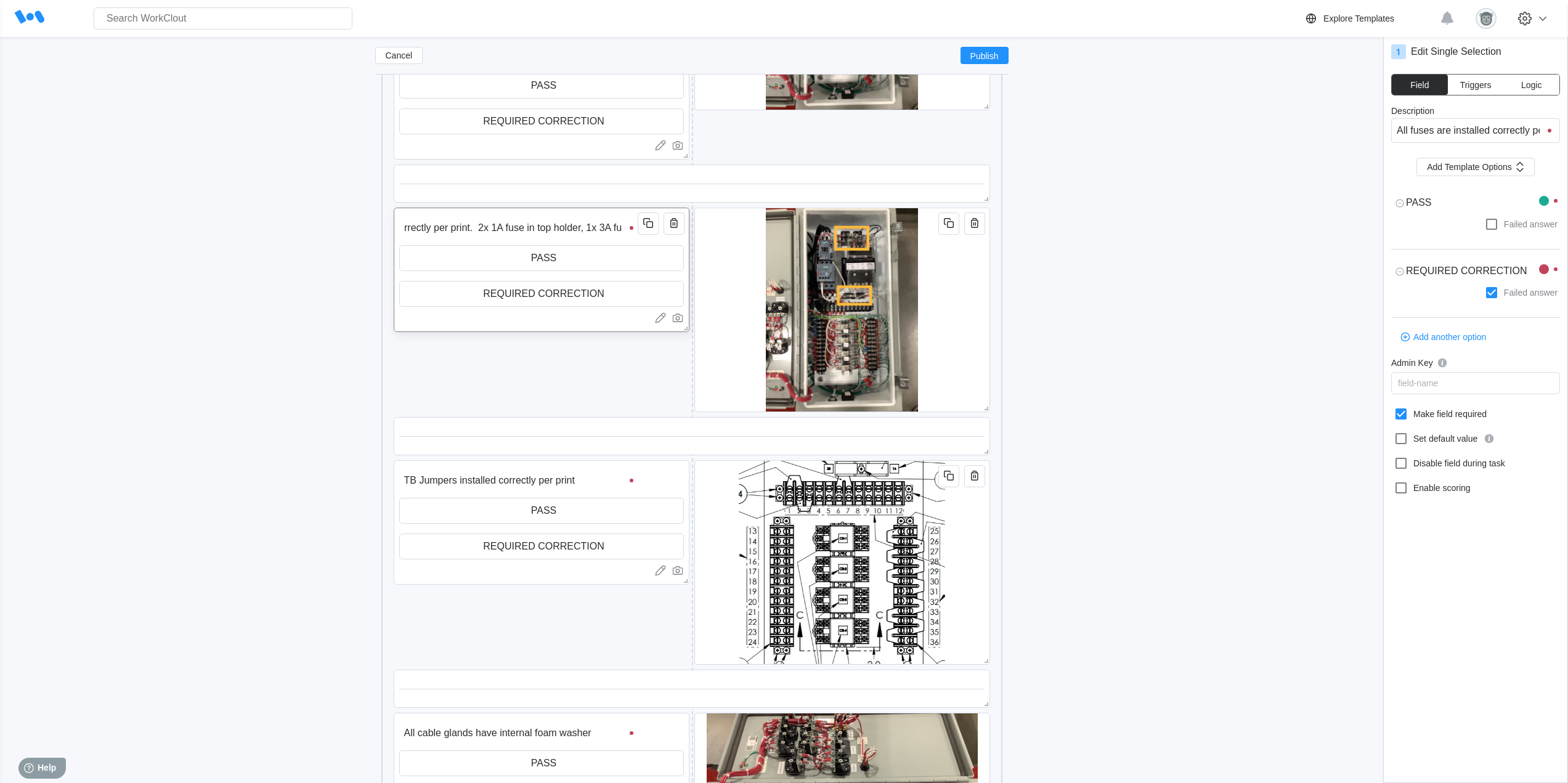
type textarea "x"
type input "All fuses are installed correctly per print. 2x 1A fuse in top holder, 1x 3A fu…"
type textarea "x"
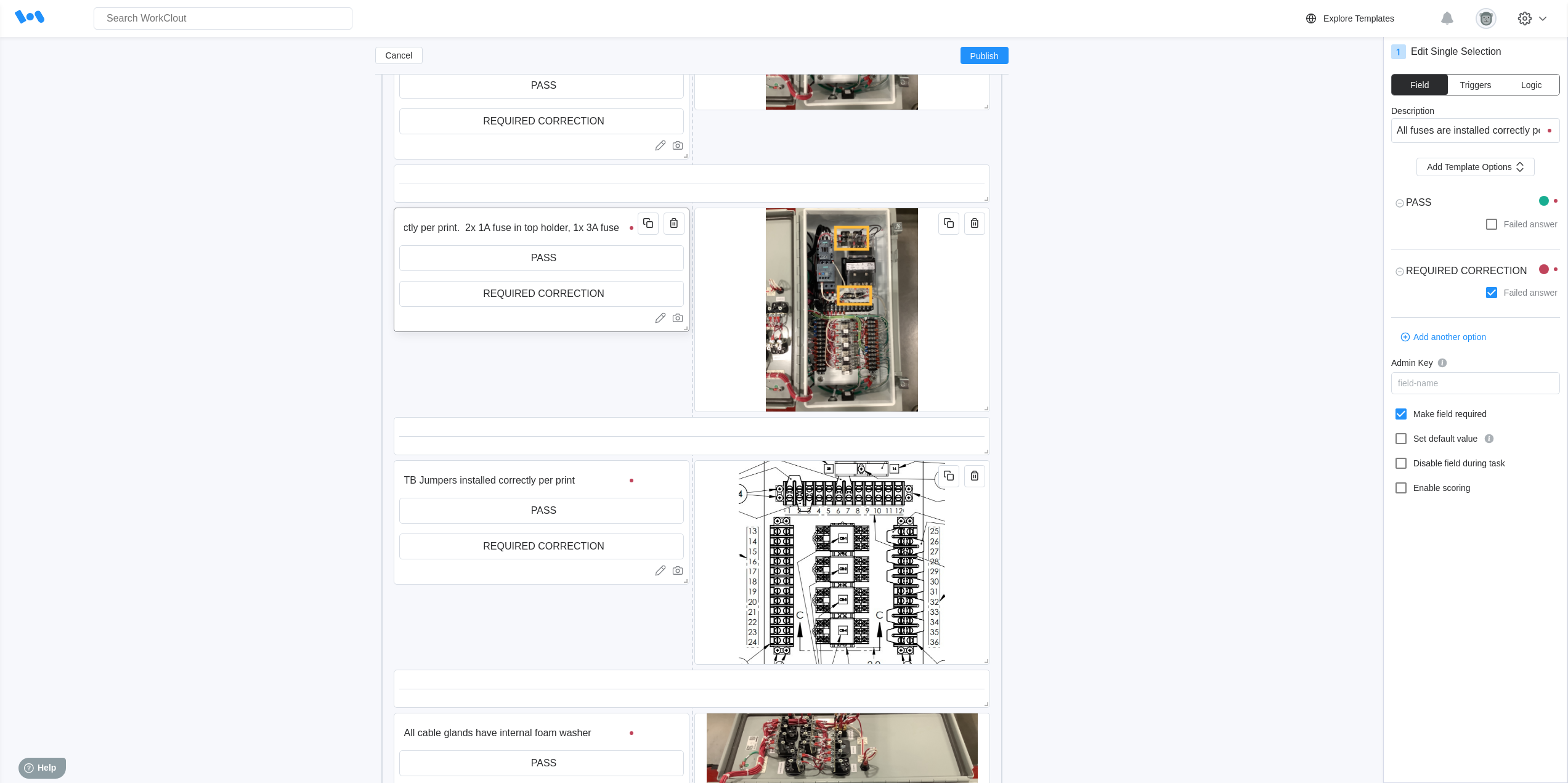
type textarea "x"
type input "All fuses are installed correctly per print. 2x 1A fuse in top holder, 1x 3A fu…"
type textarea "x"
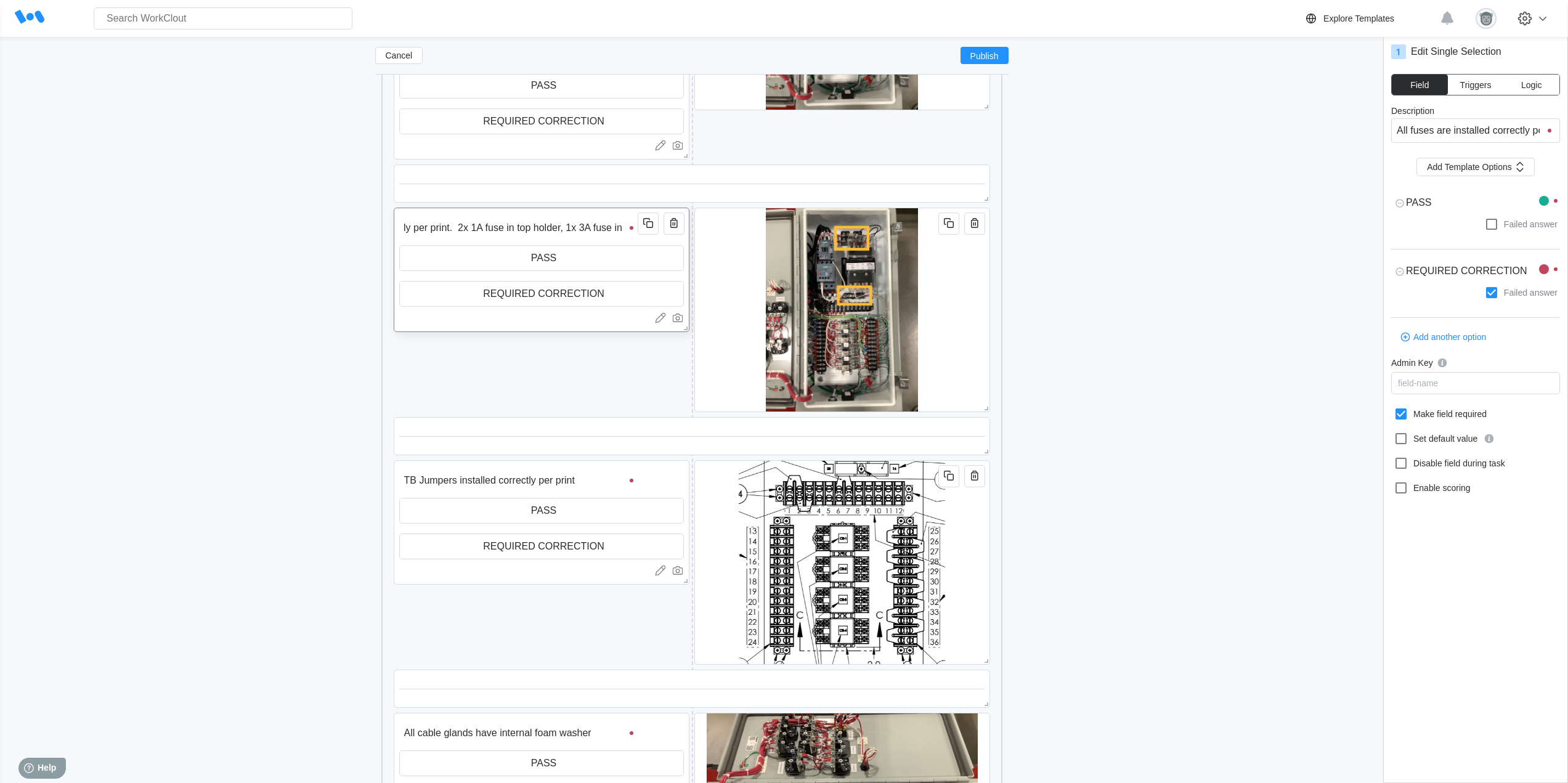
type input "All fuses are installed correctly per print. 2x 1A fuse in top holder, 1x 3A fu…"
type textarea "x"
type input "All fuses are installed correctly per print. 2x 1A fuse in top holder, 1x 3A fu…"
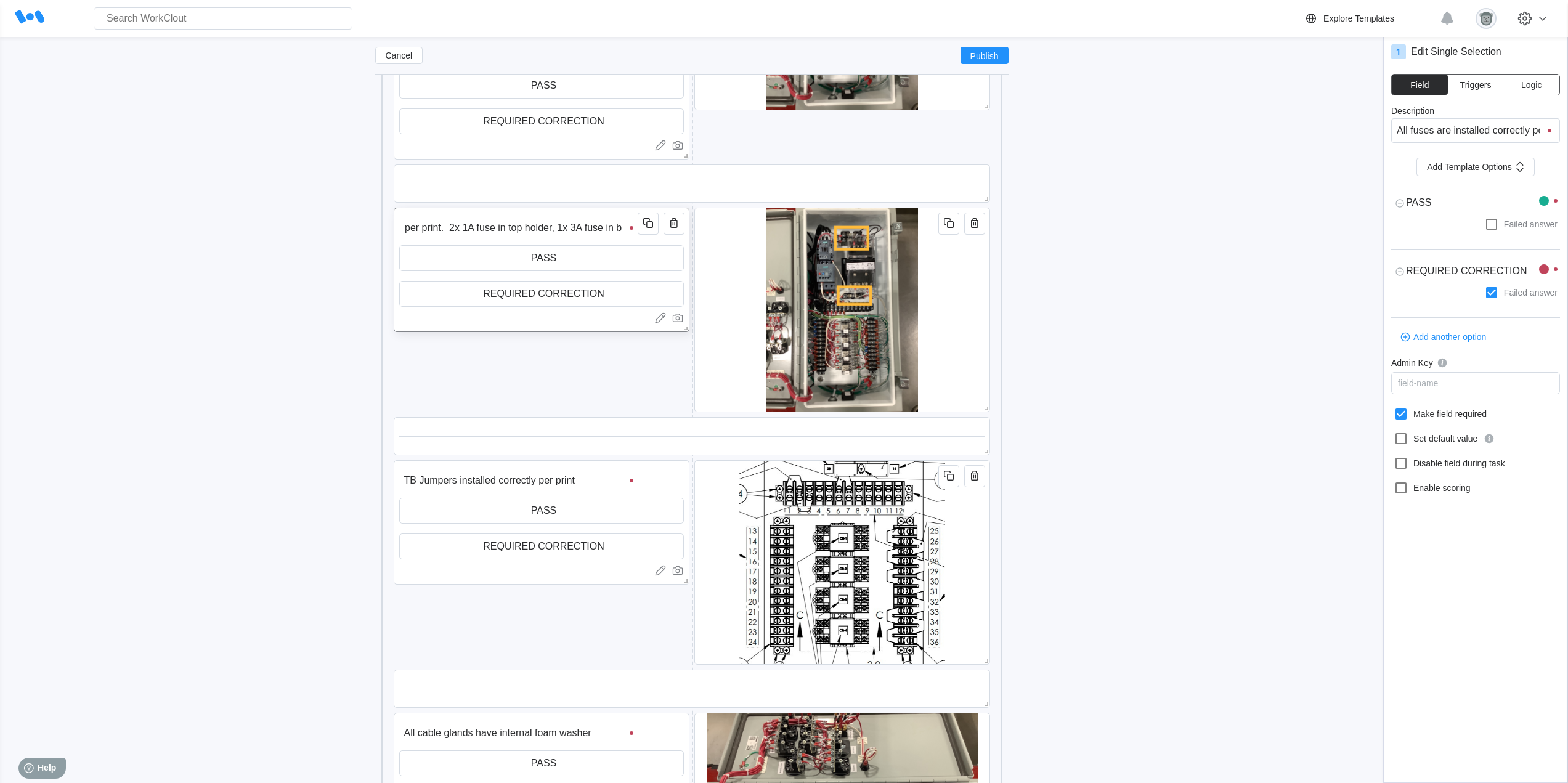
type input "All fuses are installed correctly per print. 2x 1A fuse in top holder, 1x 3A fu…"
type textarea "x"
type input "All fuses are installed correctly per print. 2x 1A fuse in top holder, 1x 3A fu…"
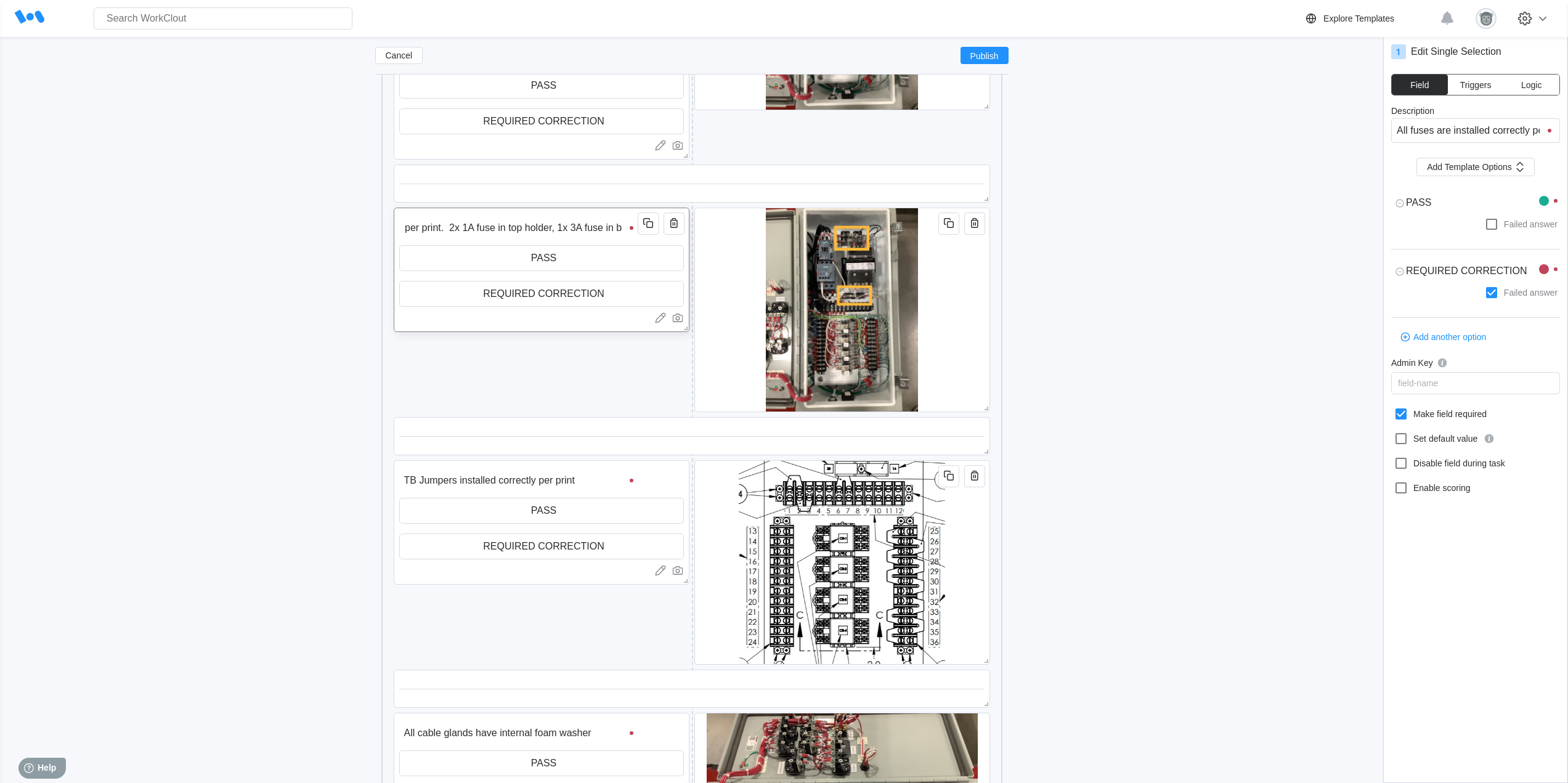
type textarea "x"
type input "All fuses are installed correctly per print. 2x 1A fuse in top holder, 1x 3A fu…"
type textarea "x"
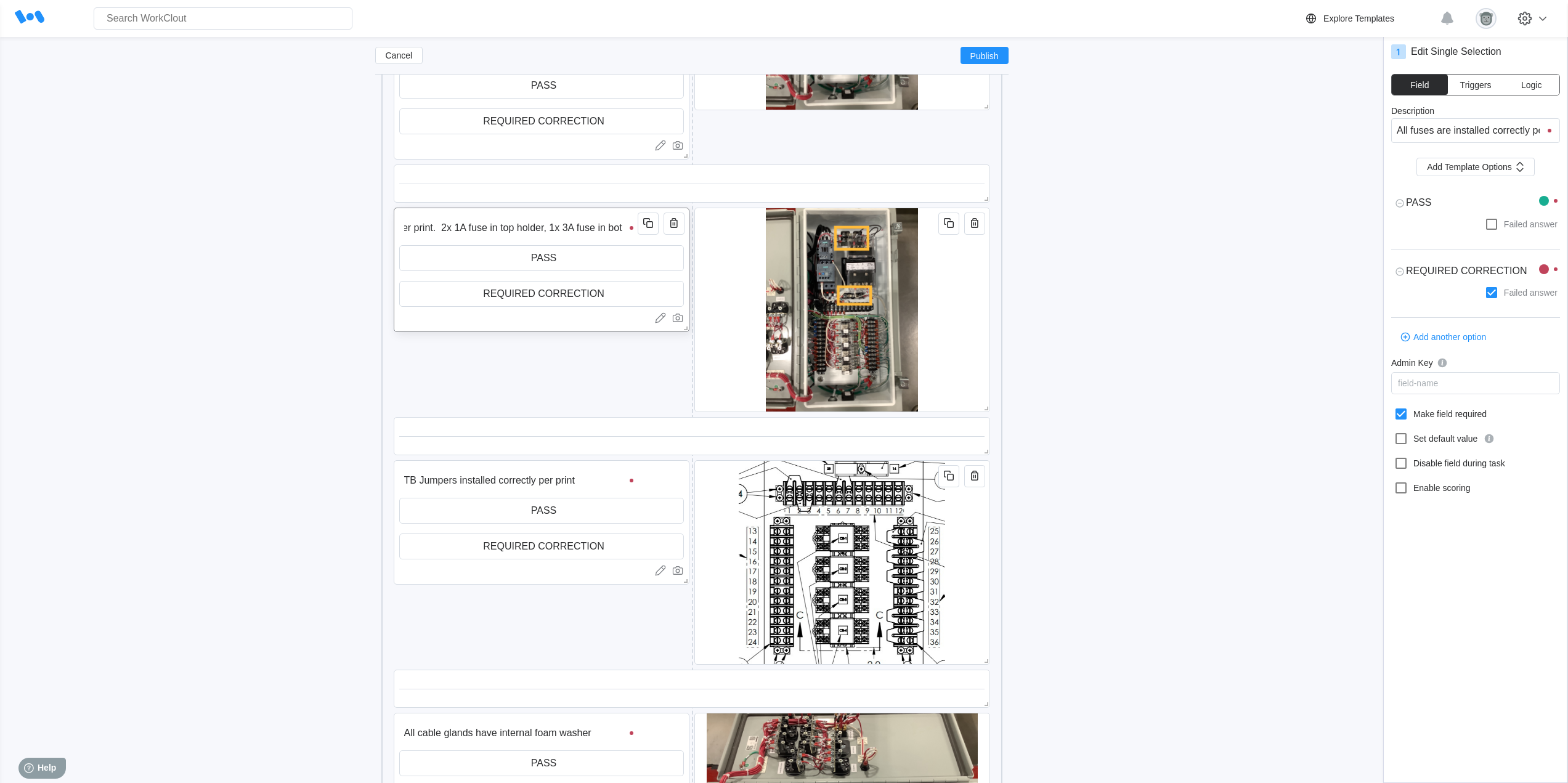
type textarea "x"
type input "All fuses are installed correctly per print. 2x 1A fuse in top holder, 1x 3A fu…"
type textarea "x"
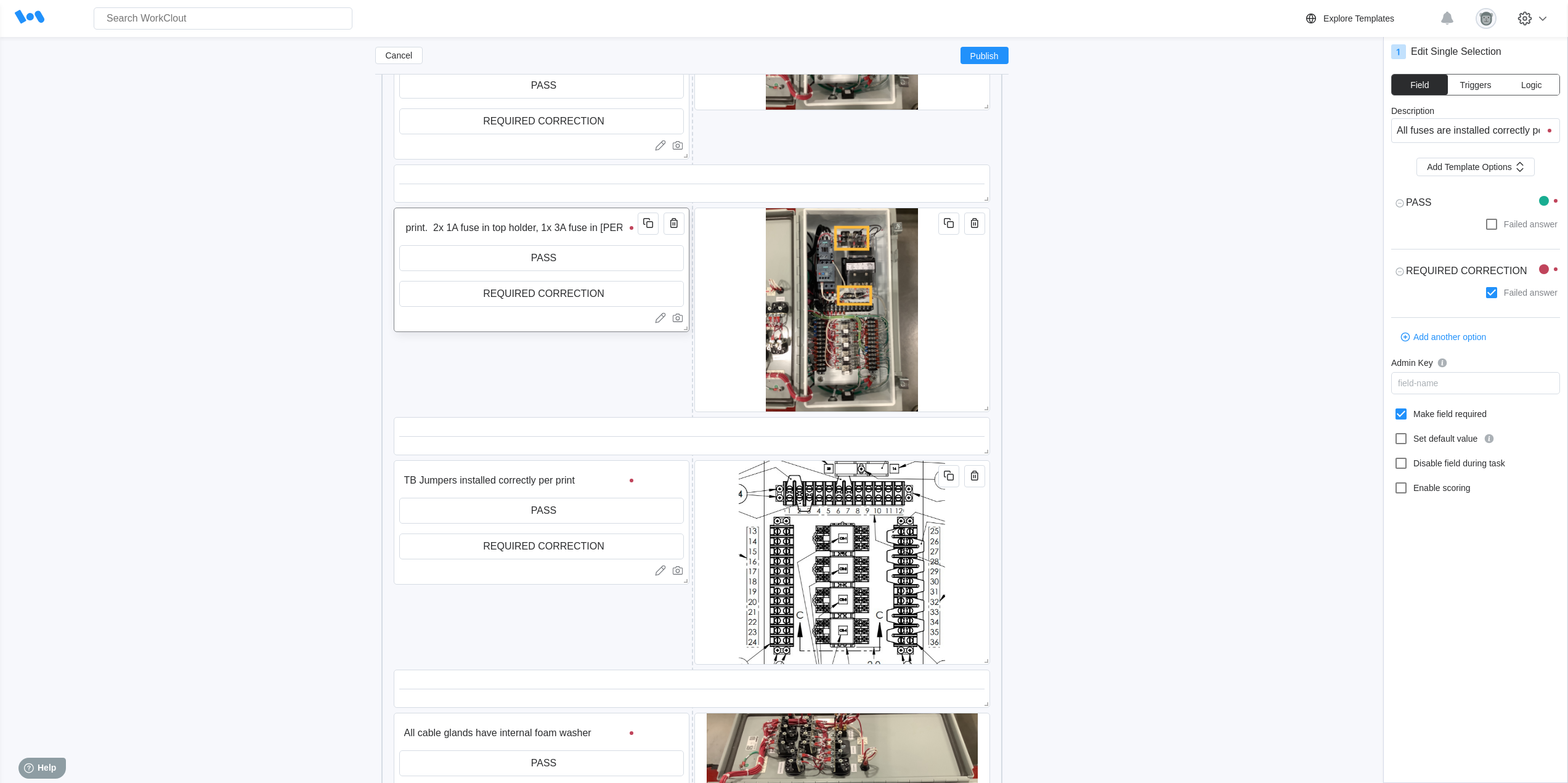
type input "All fuses are installed correctly per print. 2x 1A fuse in top holder, 1x 3A fu…"
type textarea "x"
click at [985, 57] on span "Publish" at bounding box center [984, 55] width 28 height 7
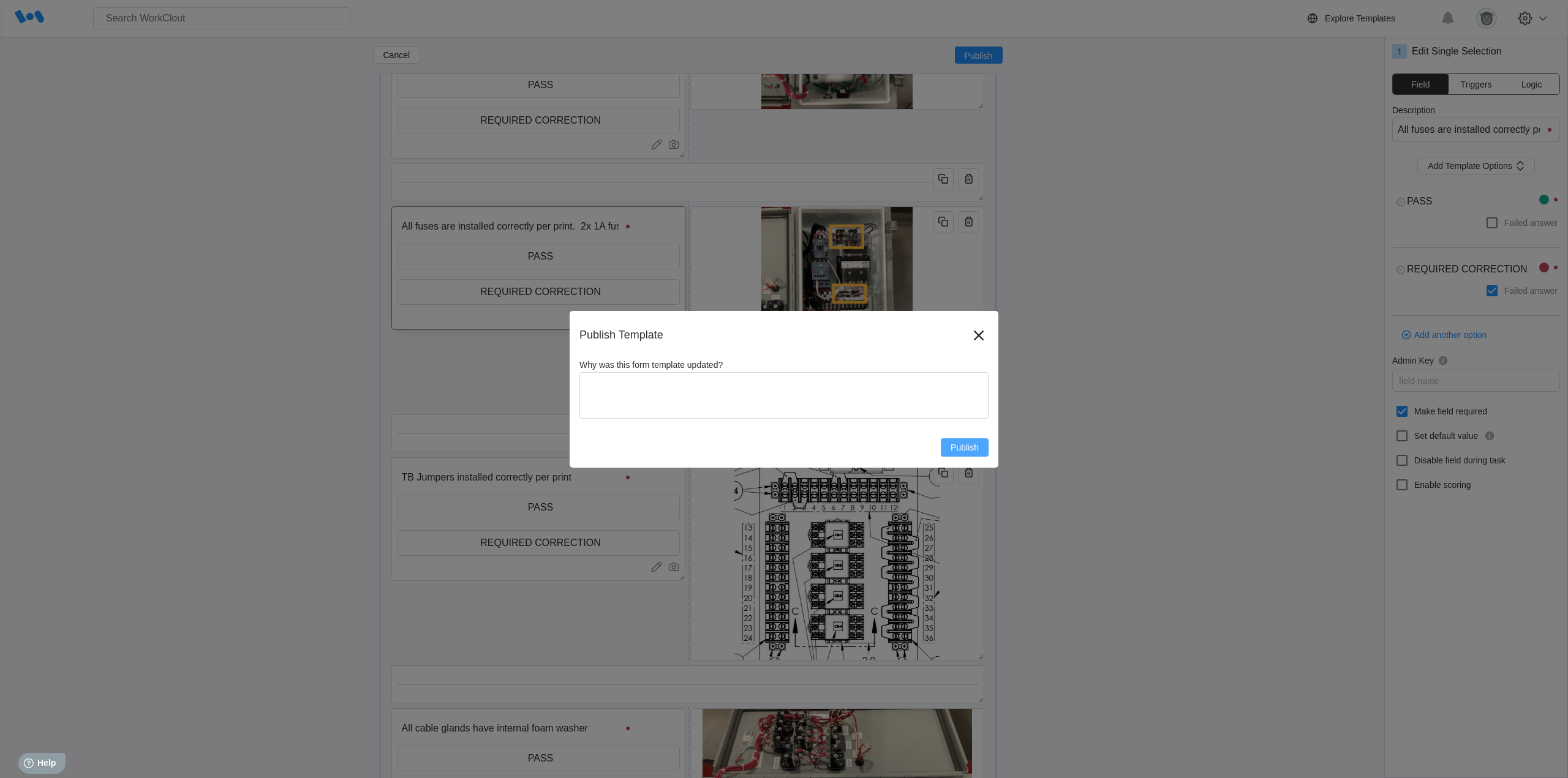
click at [976, 449] on span "Publish" at bounding box center [965, 447] width 28 height 9
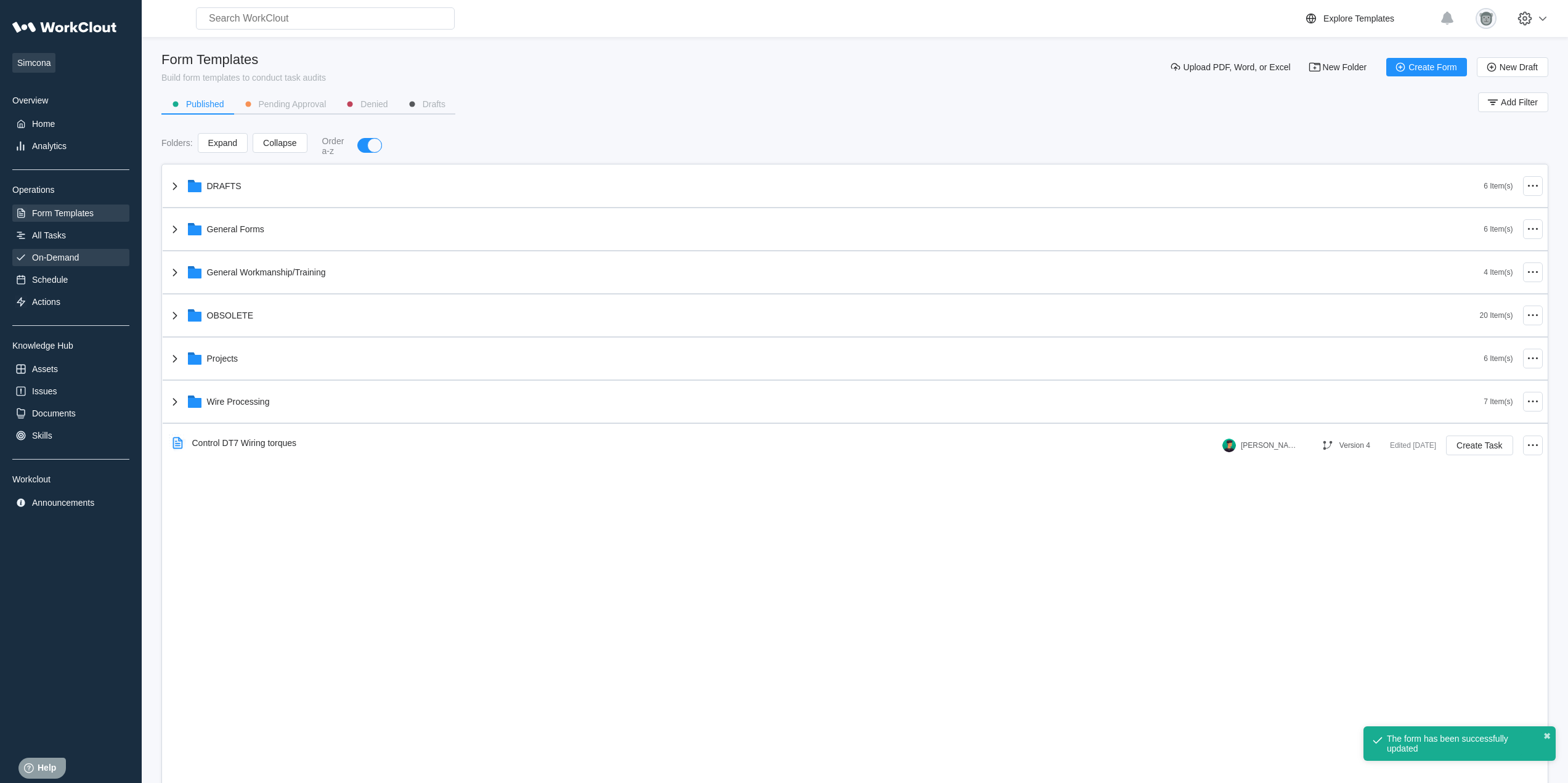
click at [34, 256] on div "On-Demand" at bounding box center [55, 257] width 47 height 10
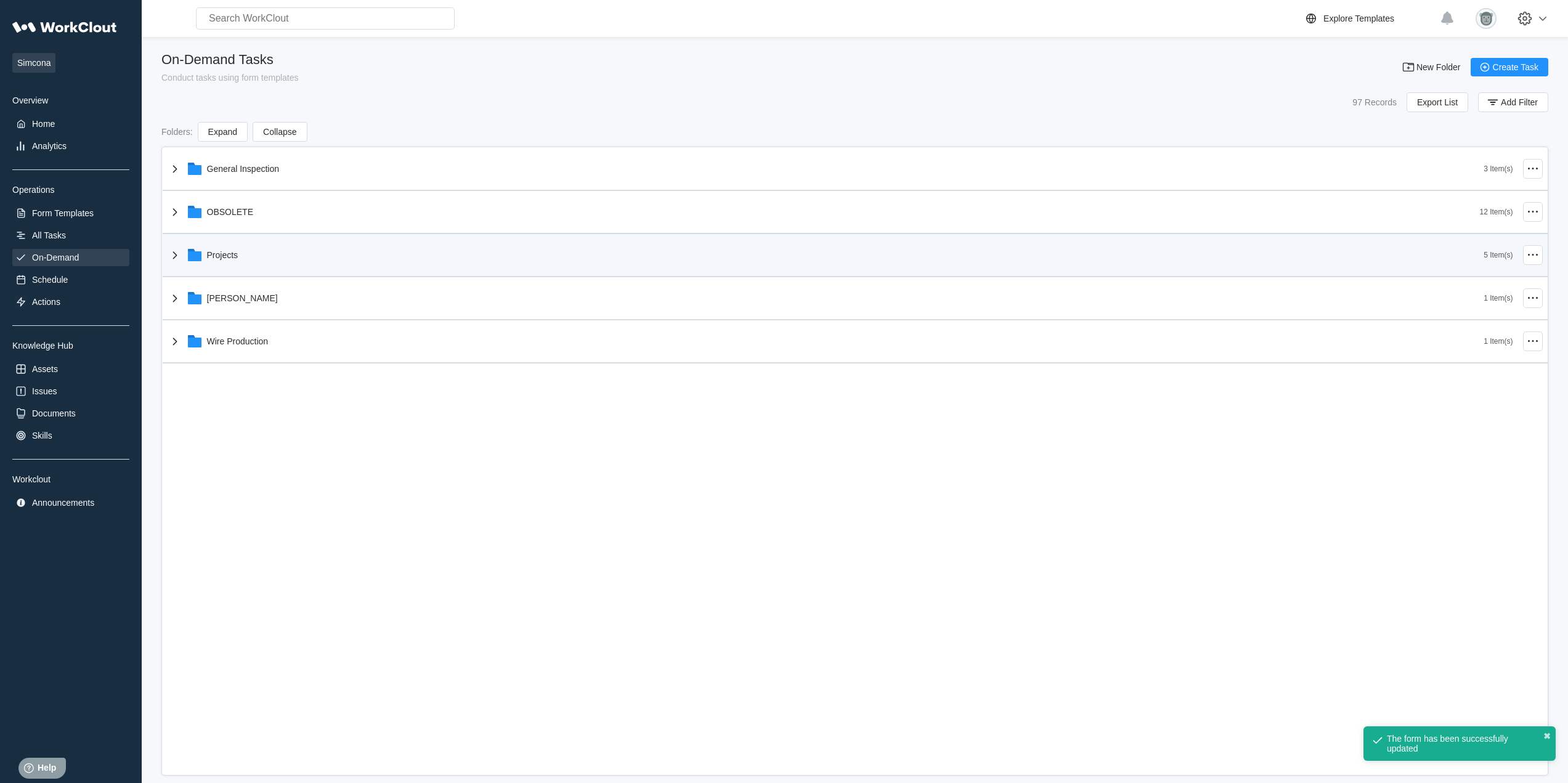
click at [243, 262] on div "Projects" at bounding box center [825, 255] width 1316 height 32
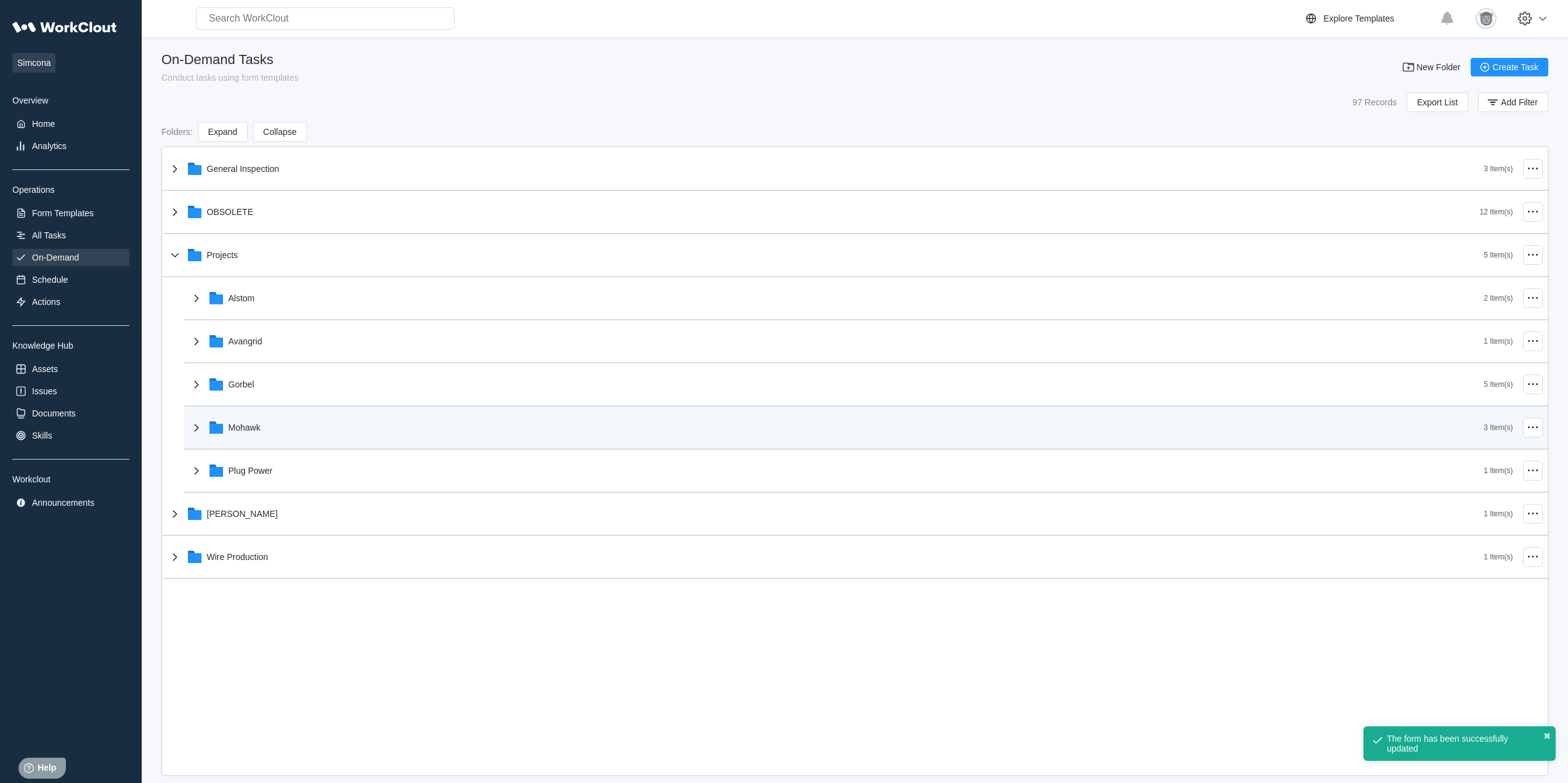
click at [310, 440] on div "Mohawk" at bounding box center [836, 427] width 1295 height 32
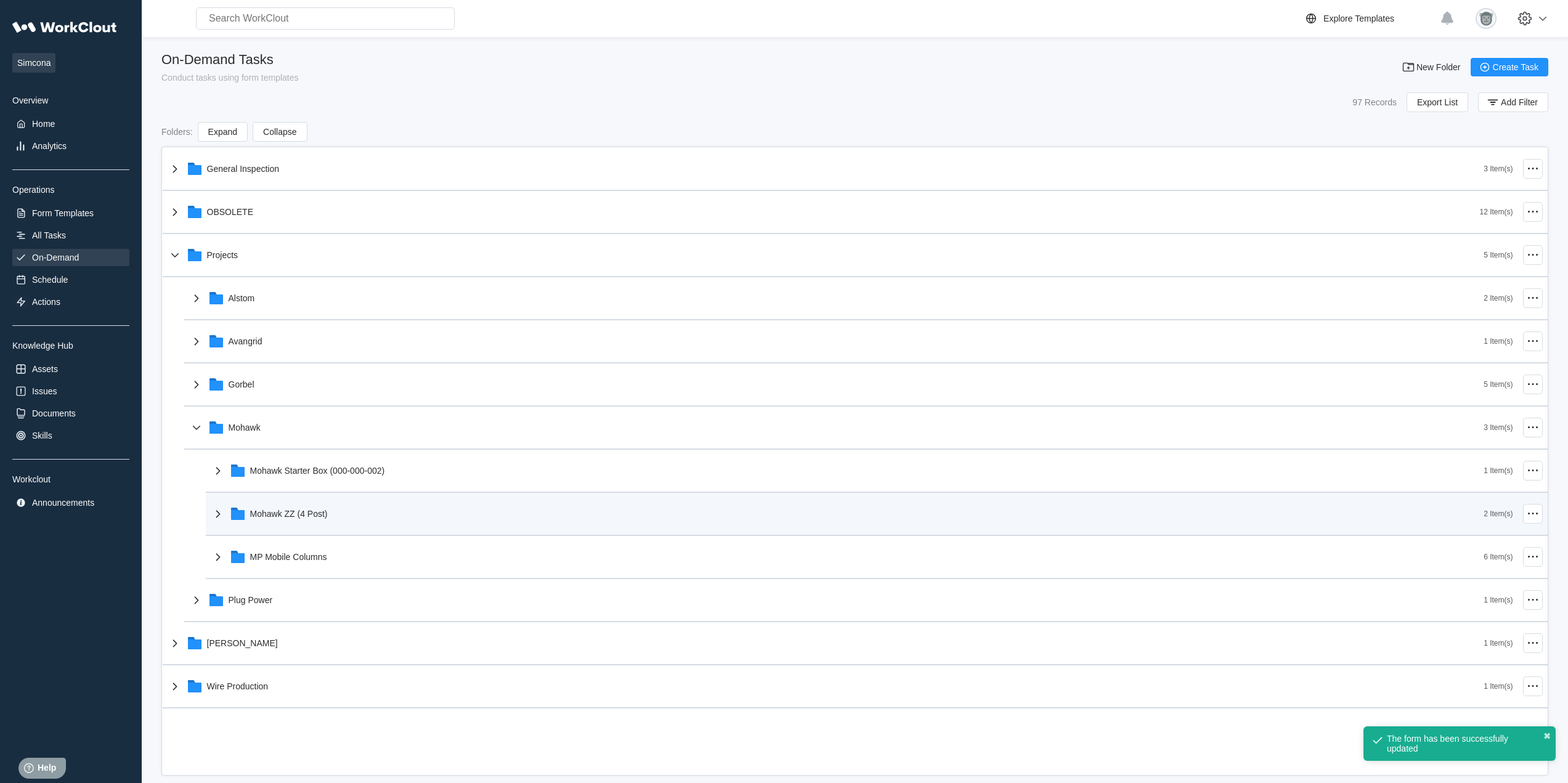
click at [384, 519] on div "Mohawk ZZ (4 Post)" at bounding box center [848, 513] width 1273 height 32
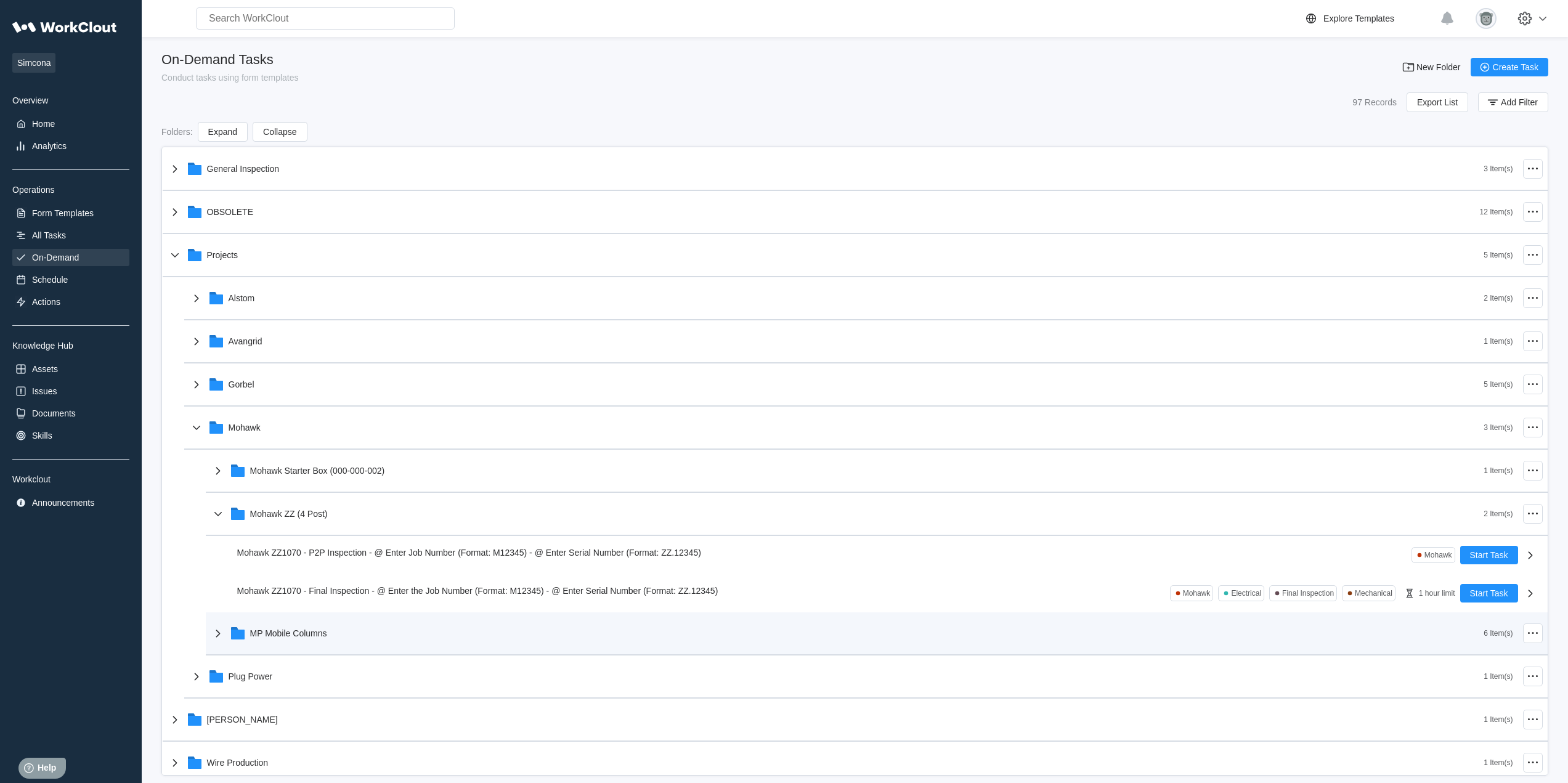
click at [334, 637] on div "MP Mobile Columns" at bounding box center [848, 633] width 1273 height 32
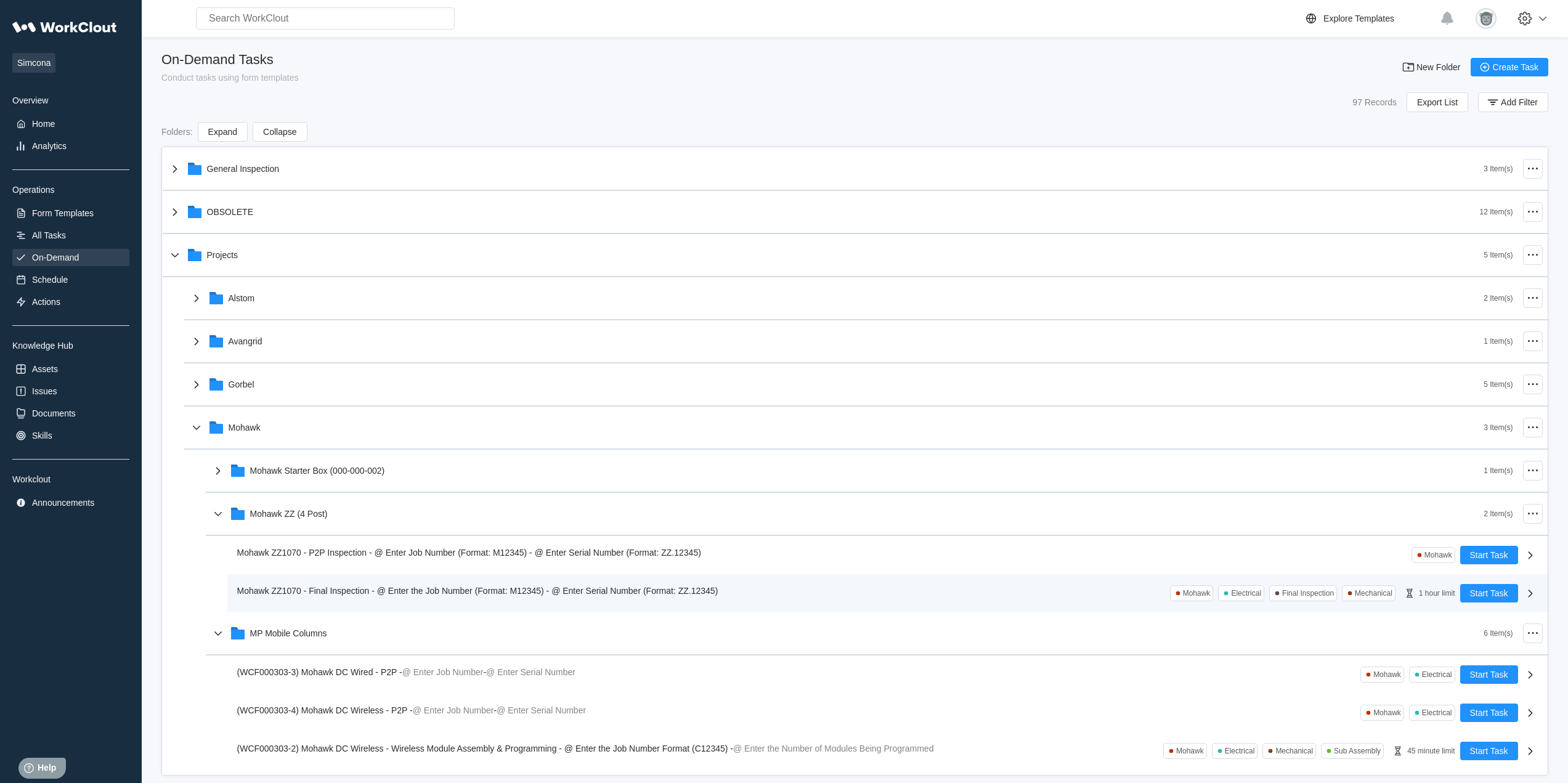
click at [436, 593] on span "Mohawk ZZ1070 - Final Inspection - @ Enter the Job Number (Format: M12345) - @ …" at bounding box center [478, 591] width 481 height 10
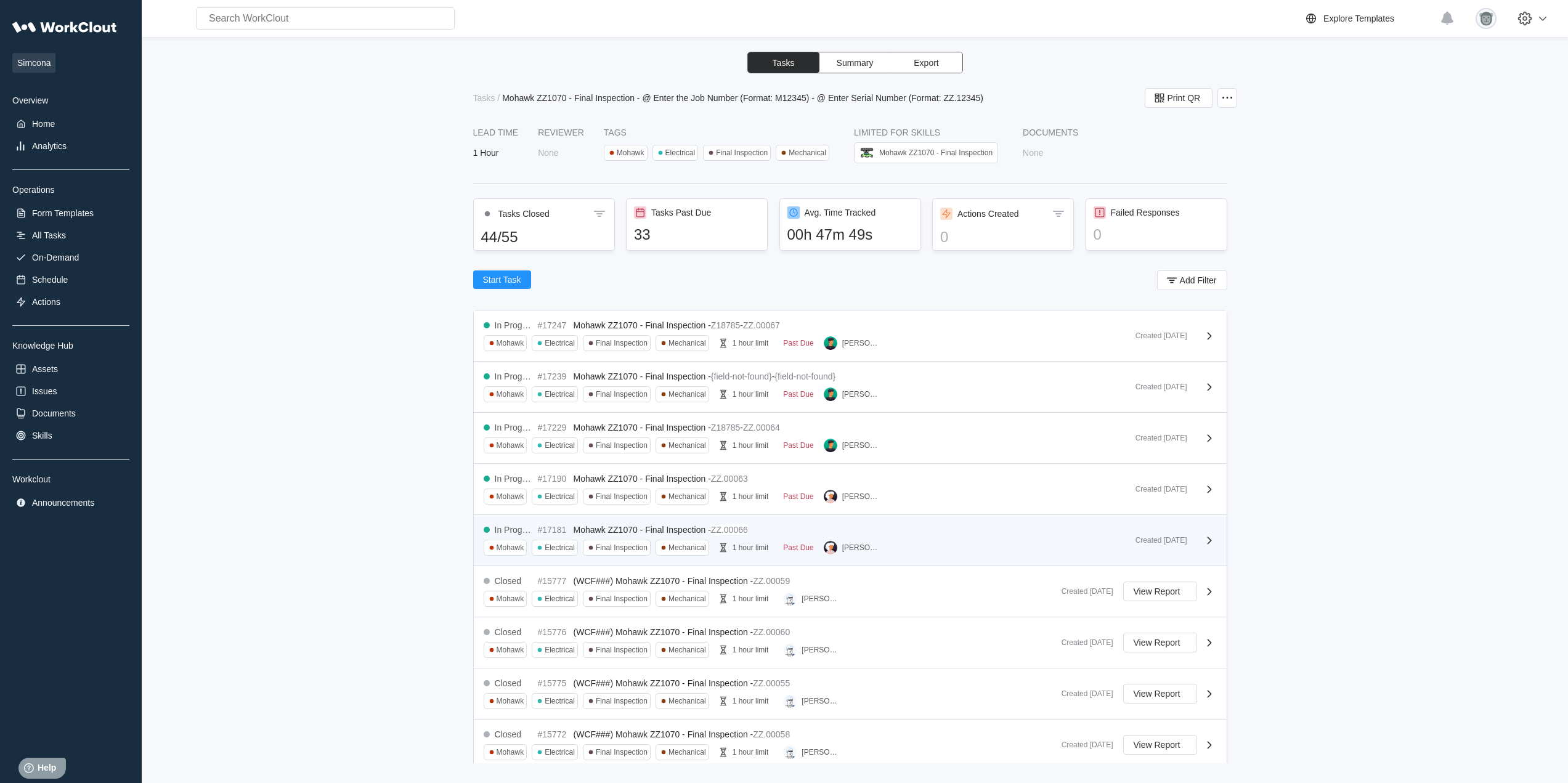
click at [848, 553] on div "[PERSON_NAME]" at bounding box center [854, 548] width 61 height 16
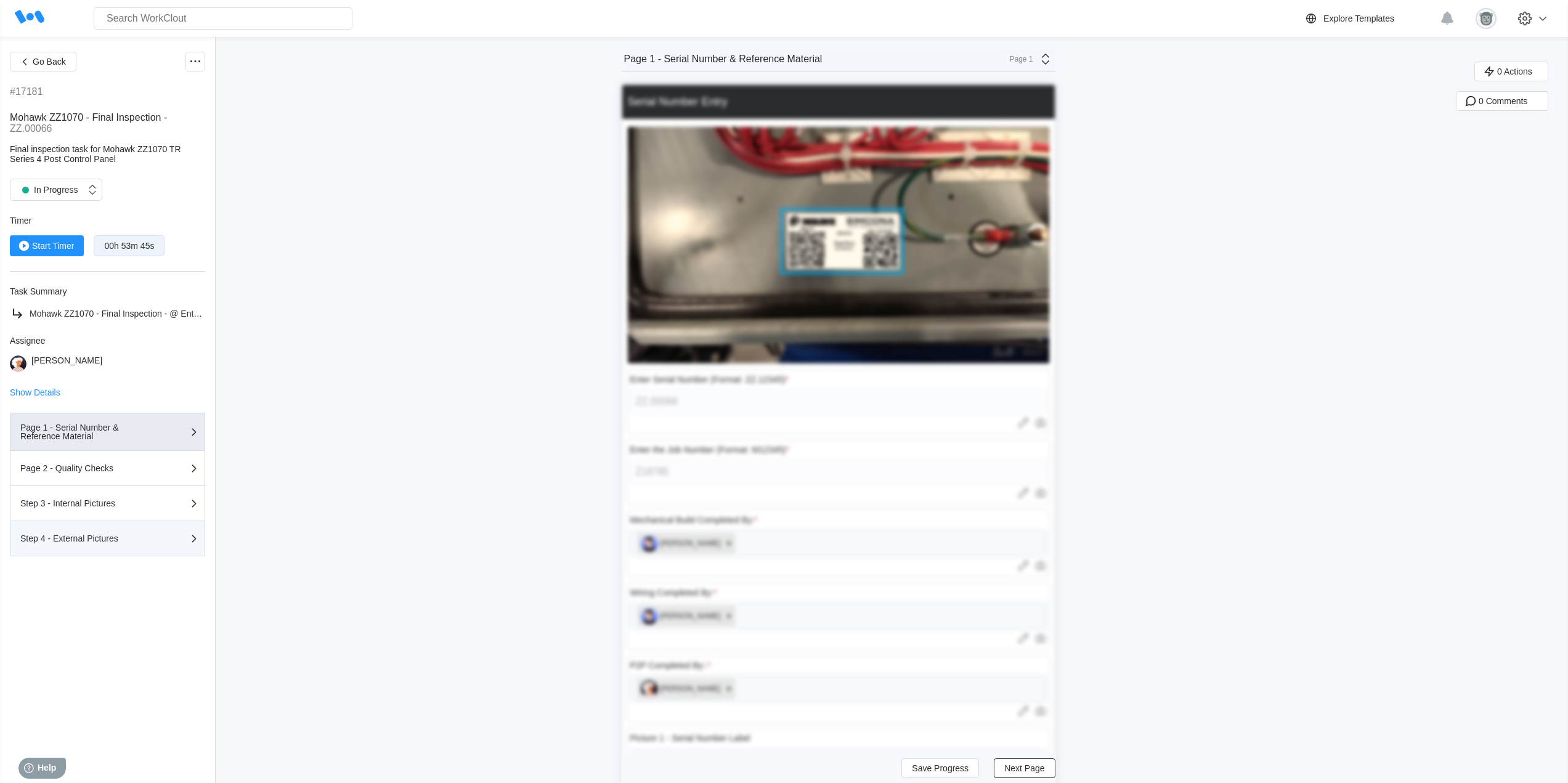
click at [111, 535] on div "Step 4 - External Pictures" at bounding box center [82, 538] width 123 height 9
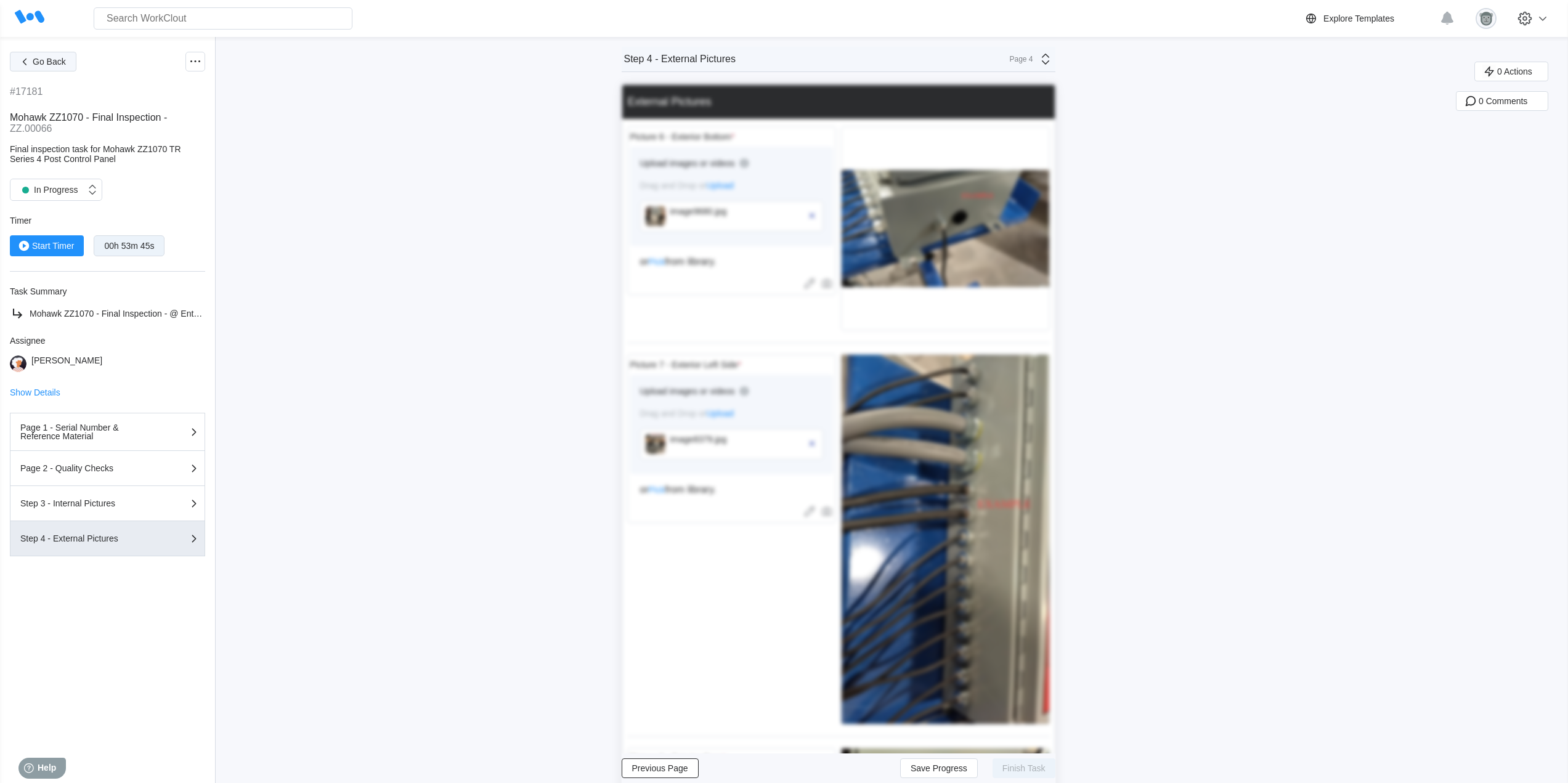
click at [35, 58] on span "Go Back" at bounding box center [49, 61] width 33 height 9
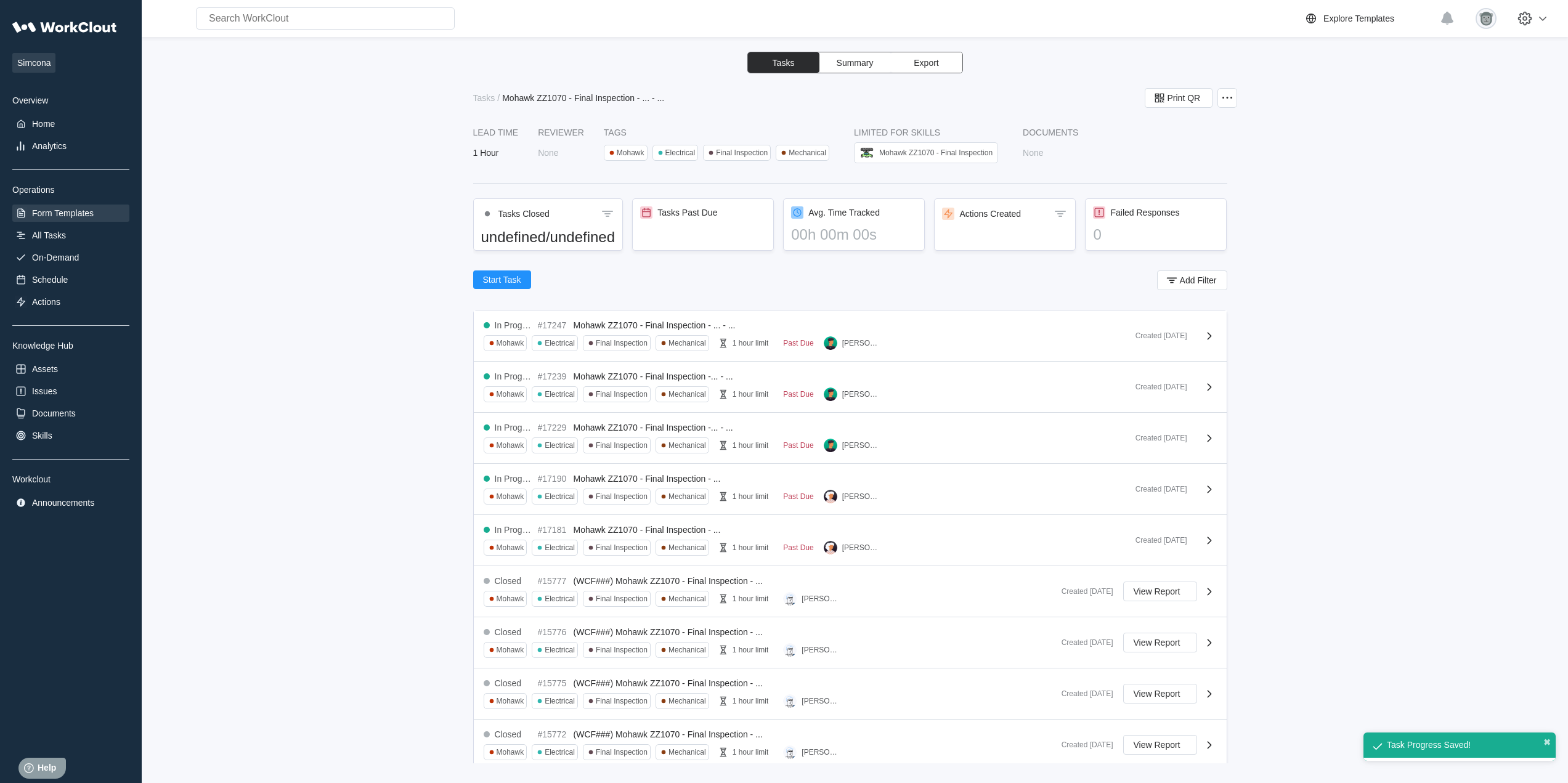
click at [72, 205] on div "Form Templates" at bounding box center [71, 213] width 117 height 17
